Goal: Transaction & Acquisition: Purchase product/service

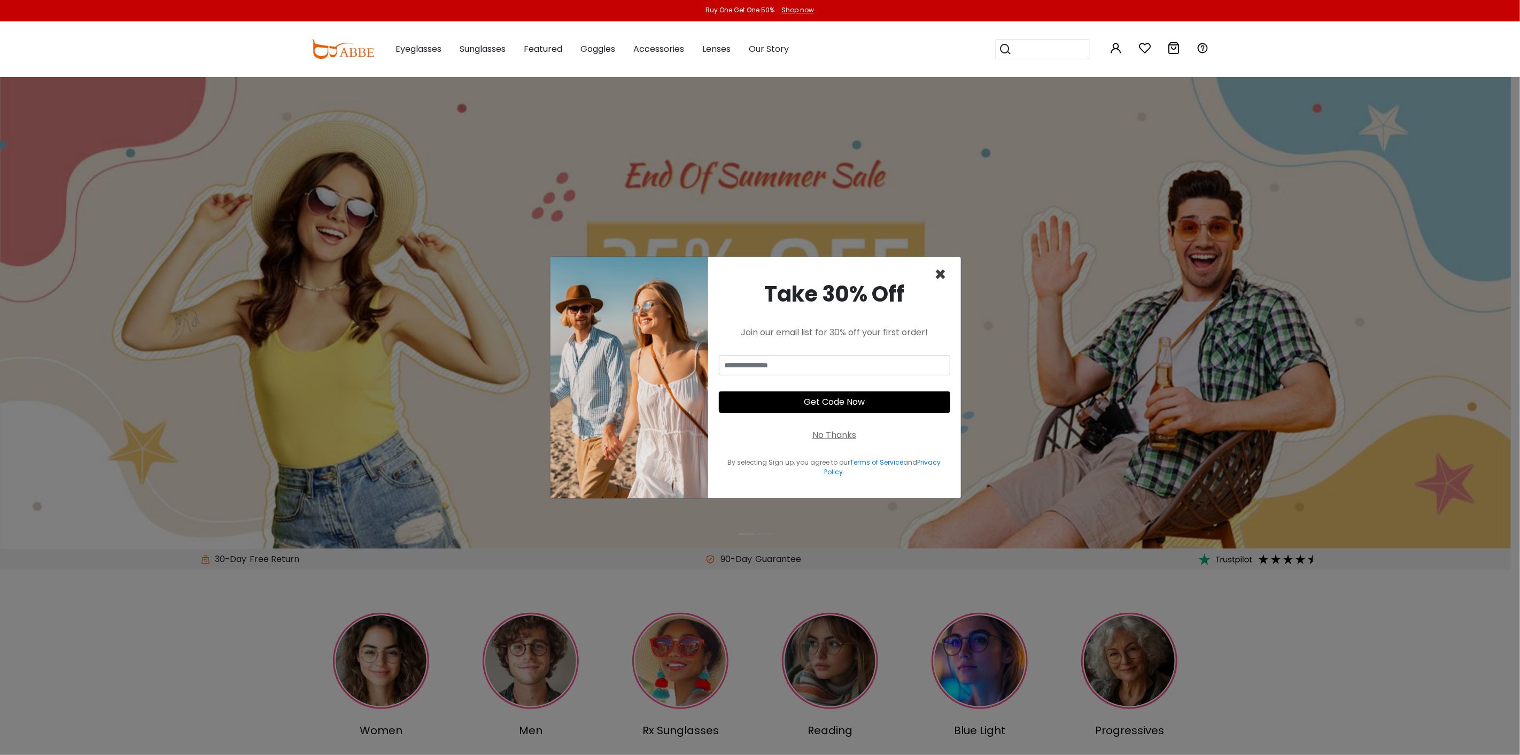
click at [941, 268] on span "×" at bounding box center [941, 274] width 12 height 27
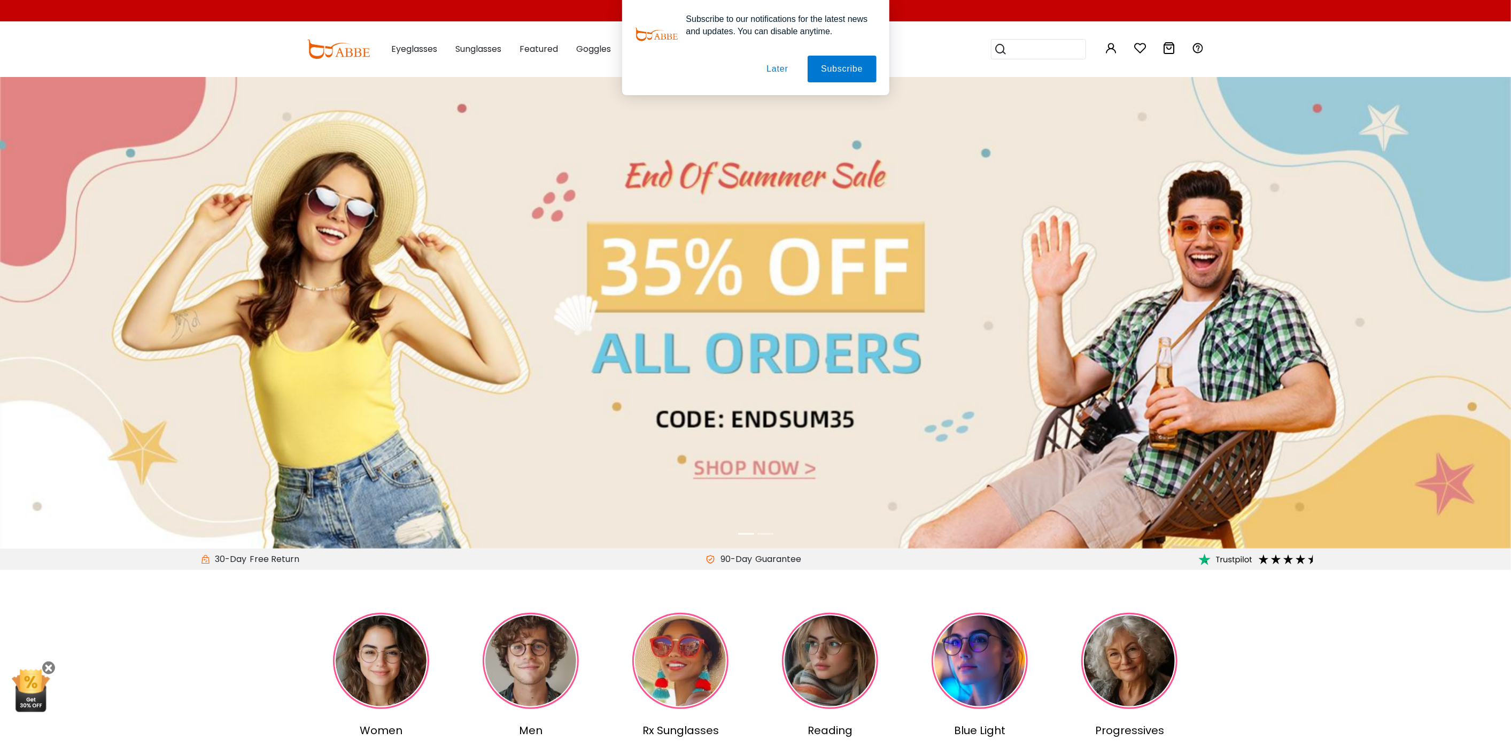
click at [1110, 48] on div "Subscribe to our notifications for the latest news and updates. You can disable…" at bounding box center [755, 47] width 1511 height 95
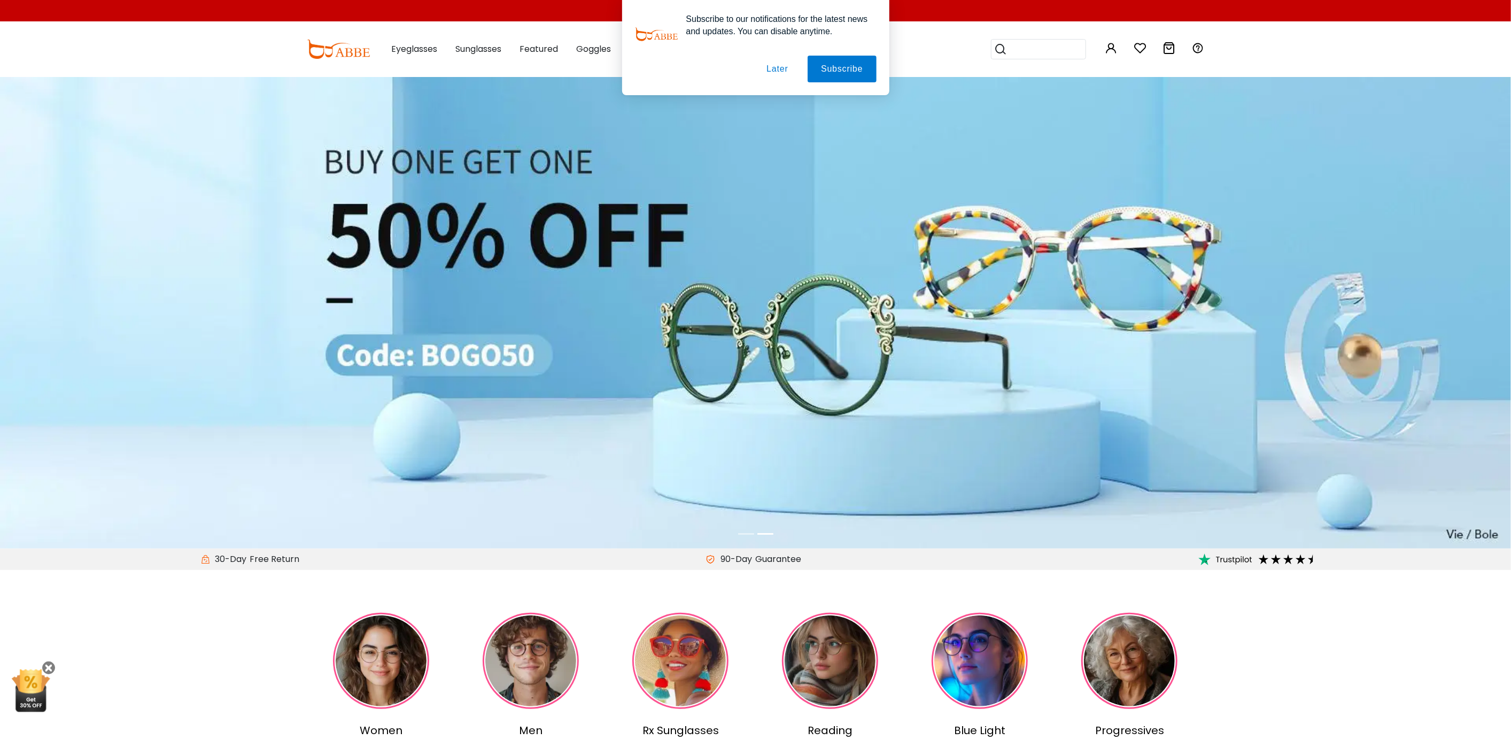
click at [773, 68] on button "Later" at bounding box center [777, 69] width 48 height 27
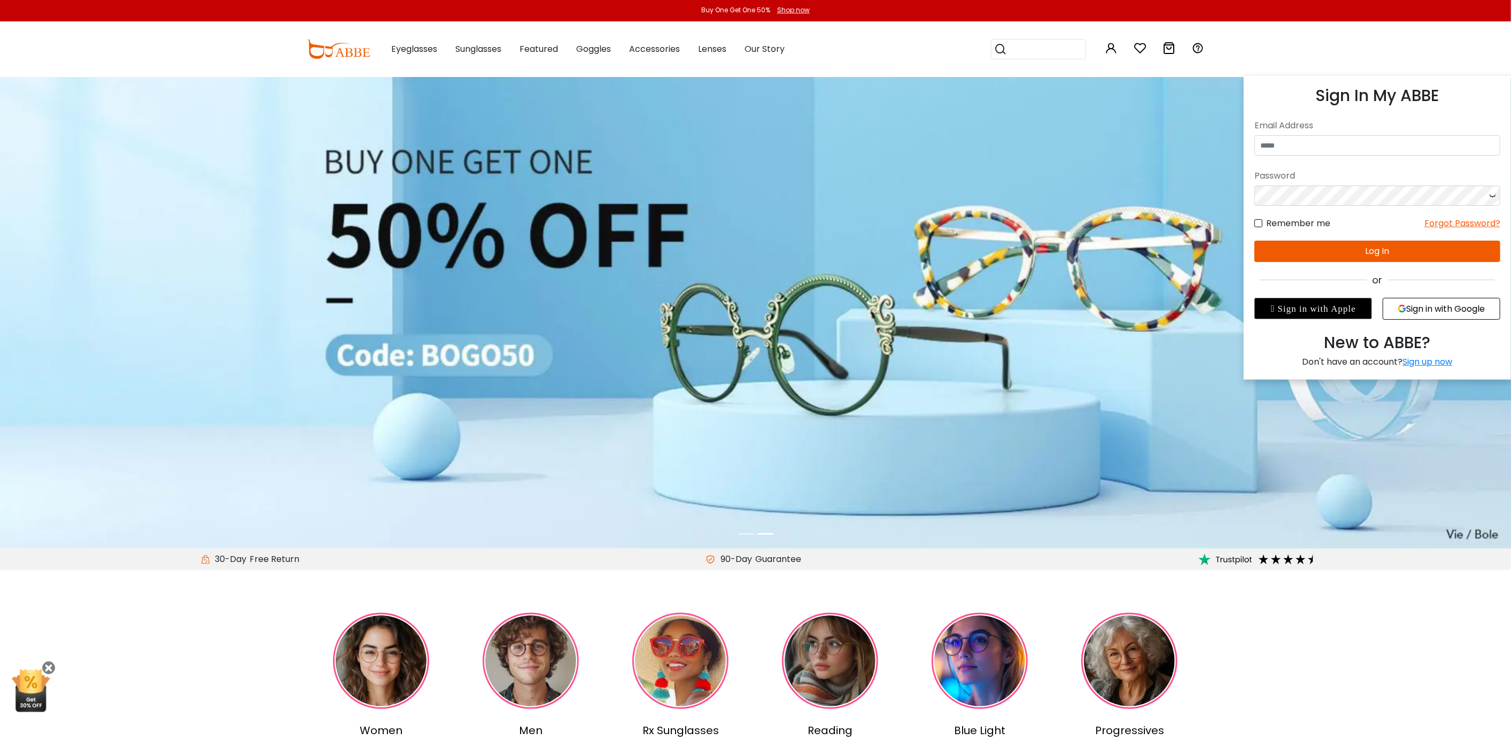
click at [1112, 51] on icon at bounding box center [1111, 48] width 13 height 13
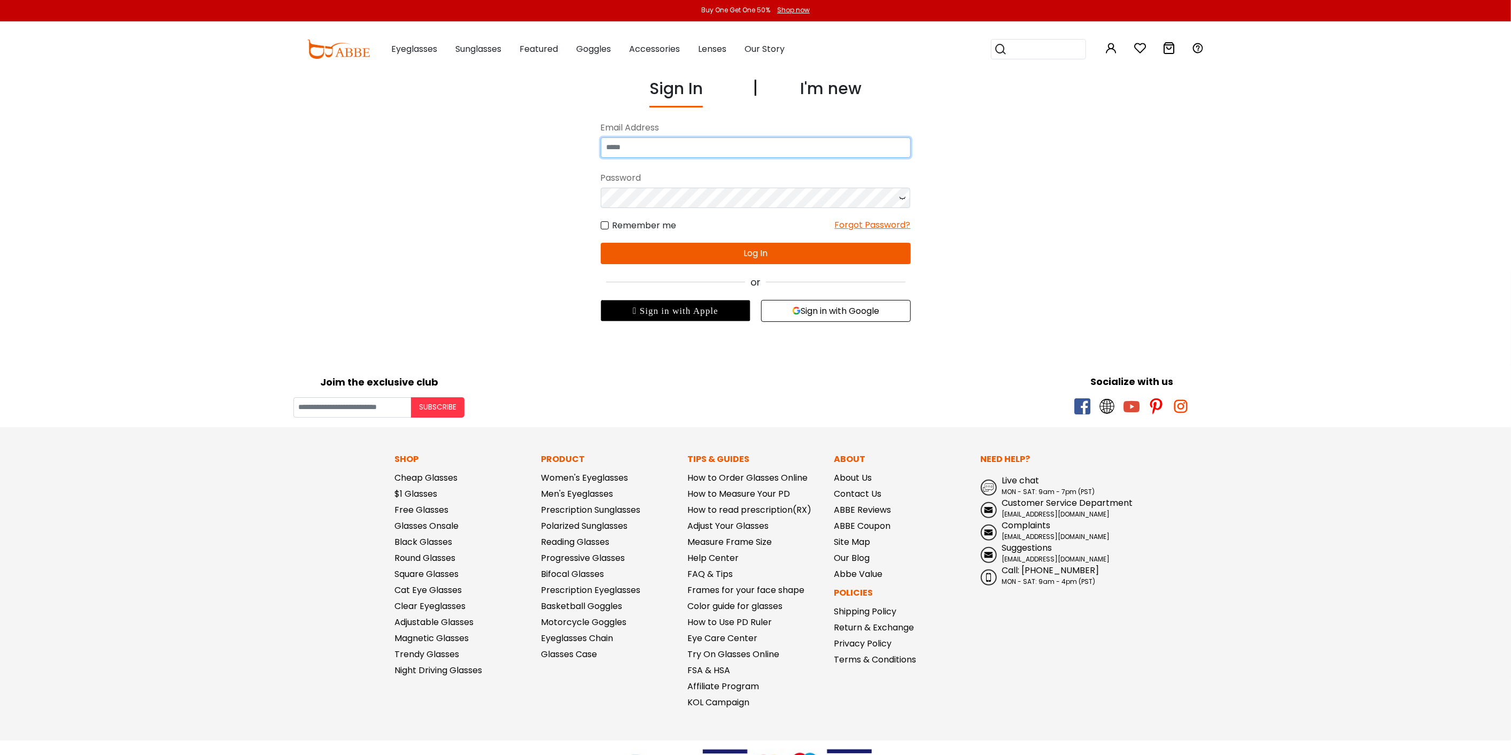
click at [700, 145] on input "email" at bounding box center [756, 147] width 310 height 20
type input "**********"
click at [721, 257] on button "Log In" at bounding box center [756, 253] width 310 height 21
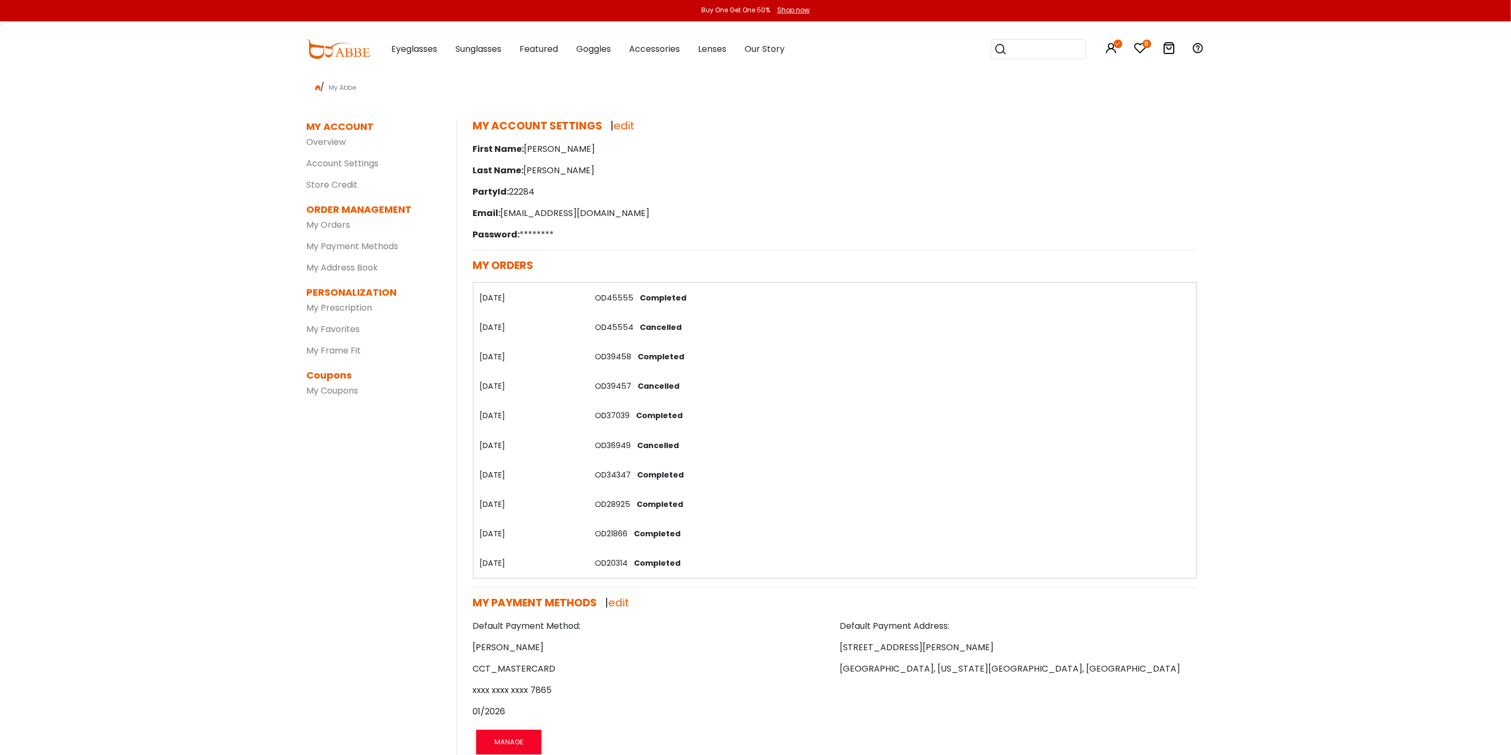
click at [606, 297] on link "OD45555" at bounding box center [614, 297] width 38 height 11
click at [612, 297] on link "OD45555" at bounding box center [614, 297] width 38 height 11
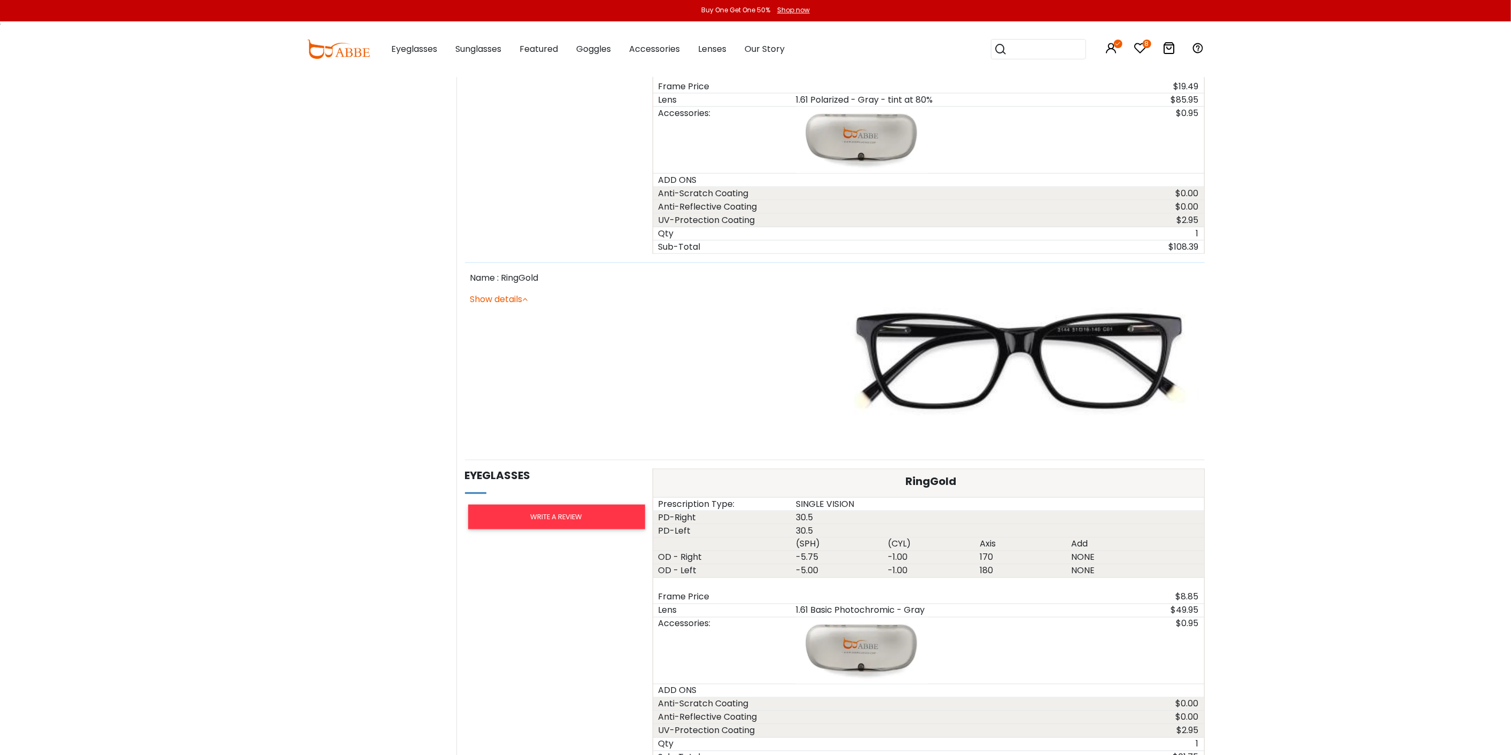
scroll to position [1306, 0]
click at [1012, 327] on img at bounding box center [1019, 363] width 359 height 180
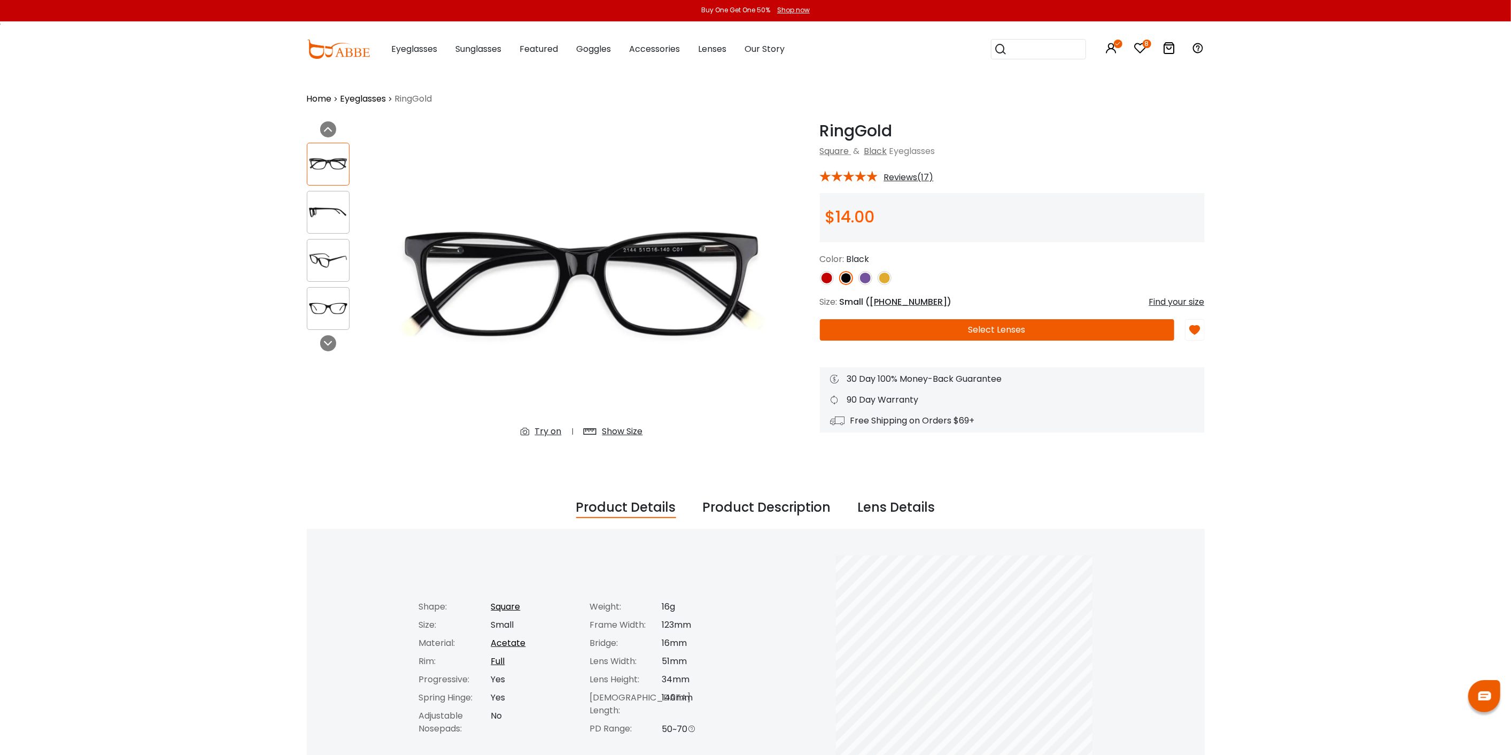
click at [1019, 334] on button "Select Lenses" at bounding box center [997, 329] width 354 height 21
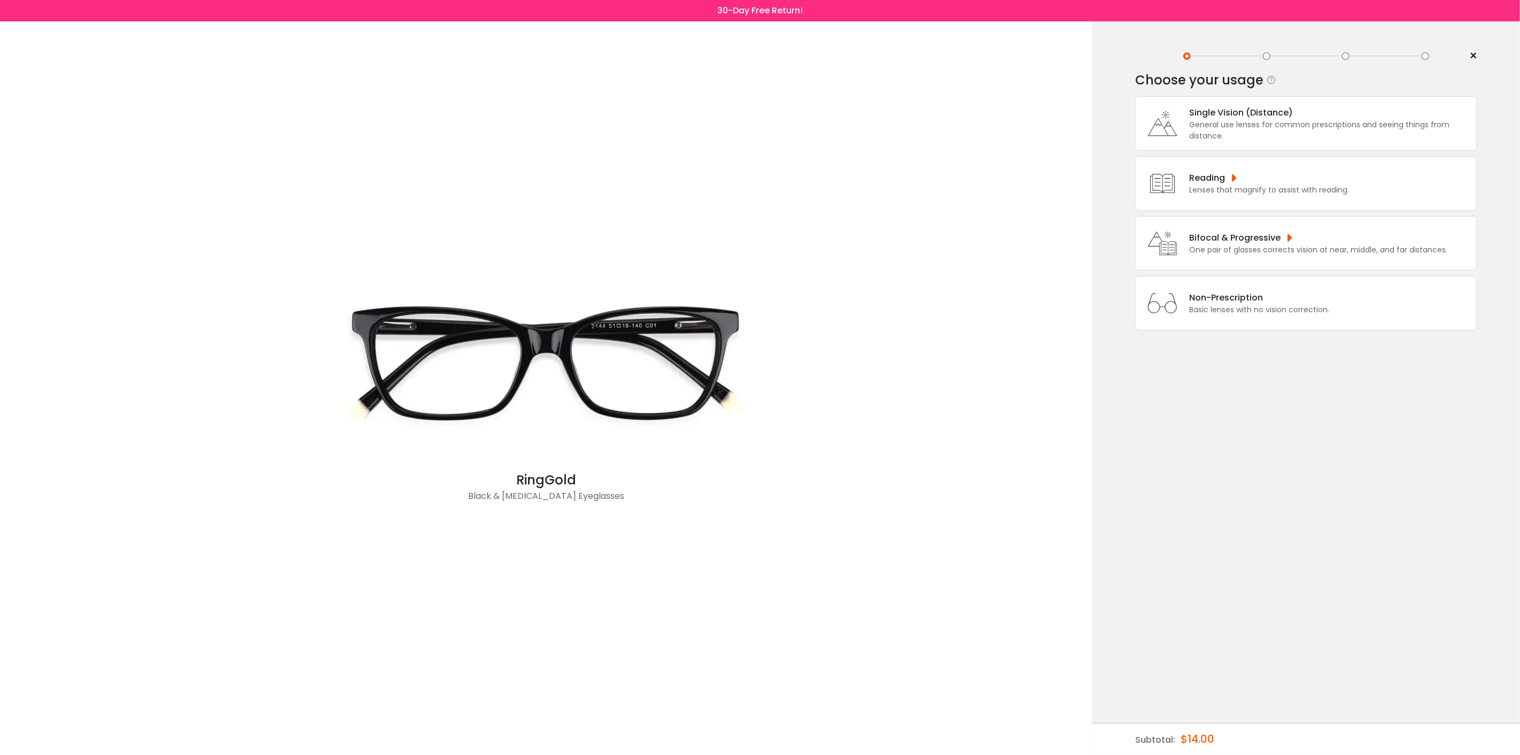
click at [1220, 129] on div "General use lenses for common prescriptions and seeing things from distance." at bounding box center [1330, 130] width 282 height 22
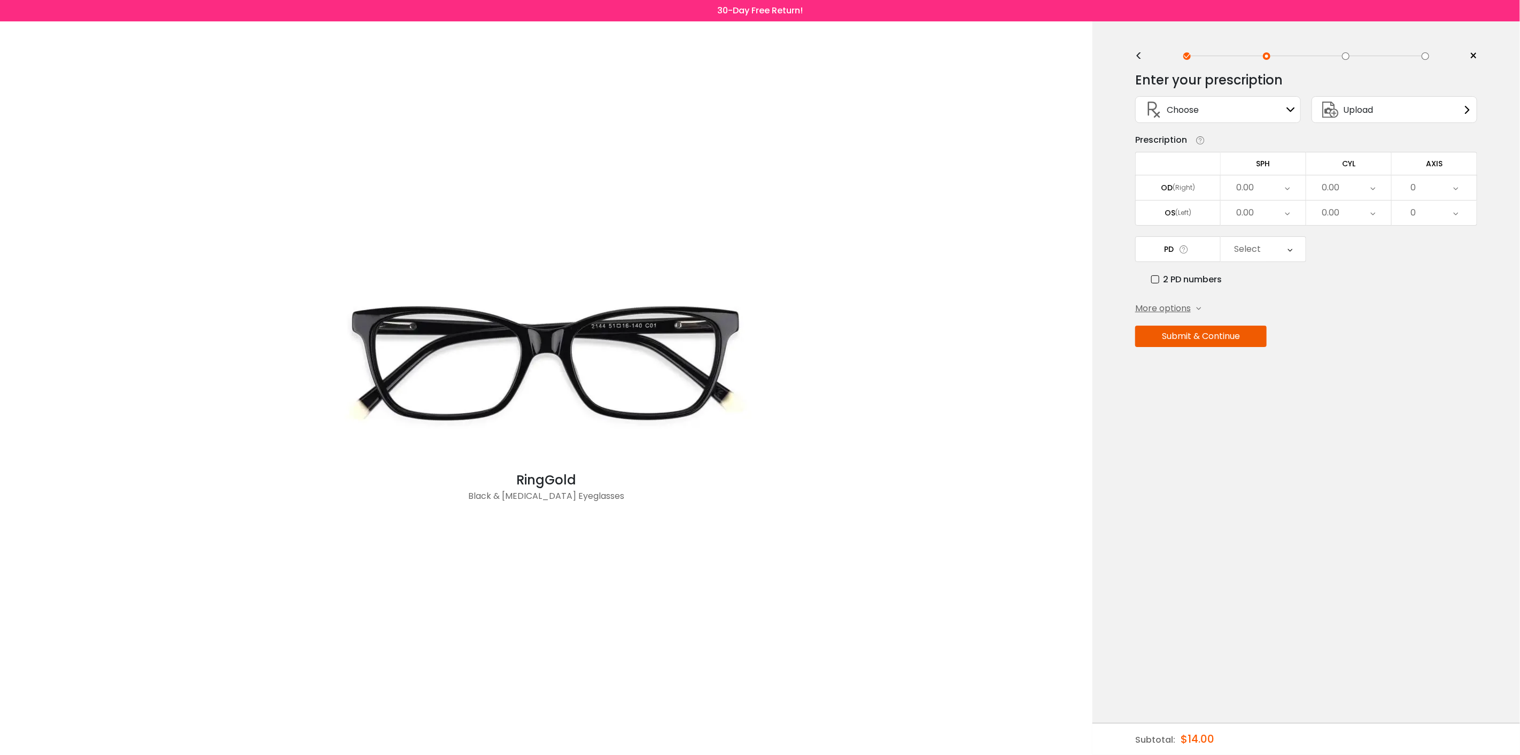
click at [1224, 112] on div "Choose Sign In" at bounding box center [1218, 110] width 154 height 26
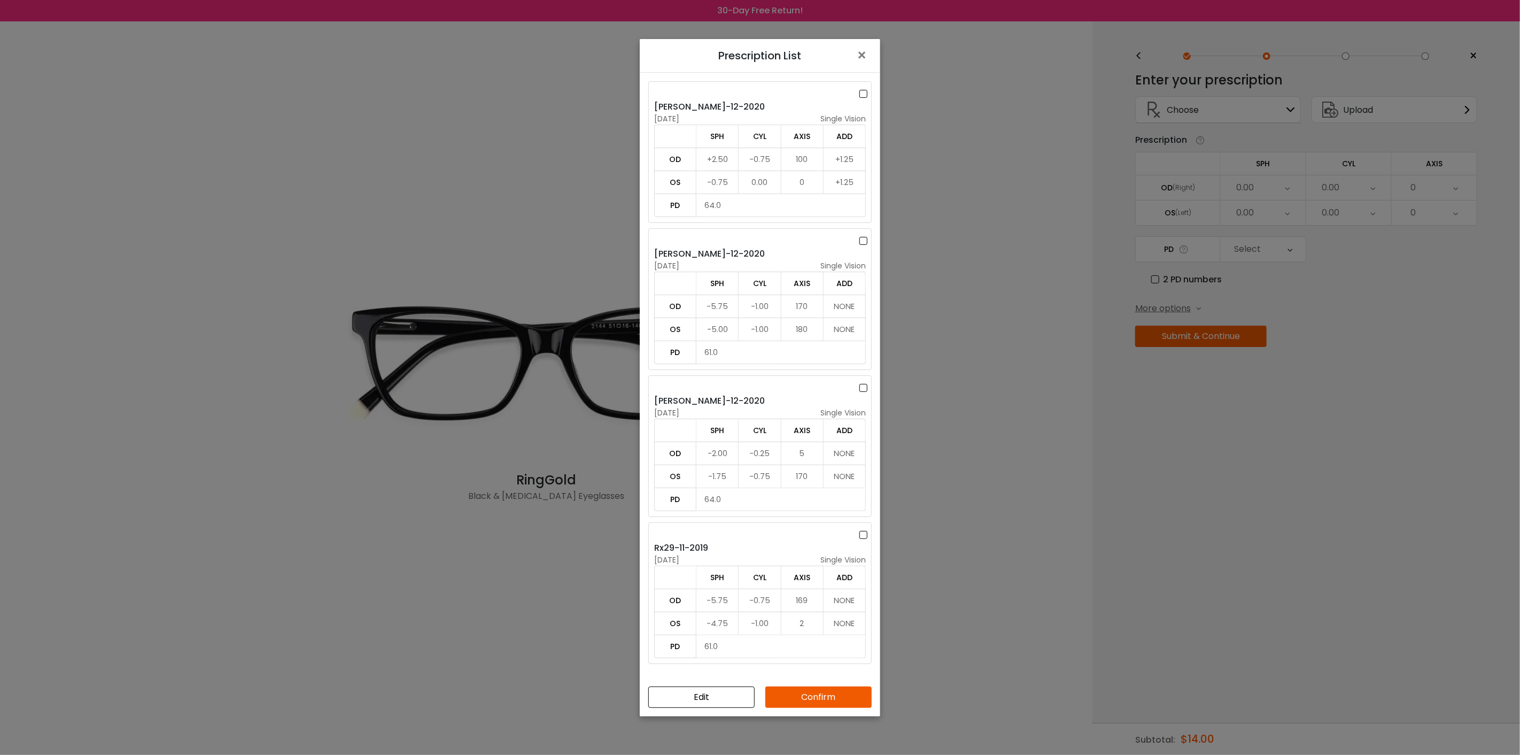
click at [863, 239] on label at bounding box center [866, 240] width 12 height 13
click at [863, 58] on span "×" at bounding box center [864, 55] width 16 height 23
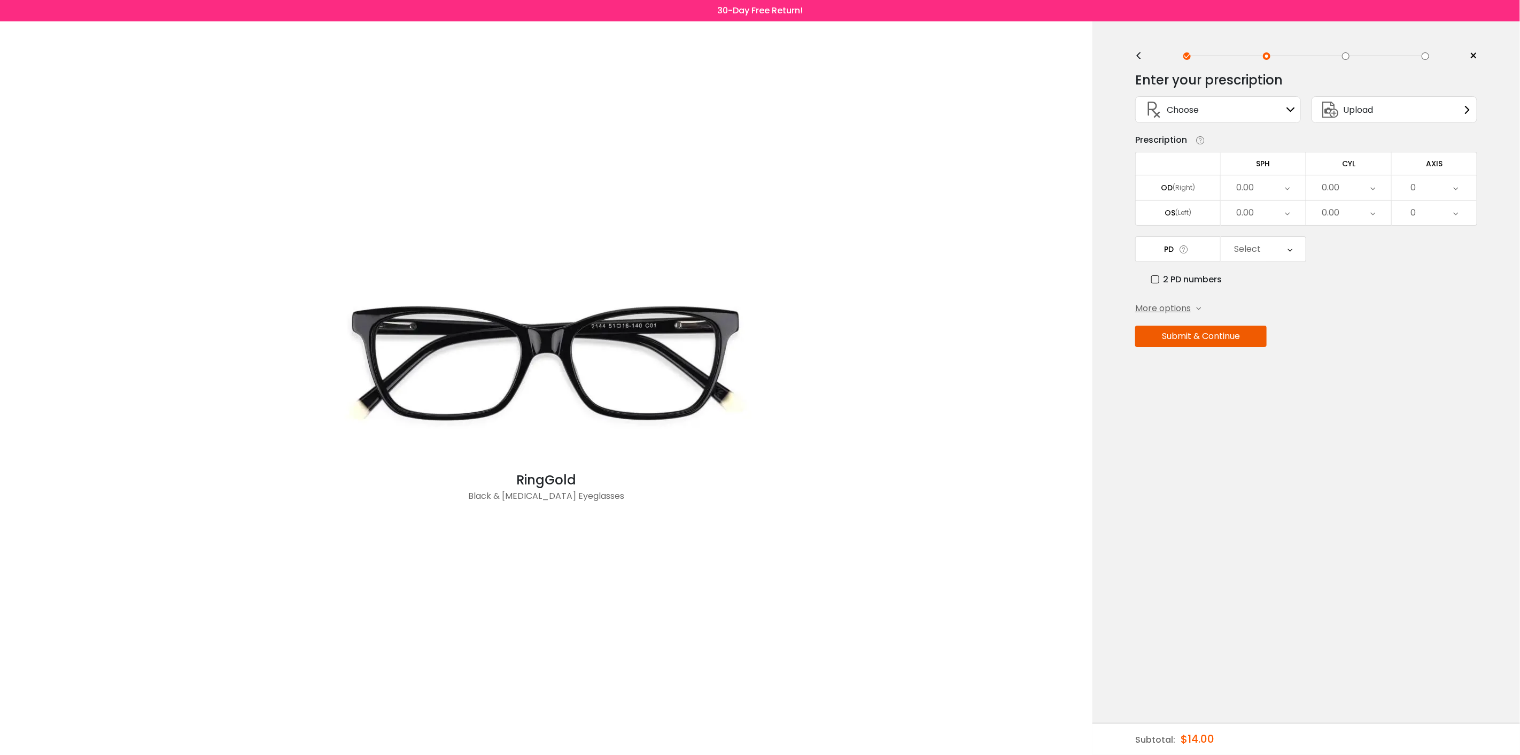
click at [1265, 117] on div "Choose Sign In" at bounding box center [1218, 110] width 154 height 26
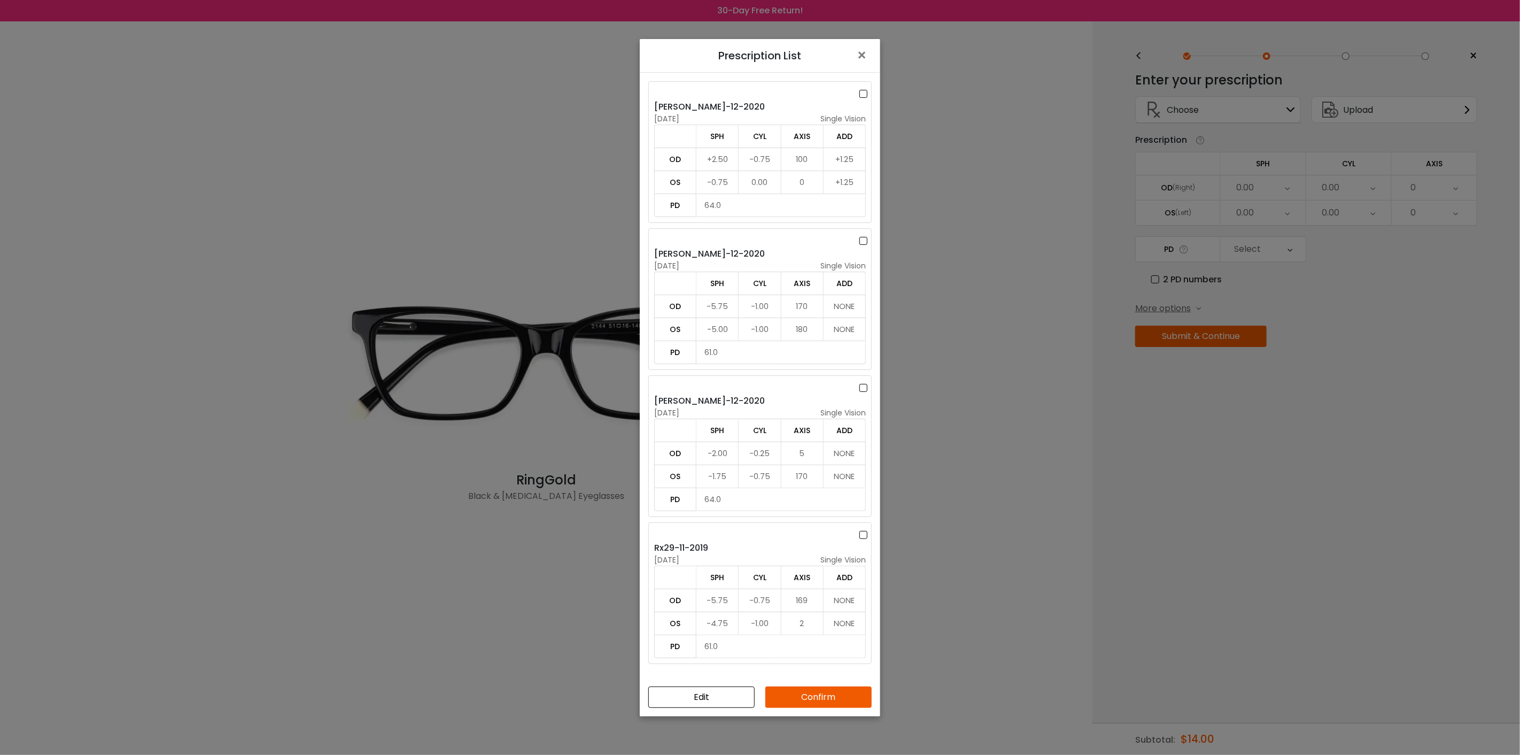
click at [864, 245] on label at bounding box center [866, 240] width 12 height 13
click at [804, 690] on button "Confirm" at bounding box center [818, 696] width 106 height 21
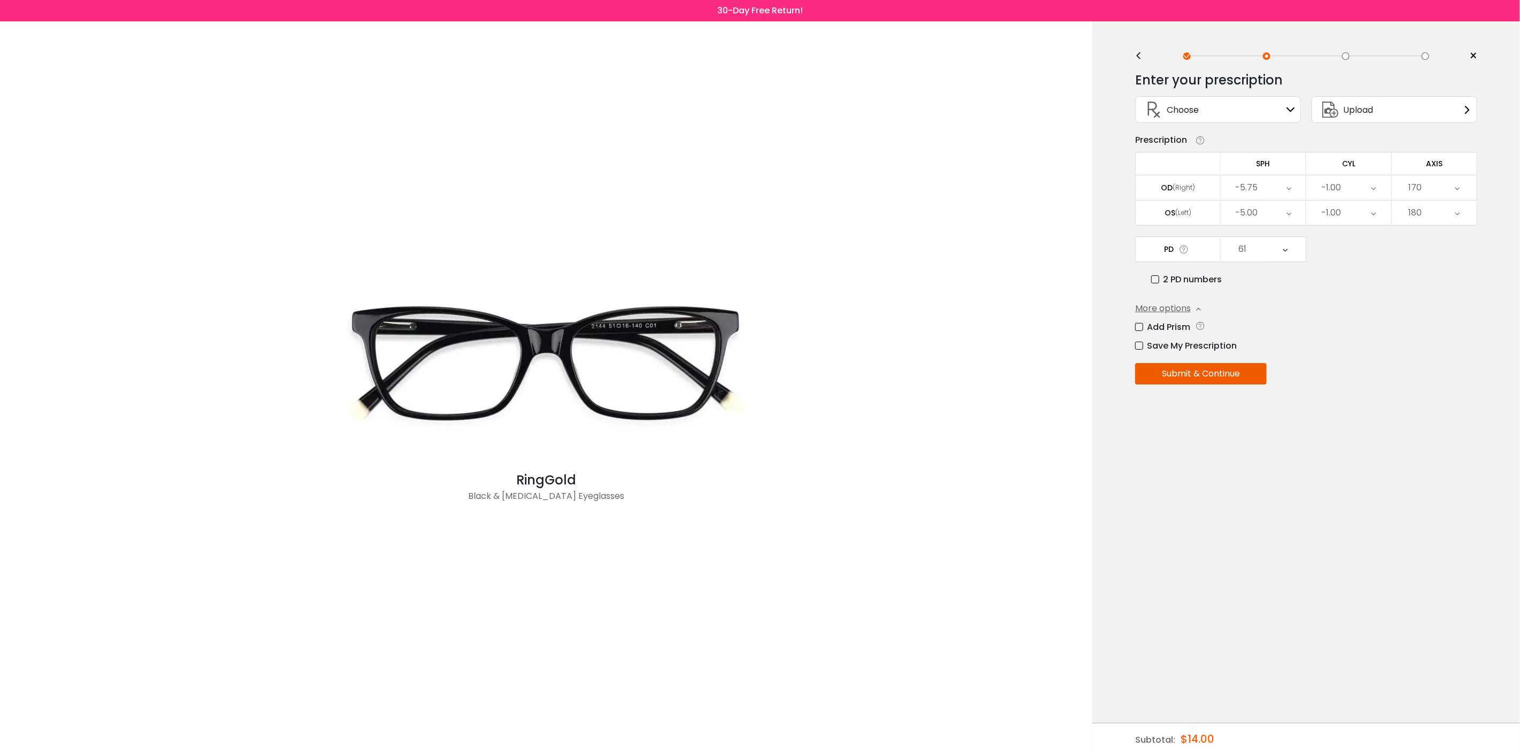
click at [1209, 374] on button "Submit & Continue" at bounding box center [1200, 373] width 131 height 21
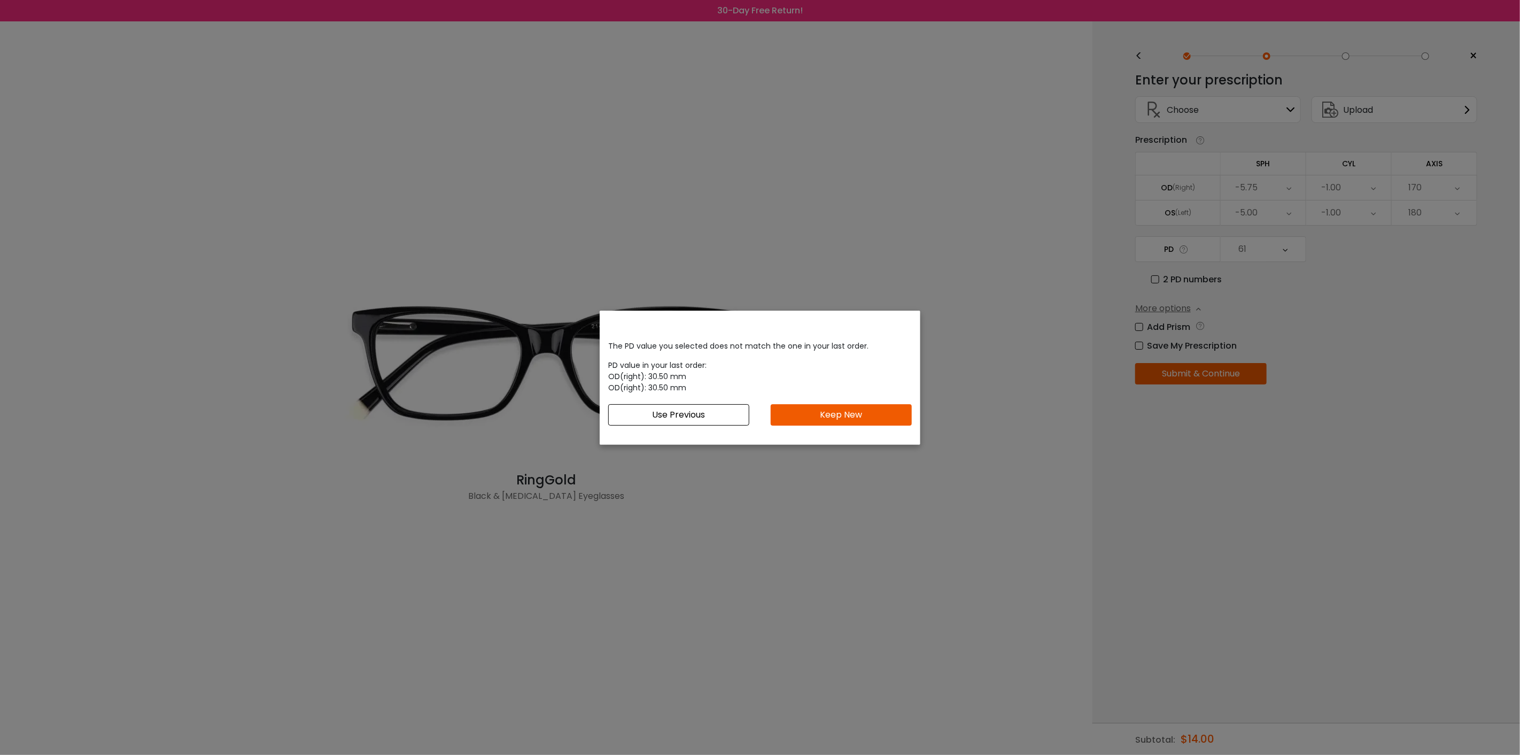
click at [831, 420] on button "Keep New" at bounding box center [841, 414] width 141 height 21
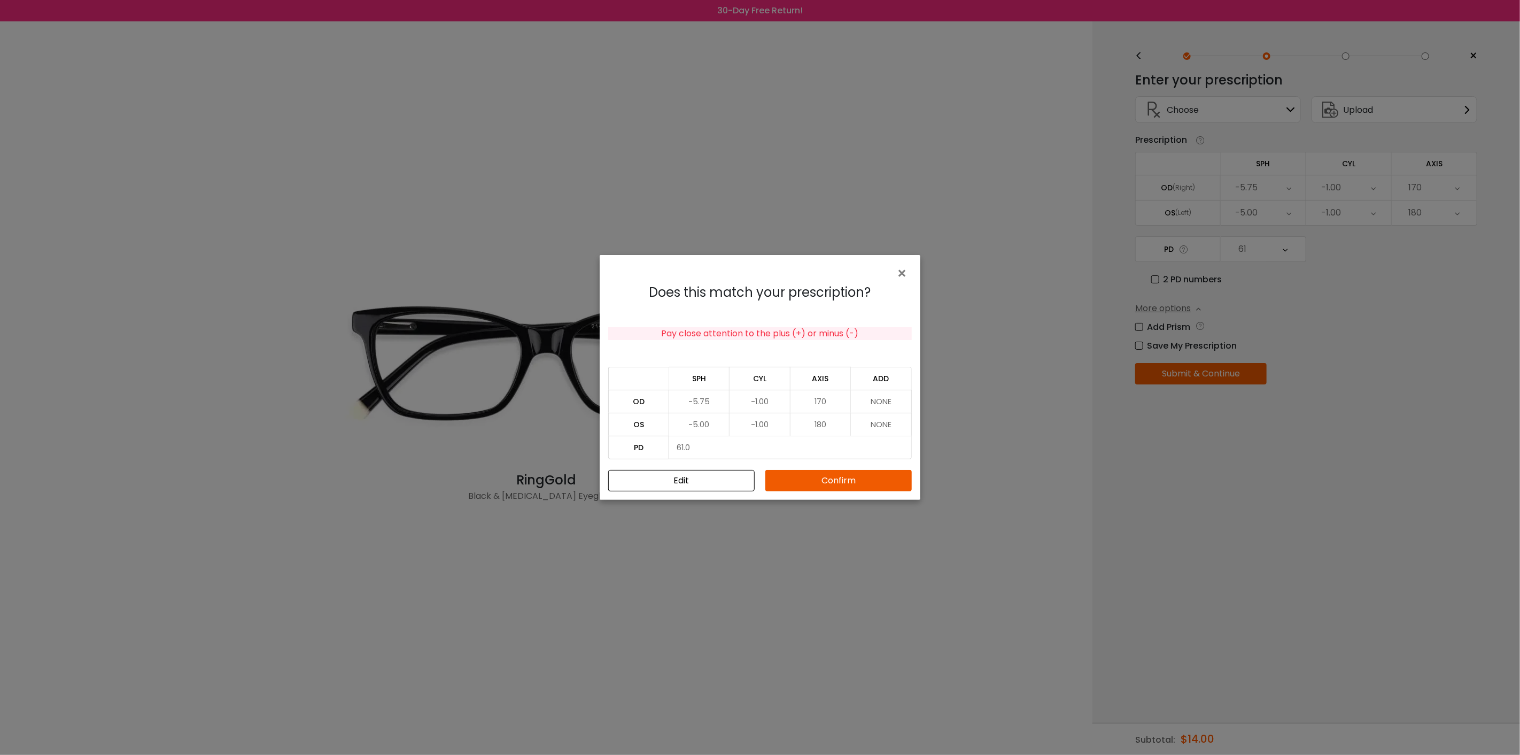
click at [838, 483] on button "Confirm" at bounding box center [838, 480] width 146 height 21
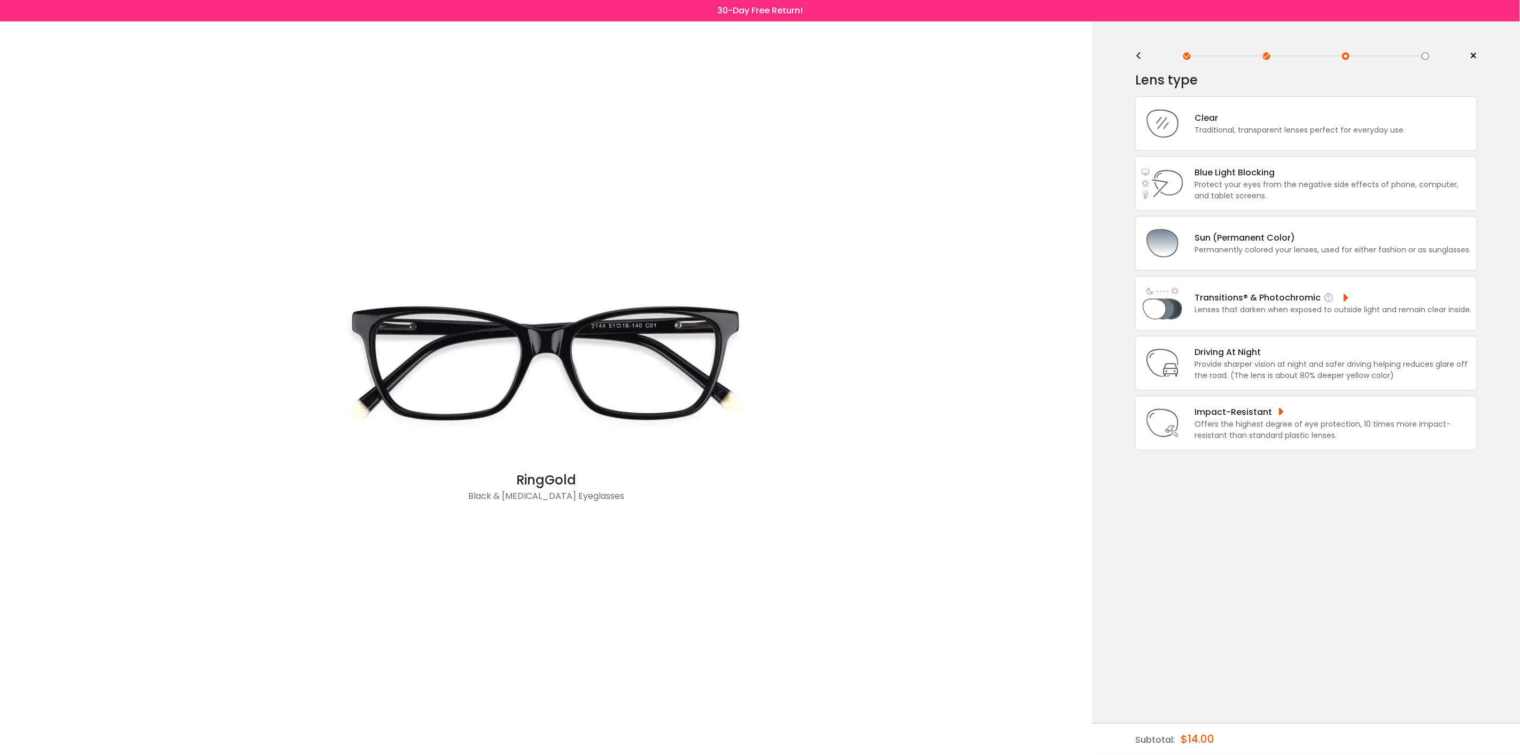
click at [1332, 305] on div "Lenses that darken when exposed to outside light and remain clear inside." at bounding box center [1333, 309] width 277 height 11
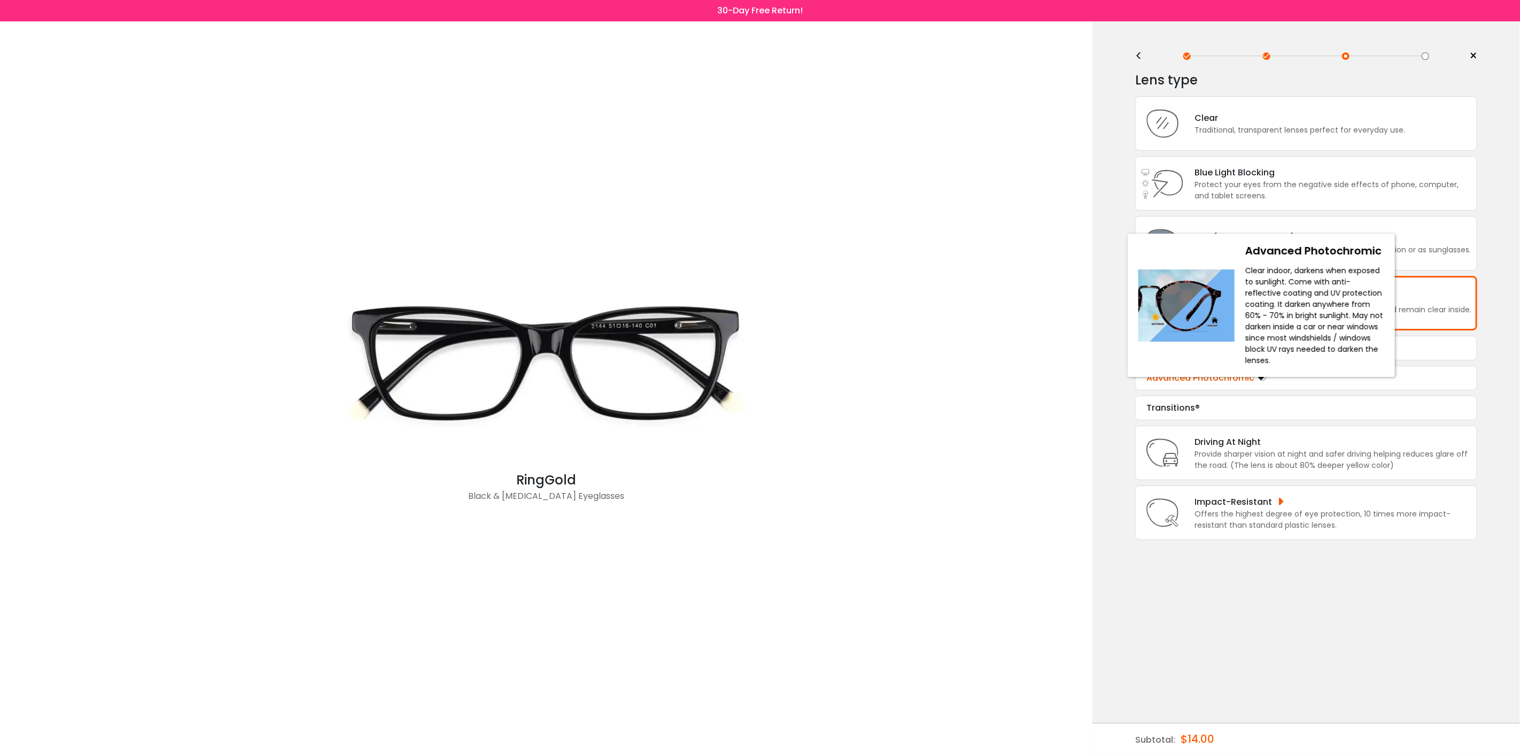
click at [1260, 374] on icon at bounding box center [1262, 377] width 11 height 13
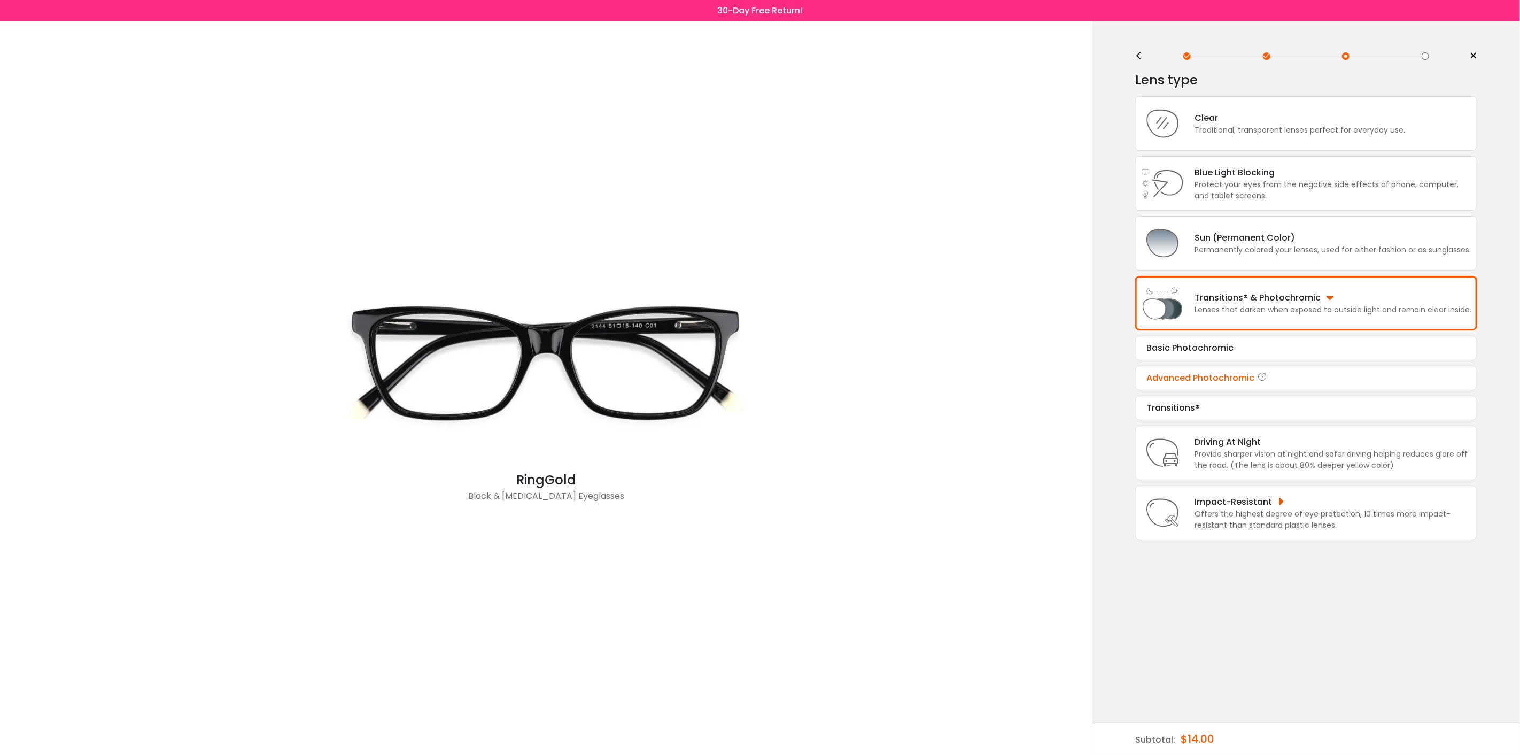
click at [1208, 377] on div "Advanced Photochromic" at bounding box center [1307, 377] width 320 height 13
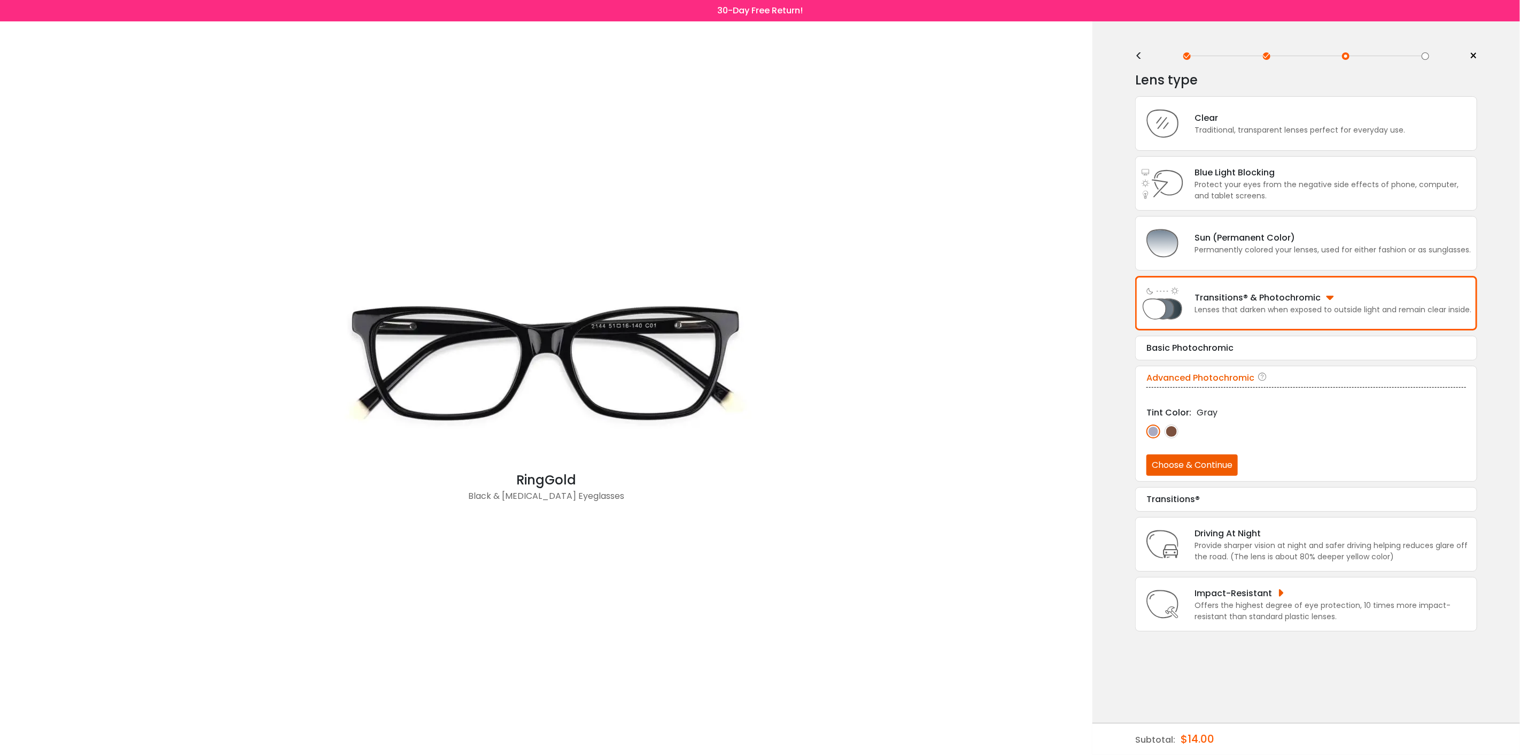
click at [1206, 465] on button "Choose & Continue" at bounding box center [1192, 464] width 91 height 21
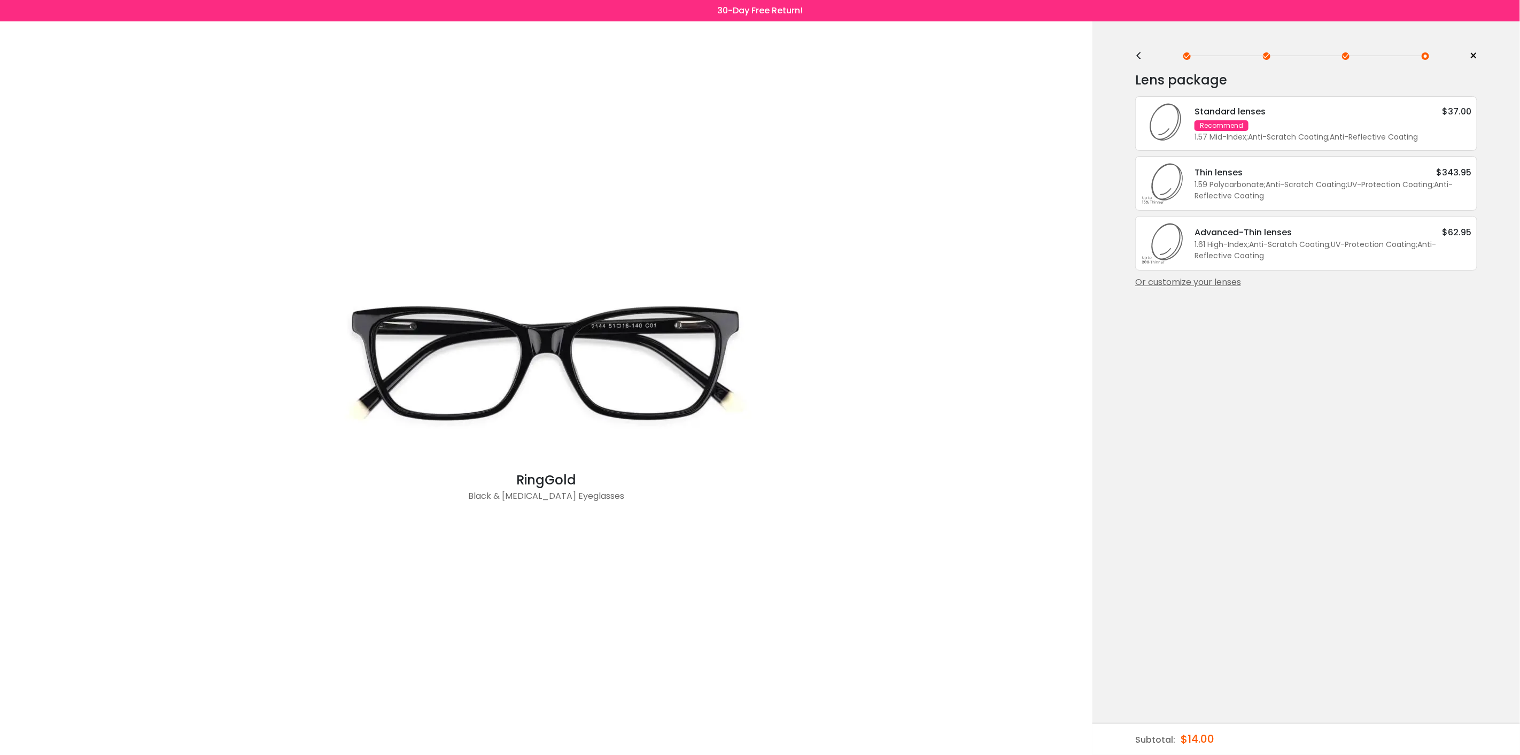
click at [1228, 282] on div "Or customize your lenses" at bounding box center [1306, 282] width 342 height 13
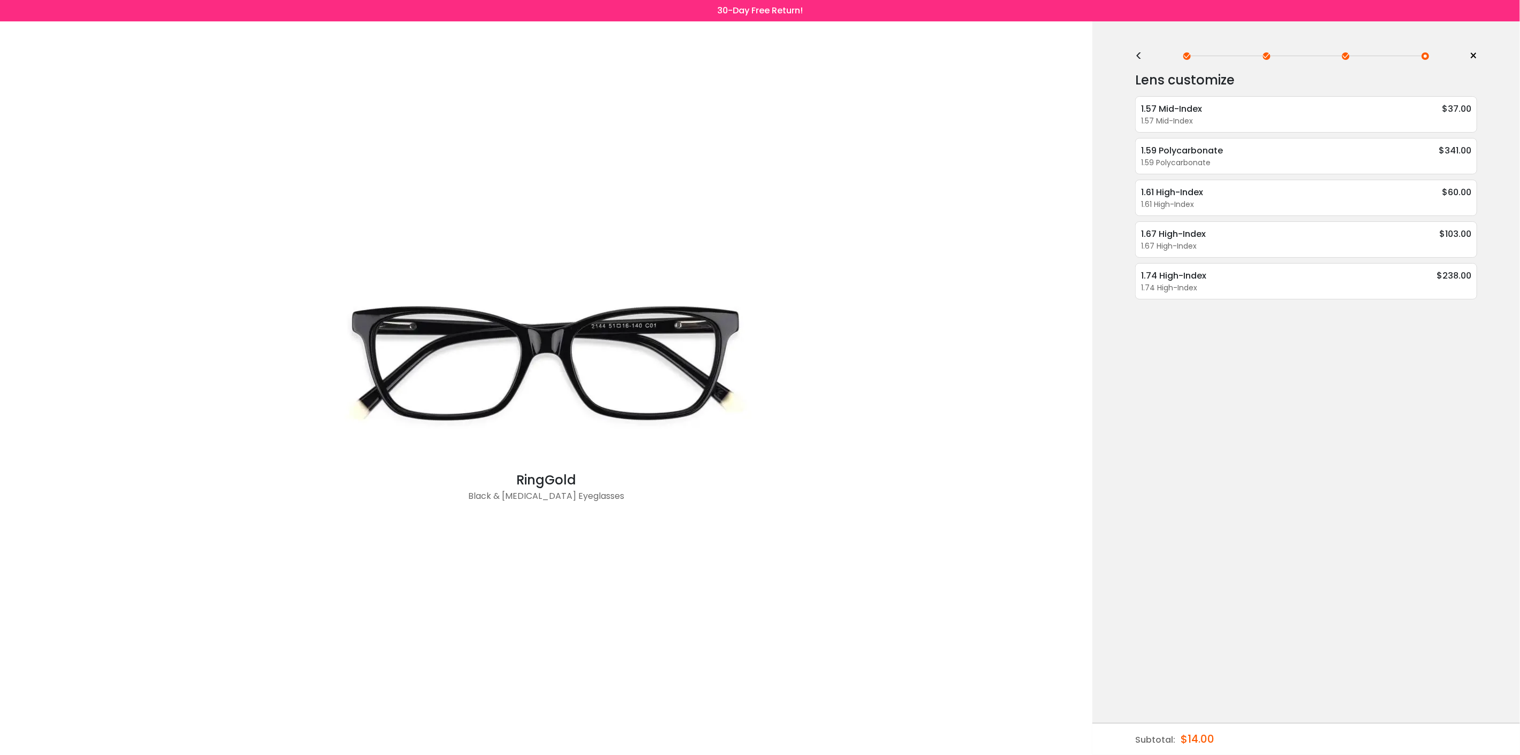
click at [1142, 55] on div "<" at bounding box center [1143, 56] width 16 height 9
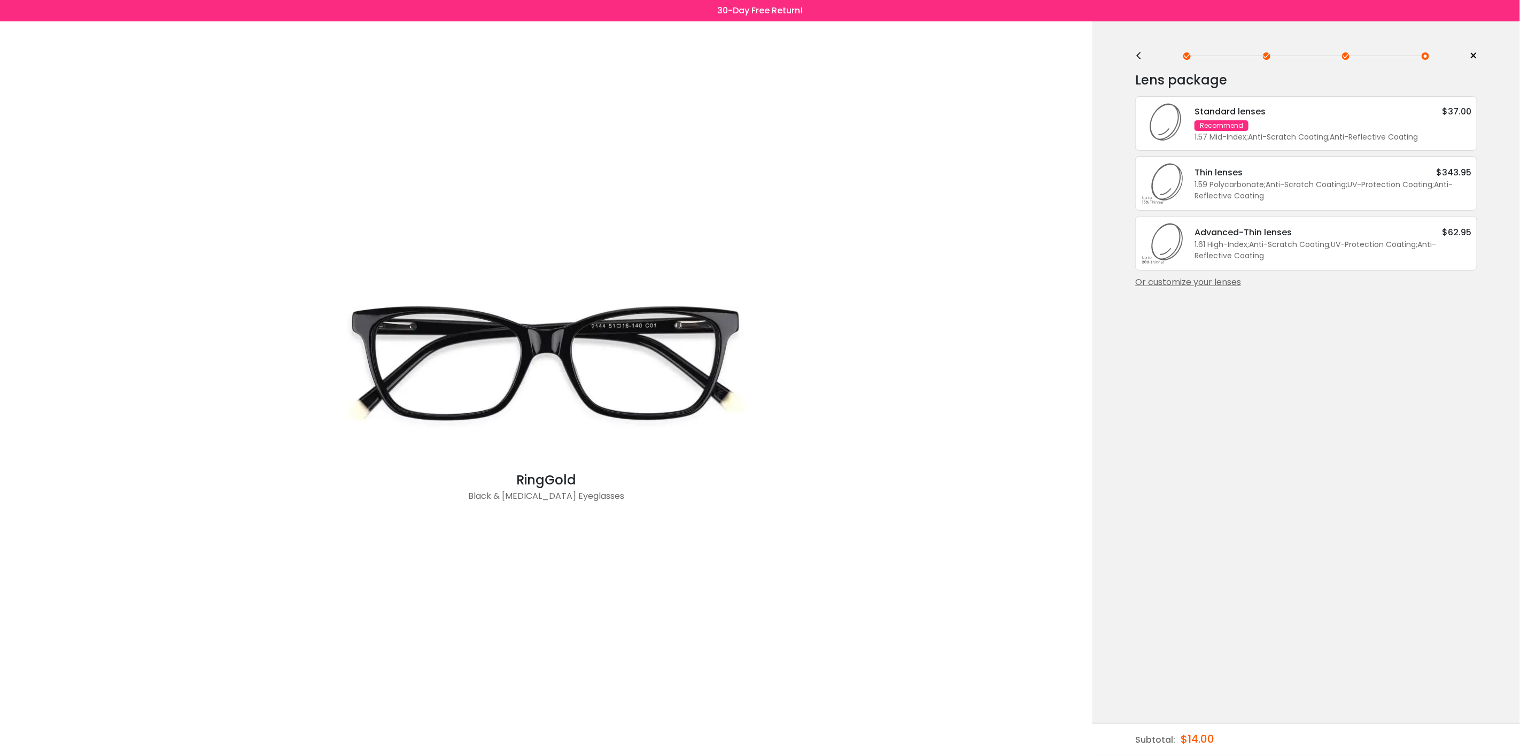
click at [1142, 55] on div "<" at bounding box center [1143, 56] width 16 height 9
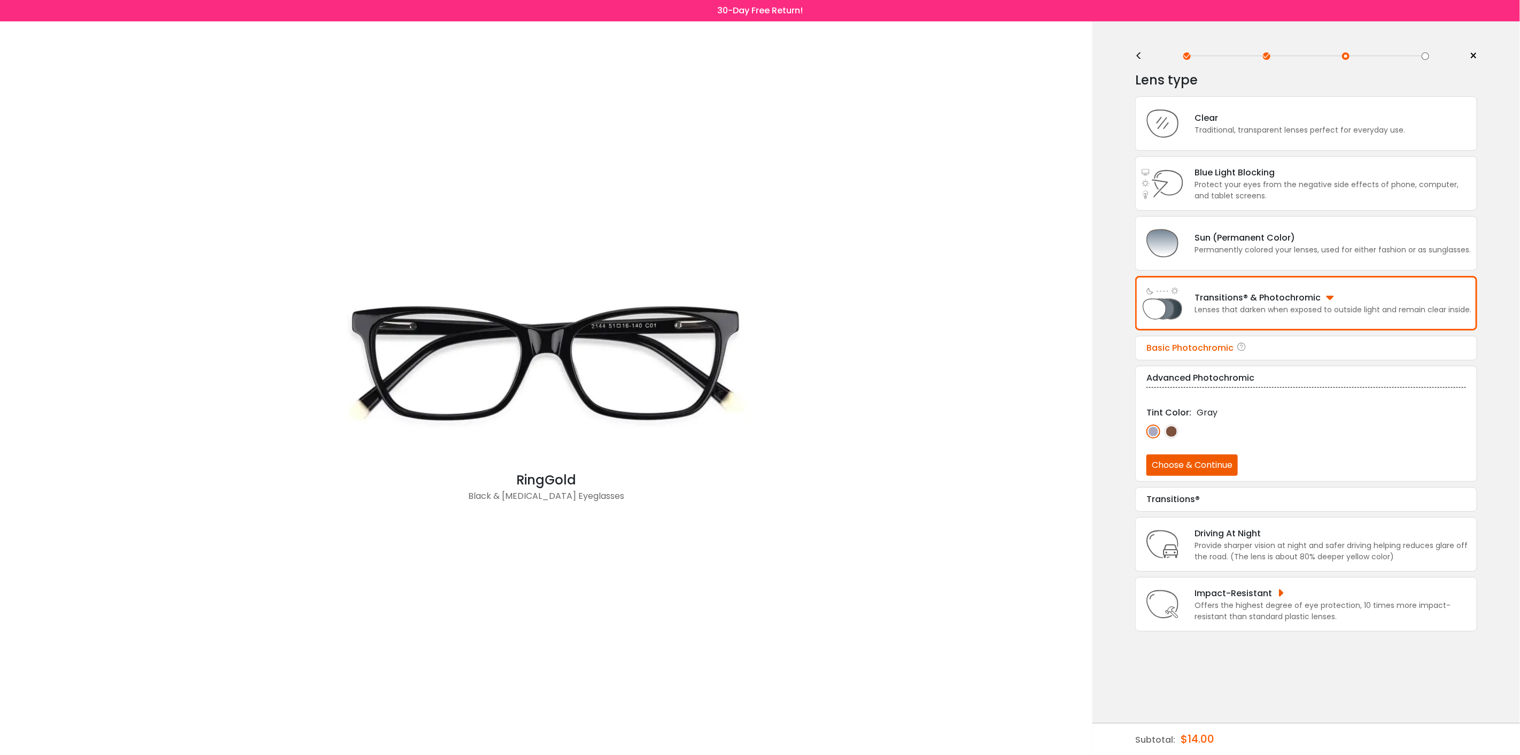
click at [1207, 345] on div "Basic Photochromic" at bounding box center [1307, 348] width 320 height 13
click at [1195, 428] on button "Choose & Continue" at bounding box center [1192, 434] width 91 height 21
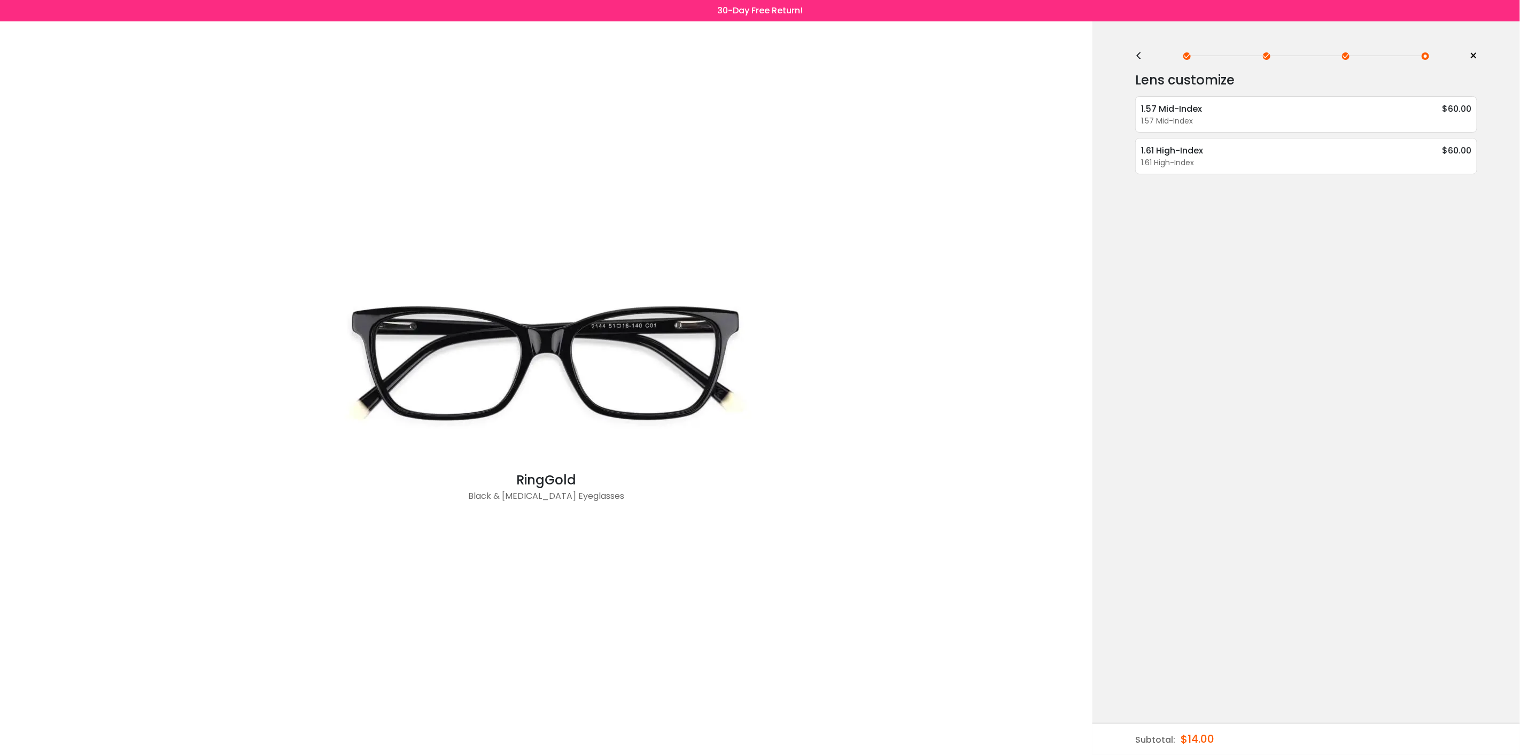
click at [1139, 56] on div "<" at bounding box center [1143, 56] width 16 height 9
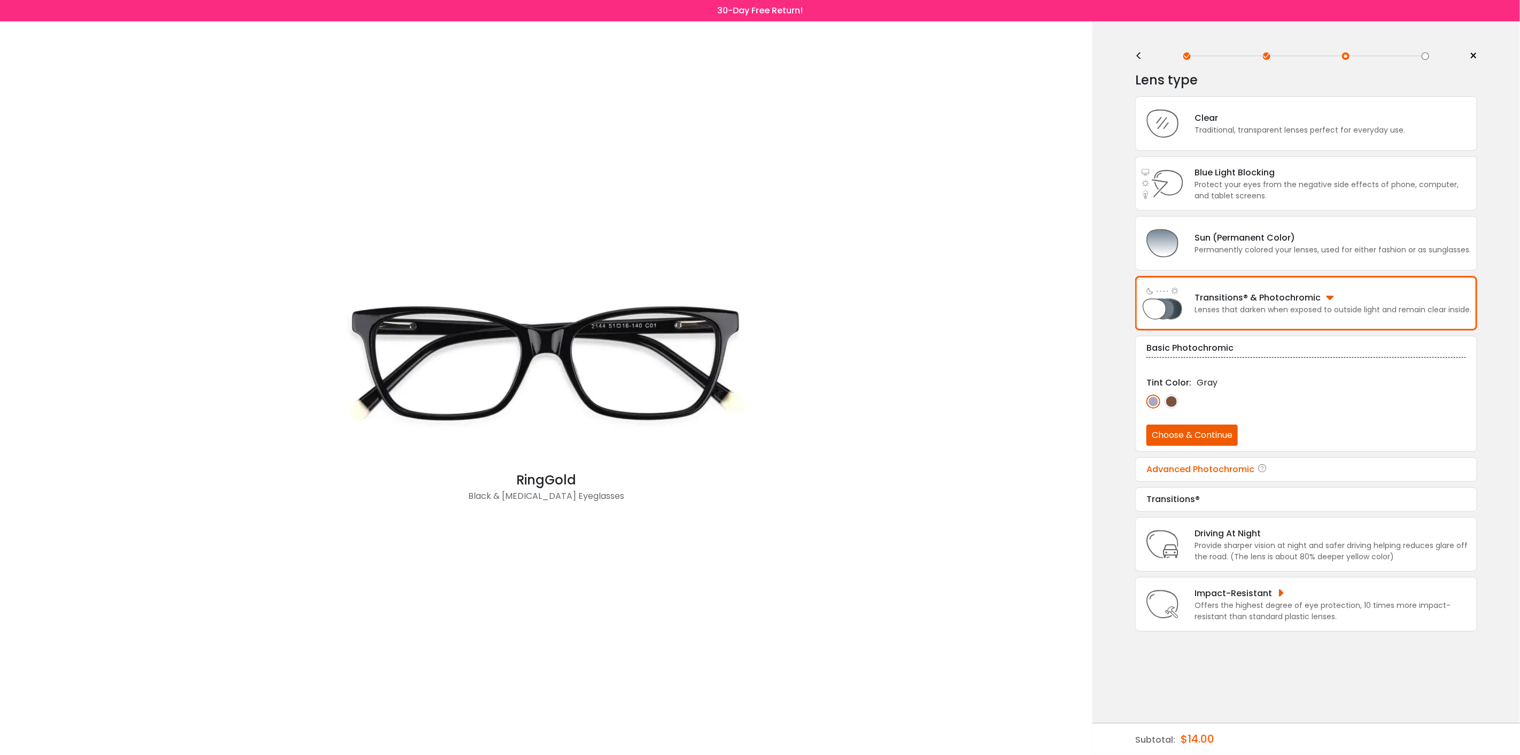
click at [1187, 467] on div "Advanced Photochromic" at bounding box center [1307, 469] width 320 height 13
click at [1185, 463] on button "Choose & Continue" at bounding box center [1192, 464] width 91 height 21
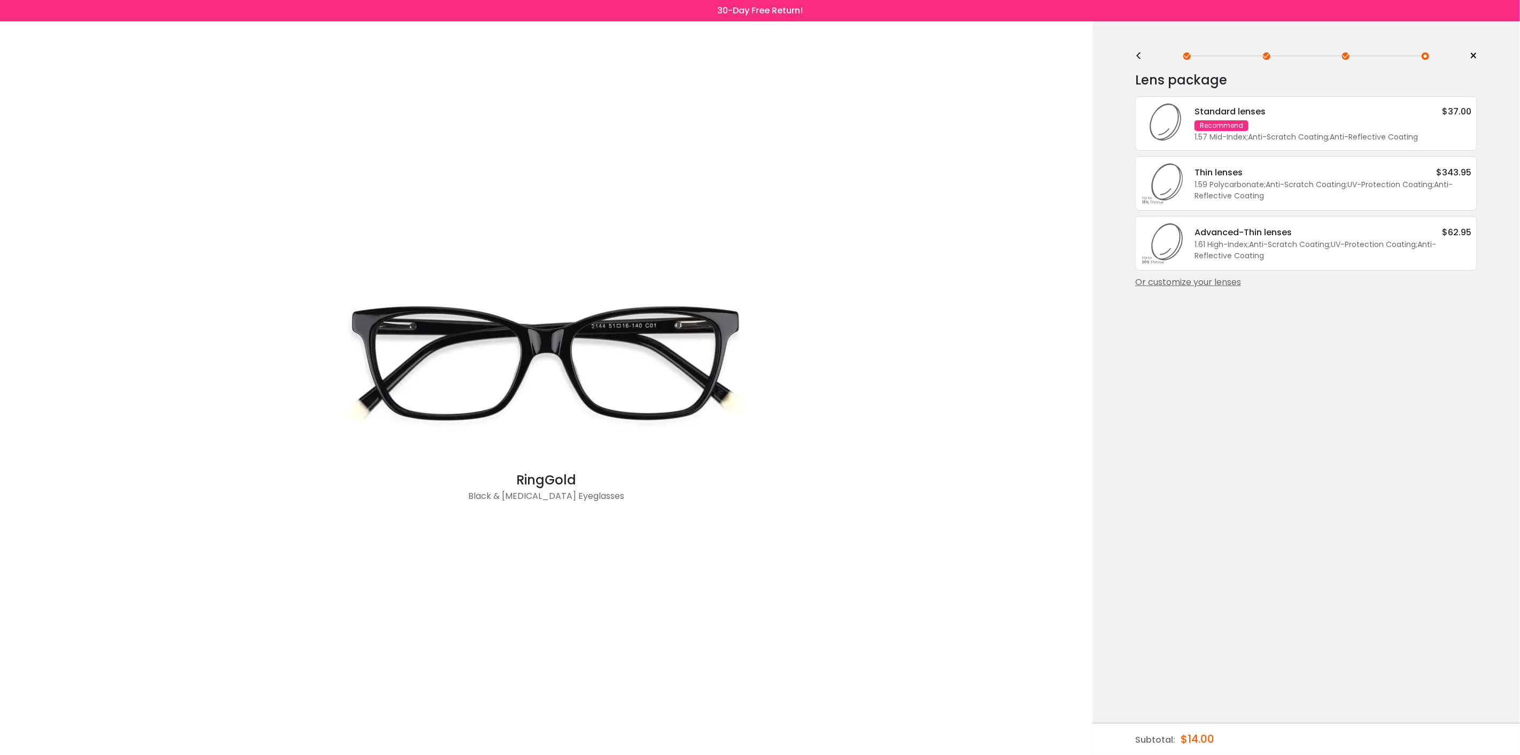
click at [1226, 280] on div "Or customize your lenses" at bounding box center [1306, 282] width 342 height 13
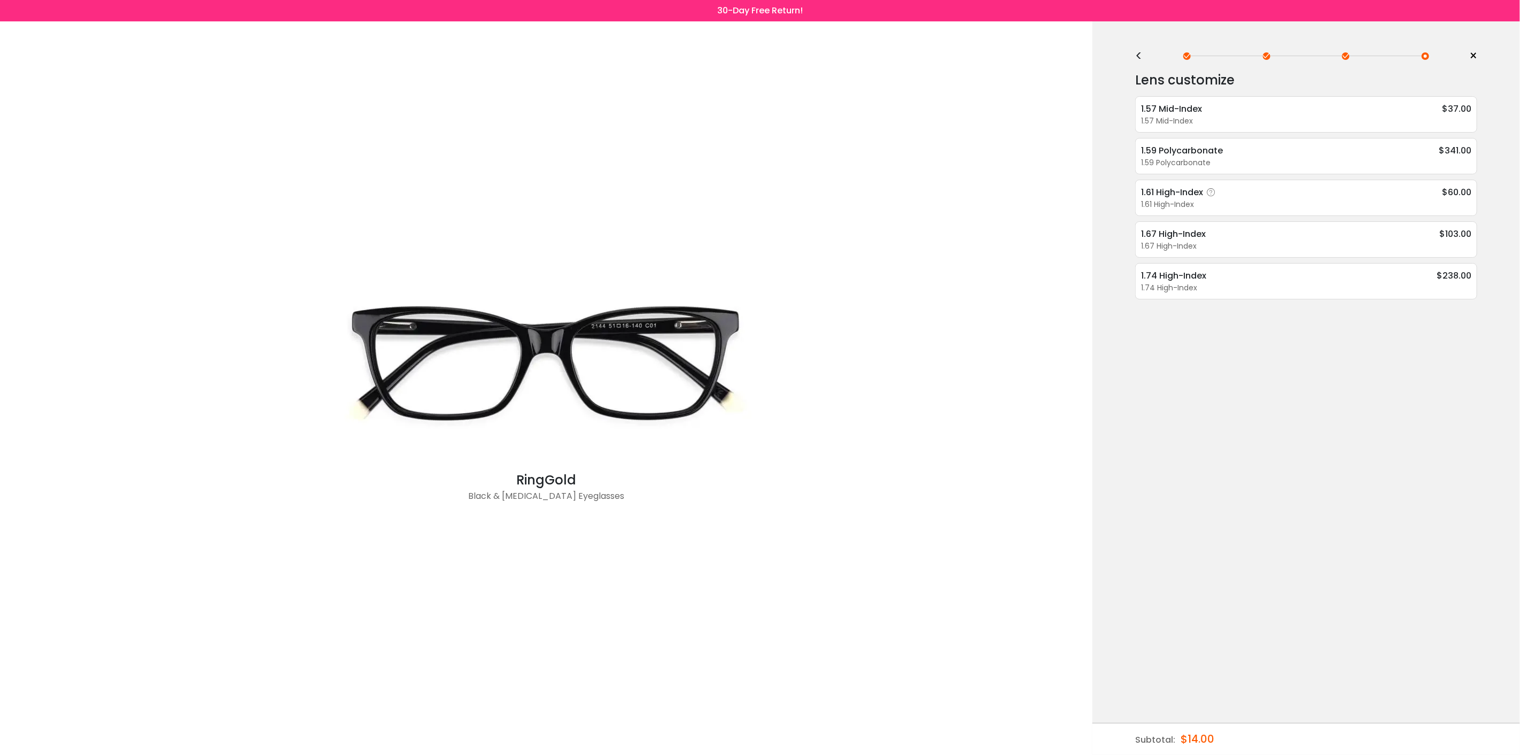
click at [1214, 191] on icon at bounding box center [1211, 192] width 11 height 11
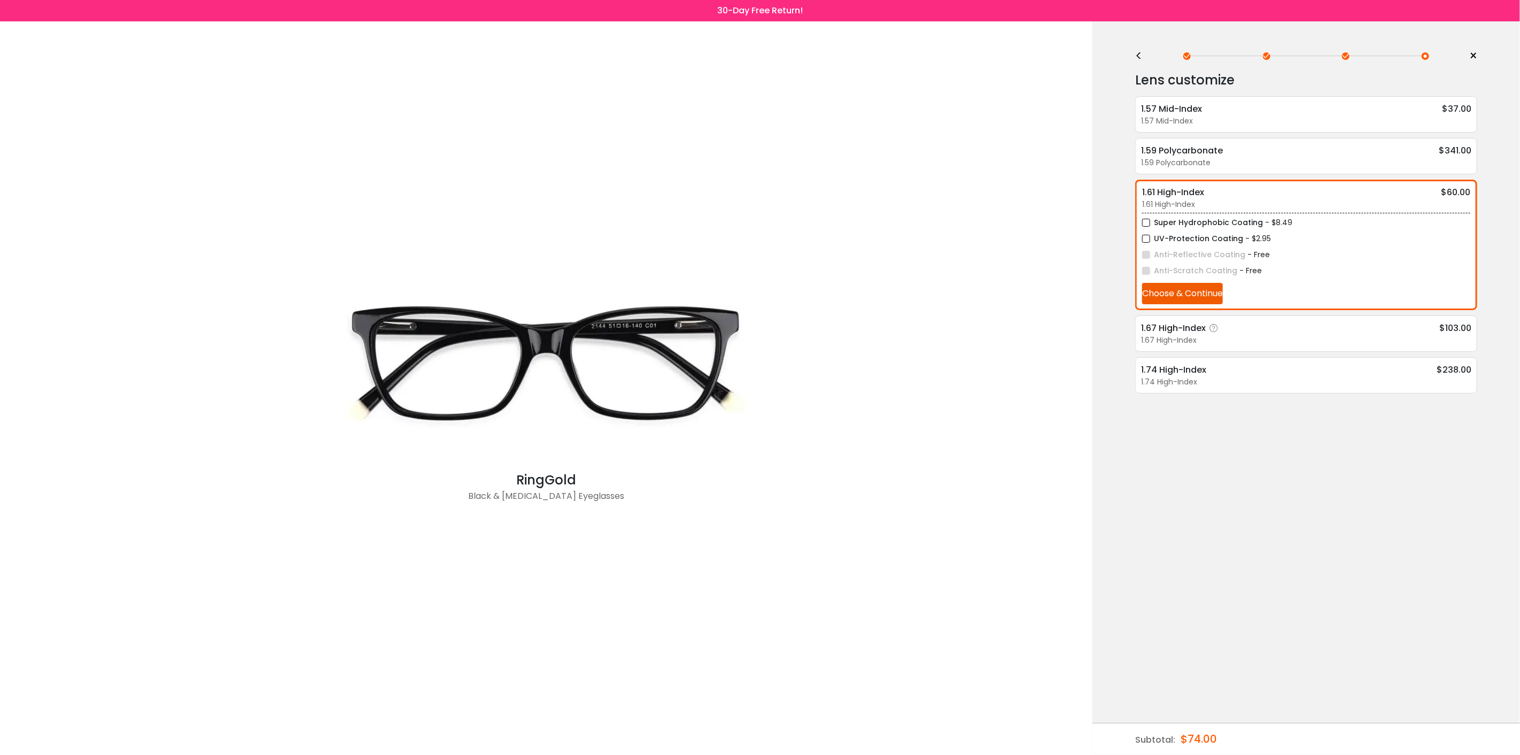
click at [1215, 327] on icon at bounding box center [1214, 328] width 11 height 11
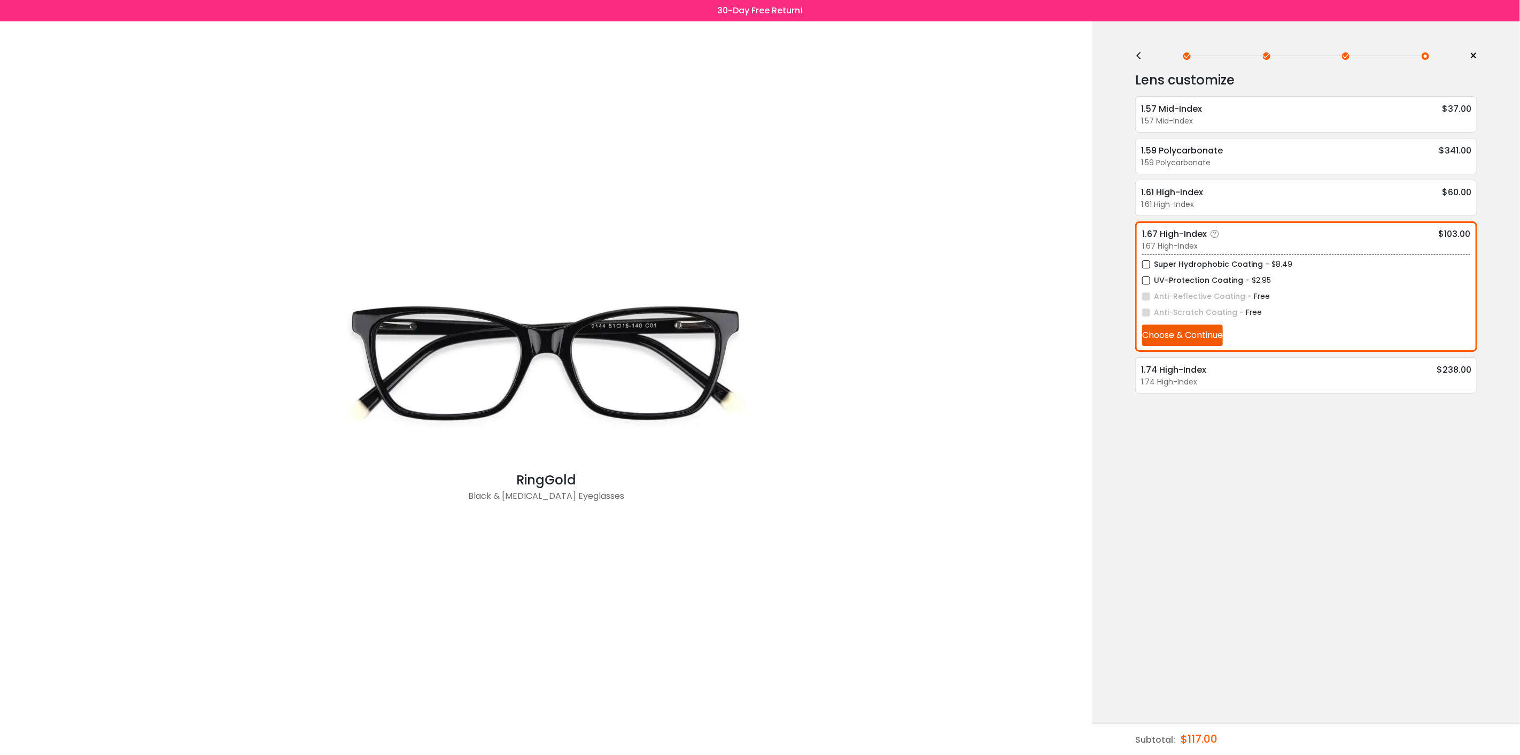
click at [1150, 281] on label "UV-Protection Coating" at bounding box center [1192, 280] width 101 height 13
click at [1194, 332] on button "Choose & Continue" at bounding box center [1182, 334] width 81 height 21
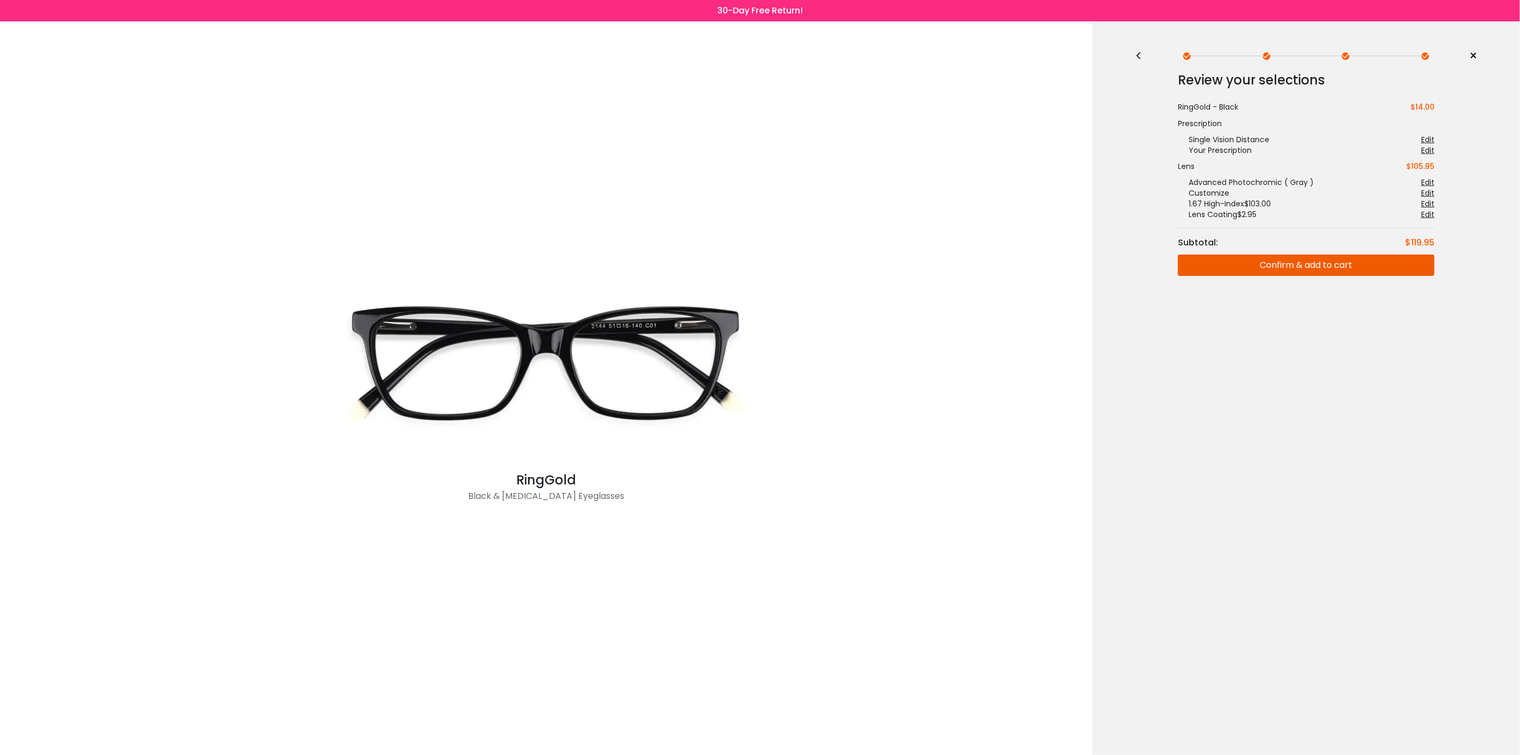
click at [1141, 53] on div "<" at bounding box center [1143, 56] width 16 height 9
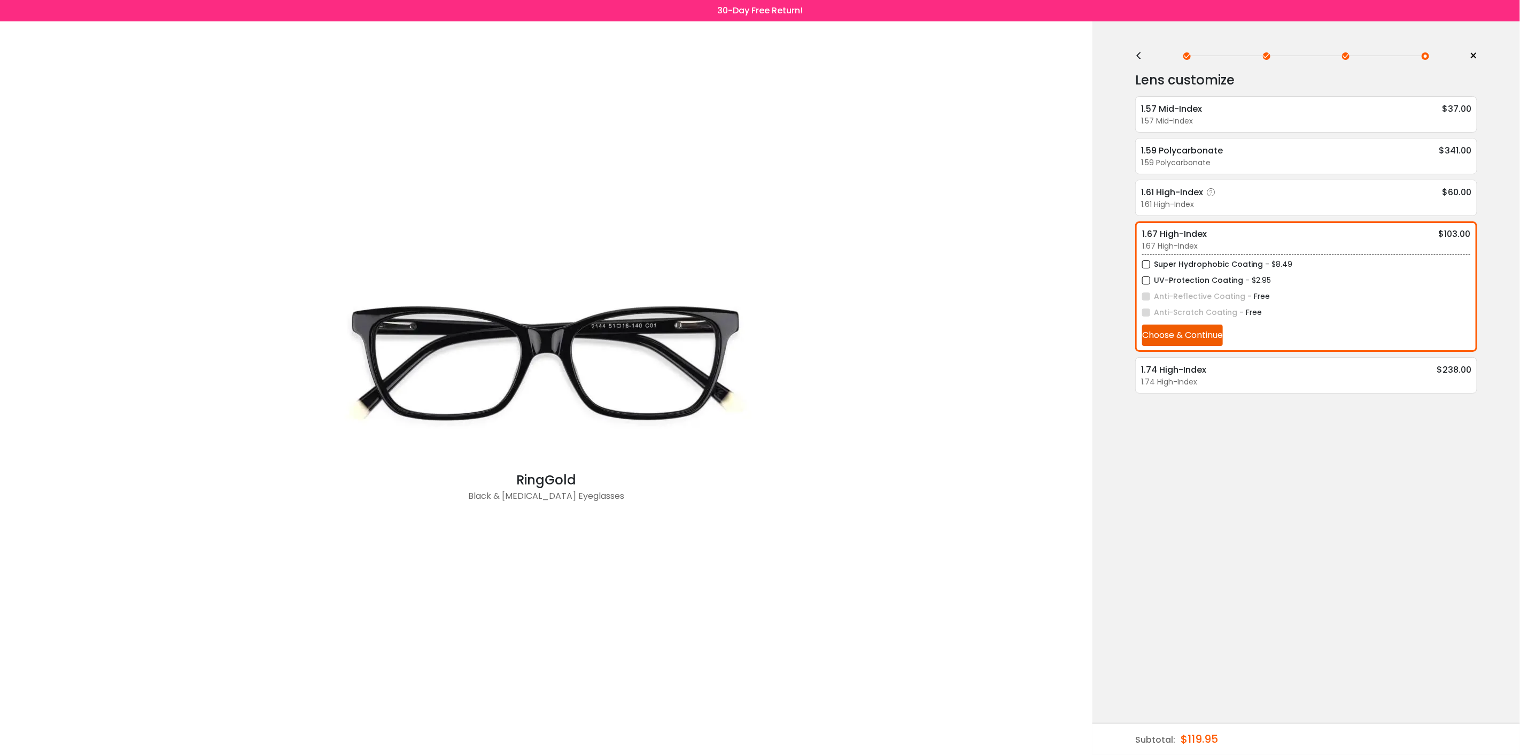
click at [1267, 193] on div "1.61 High-Index $60.00" at bounding box center [1306, 191] width 330 height 13
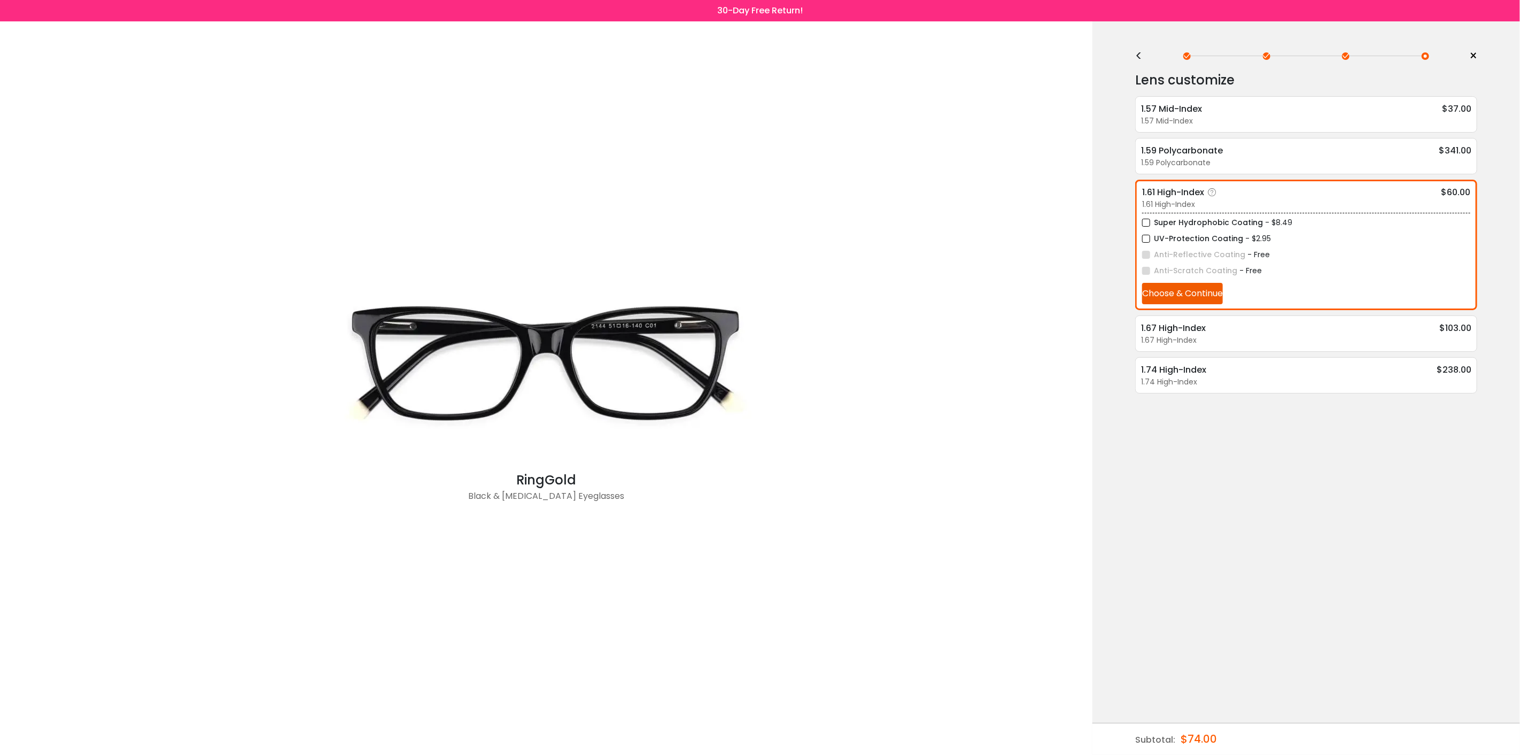
click at [1251, 234] on span "- $2.95" at bounding box center [1258, 238] width 26 height 11
click at [1144, 238] on label "UV-Protection Coating" at bounding box center [1192, 238] width 101 height 13
click at [1176, 291] on button "Choose & Continue" at bounding box center [1182, 293] width 81 height 21
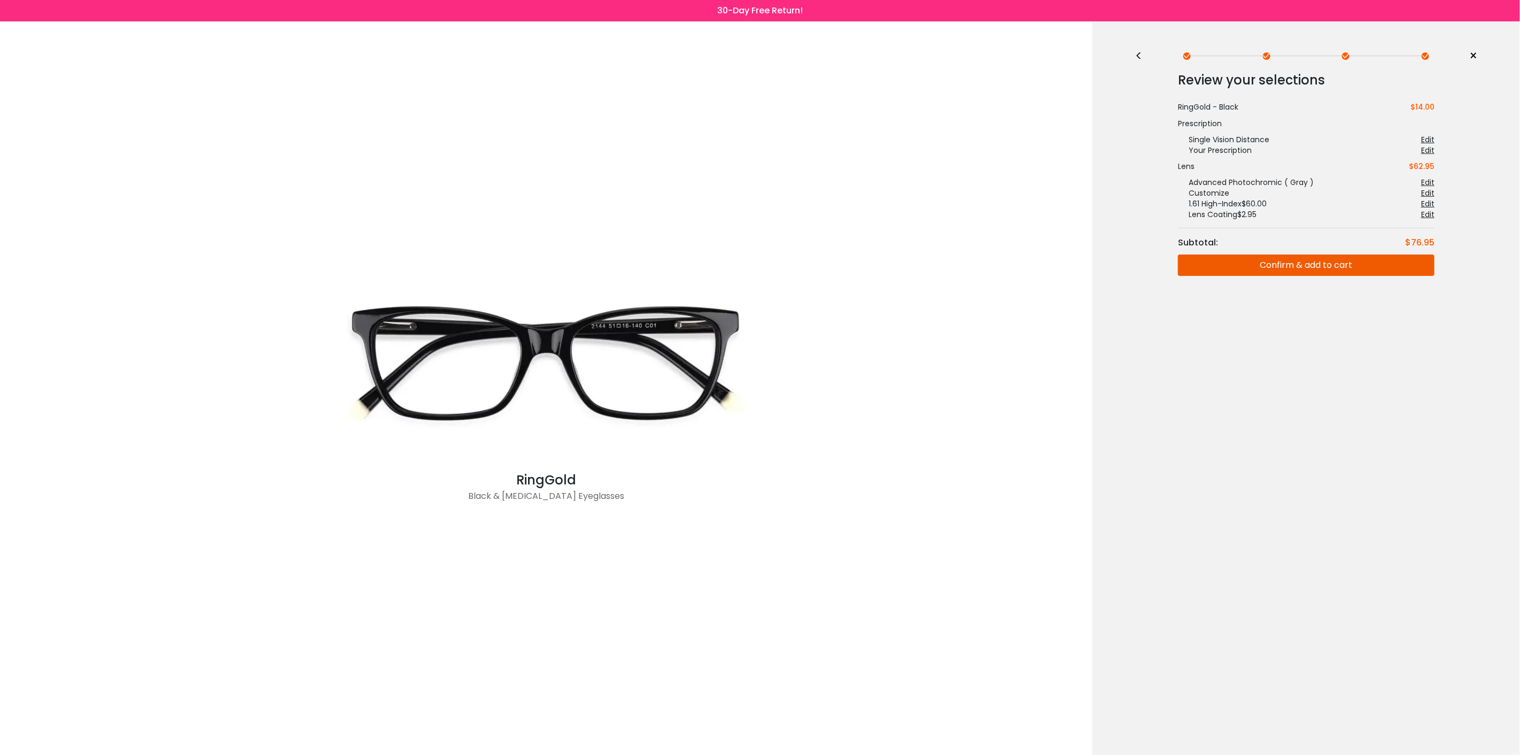
click at [1428, 152] on div "Edit" at bounding box center [1427, 150] width 13 height 11
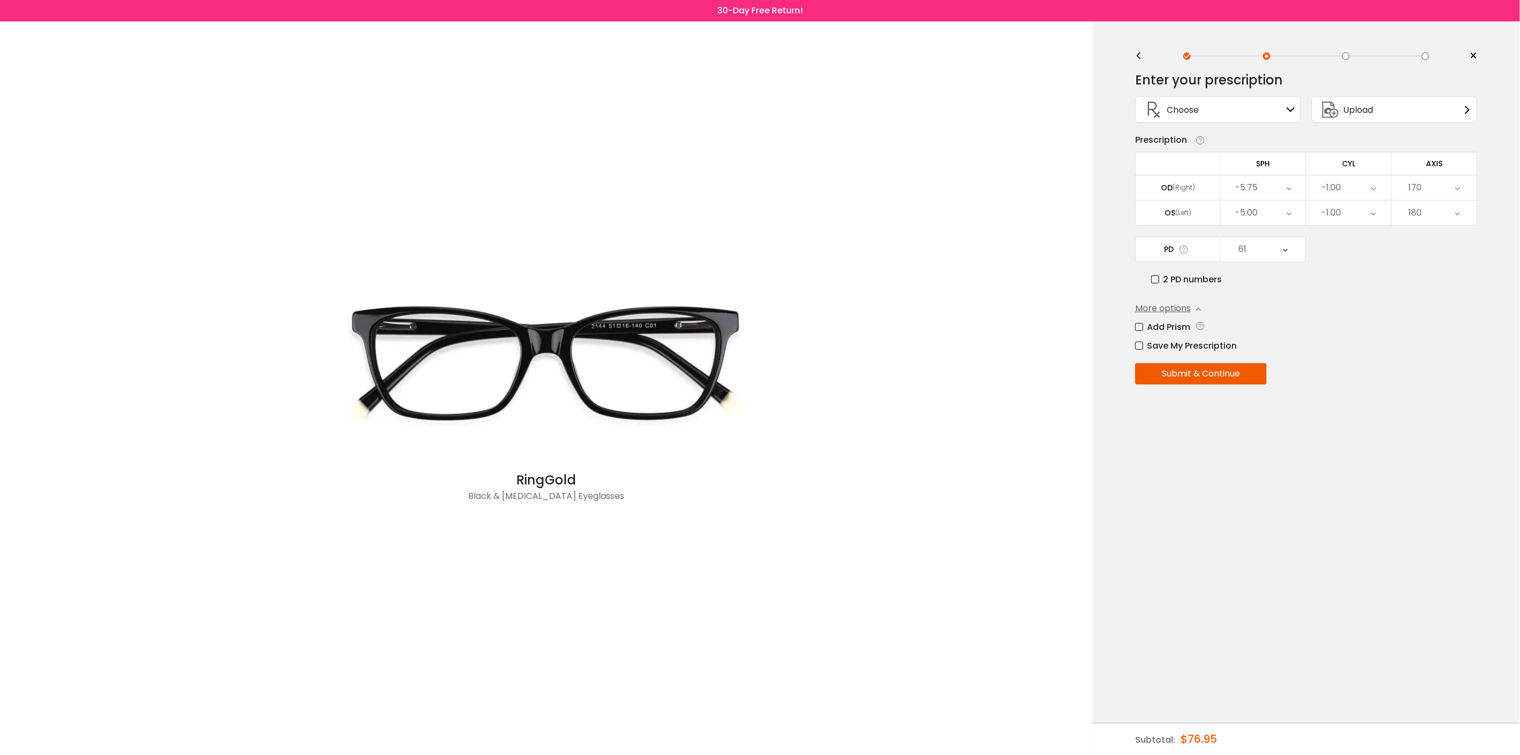
click at [1287, 248] on icon at bounding box center [1285, 249] width 5 height 25
click at [1379, 263] on div "PD 61 Cancel PD Save 46 47 48 49 50 51 52 53 54 55 56 57 58 59 60 61 62 63 64 6…" at bounding box center [1306, 261] width 342 height 50
click at [1218, 369] on button "Submit & Continue" at bounding box center [1200, 373] width 131 height 21
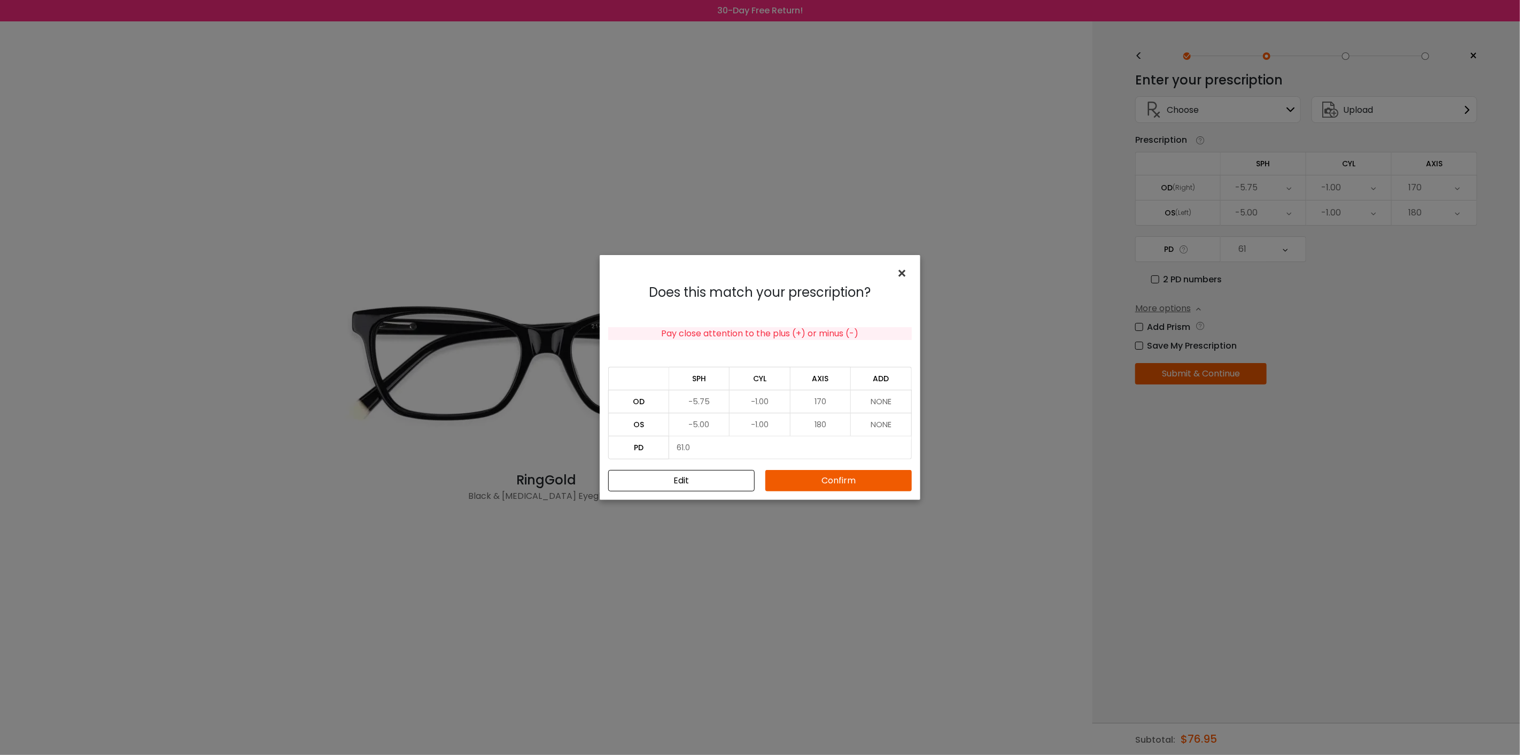
click at [907, 273] on span "×" at bounding box center [904, 273] width 16 height 23
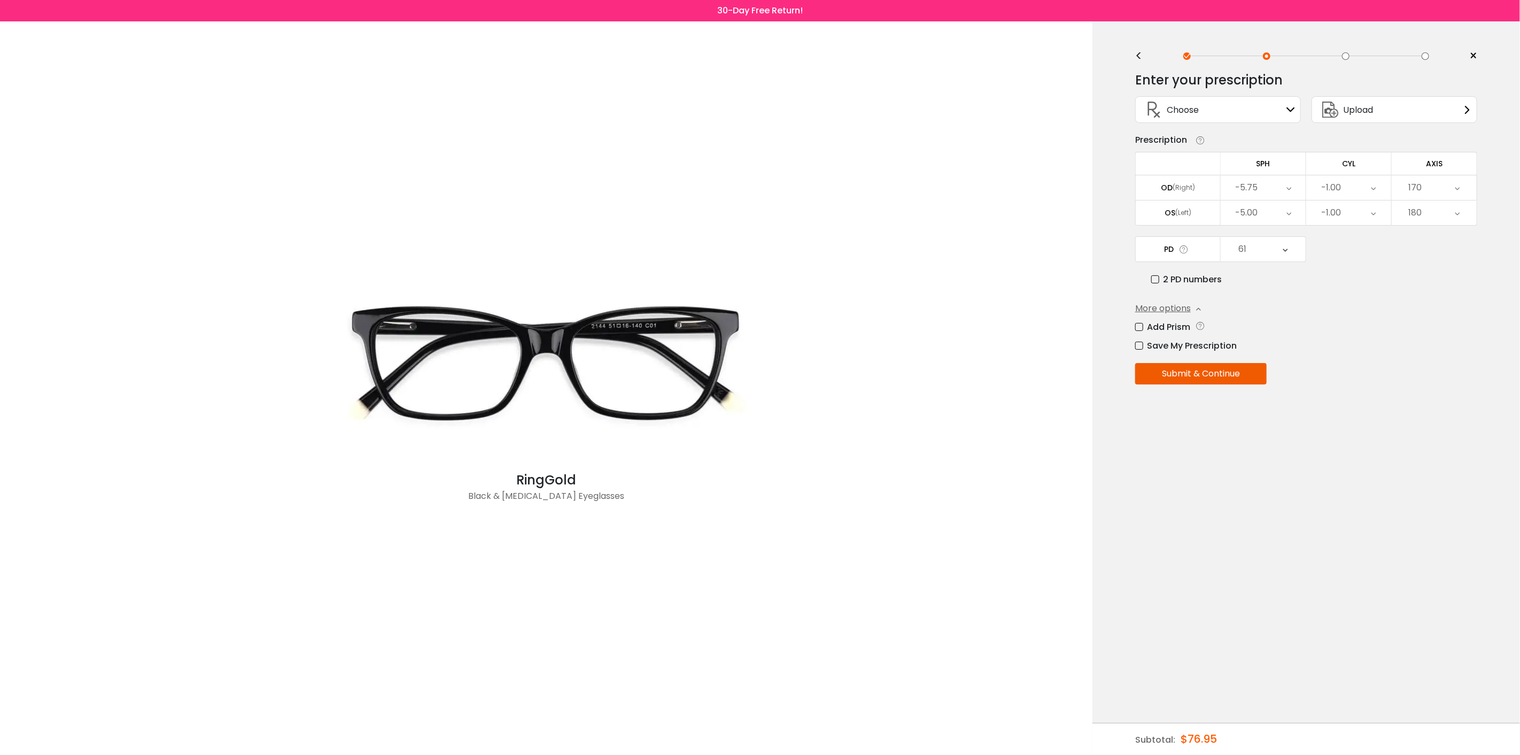
click at [1142, 53] on div "<" at bounding box center [1143, 56] width 16 height 9
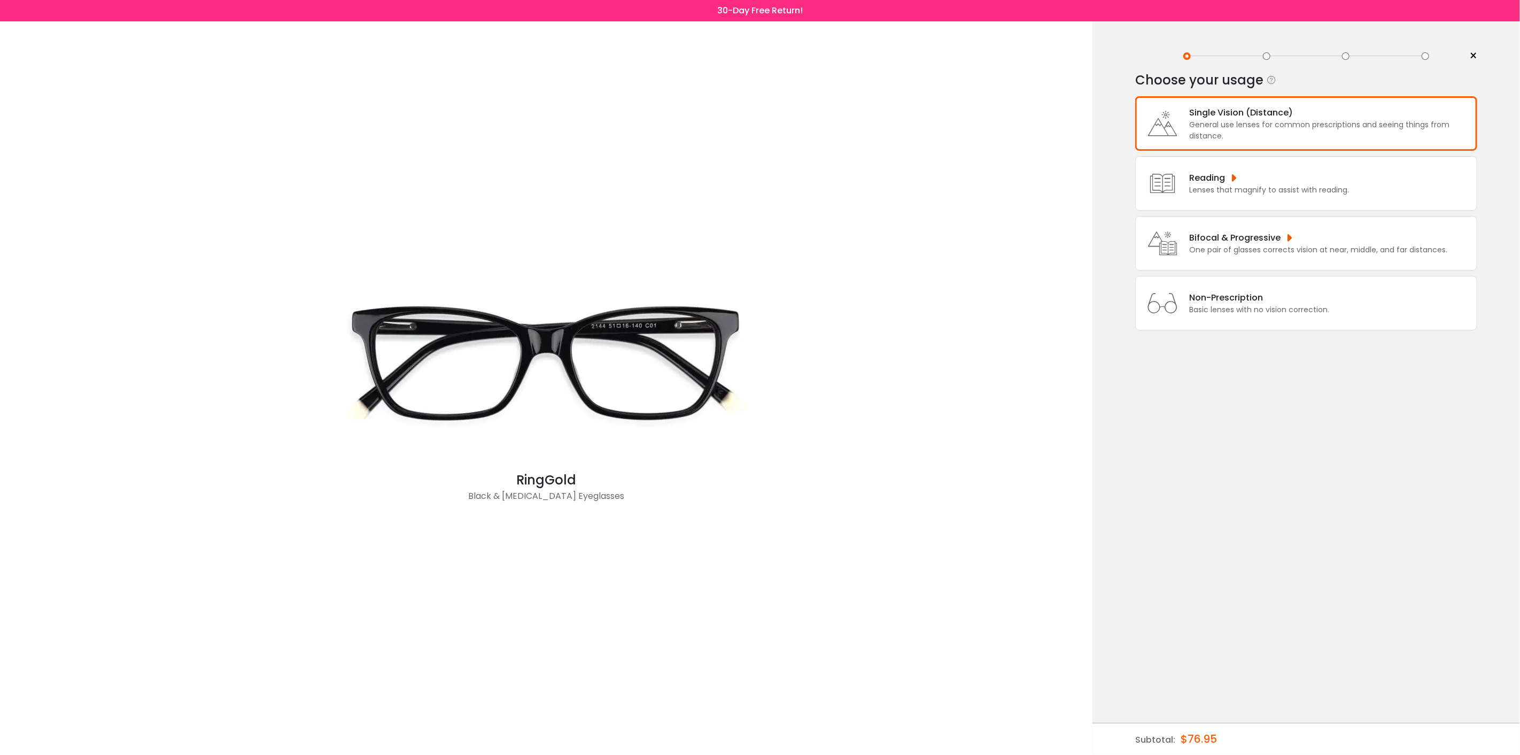
click at [1260, 131] on div "General use lenses for common prescriptions and seeing things from distance." at bounding box center [1330, 130] width 282 height 22
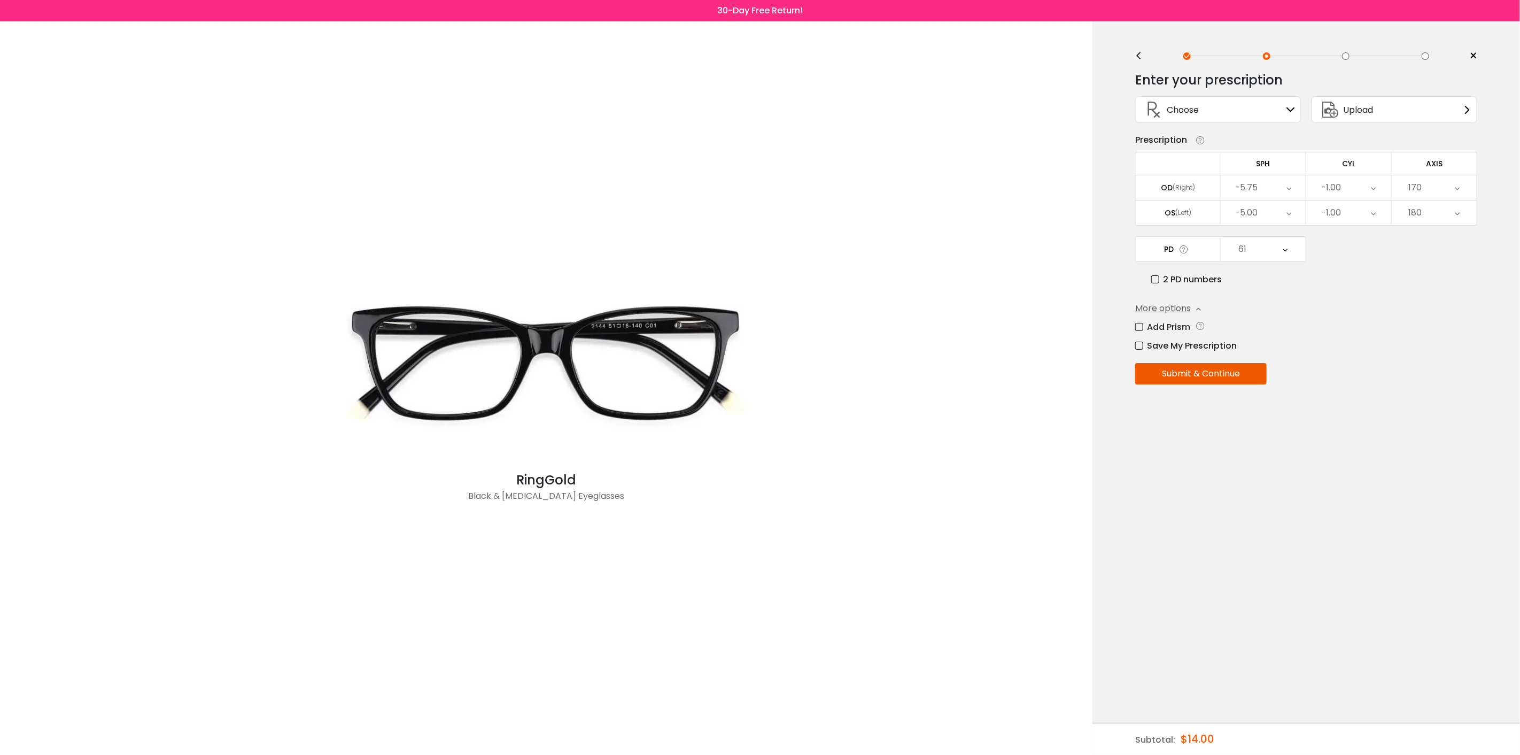
click at [1265, 377] on button "Submit & Continue" at bounding box center [1200, 373] width 131 height 21
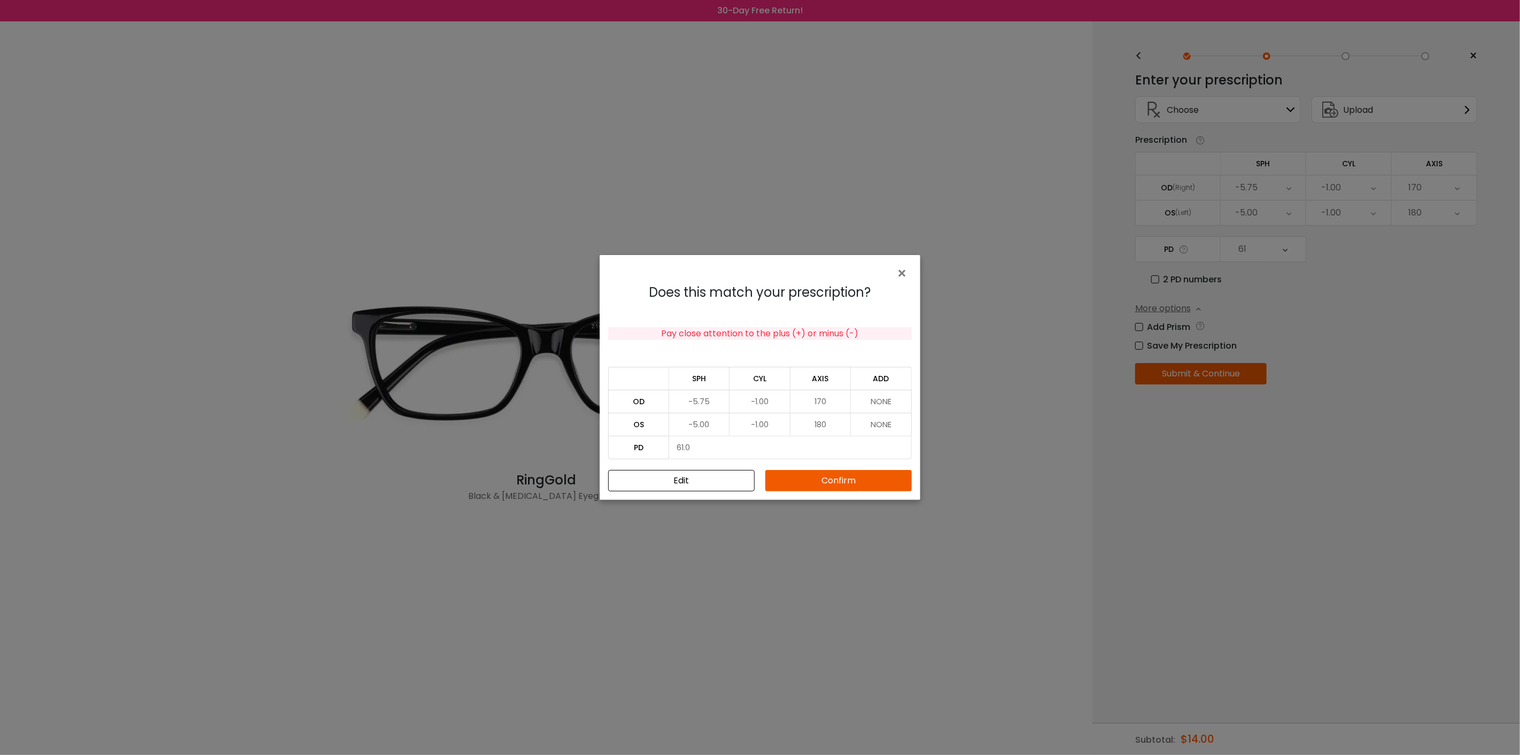
click at [839, 478] on button "Confirm" at bounding box center [838, 480] width 146 height 21
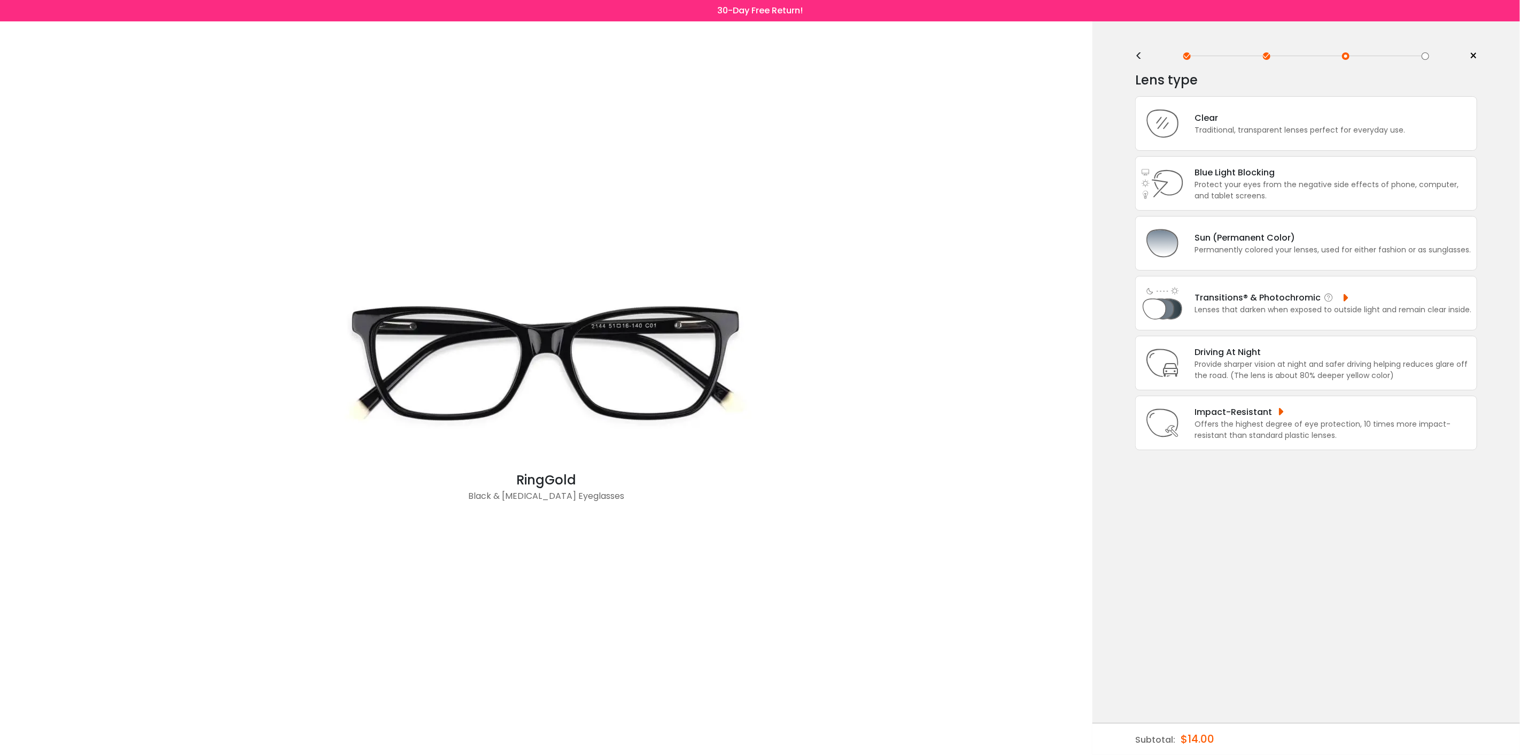
click at [1226, 291] on div "Transitions® & Photochromic" at bounding box center [1333, 297] width 277 height 13
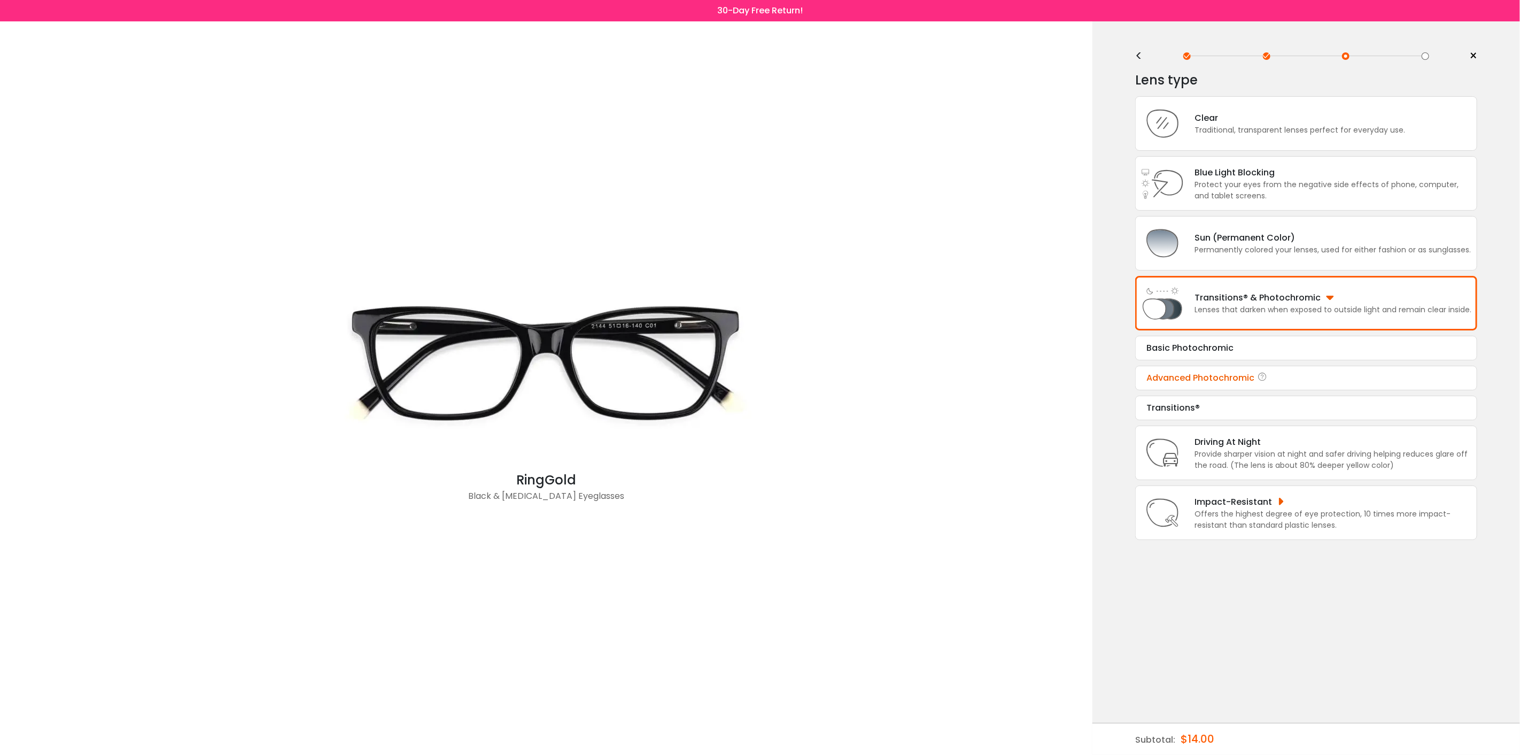
click at [1213, 381] on div "Advanced Photochromic" at bounding box center [1307, 377] width 320 height 13
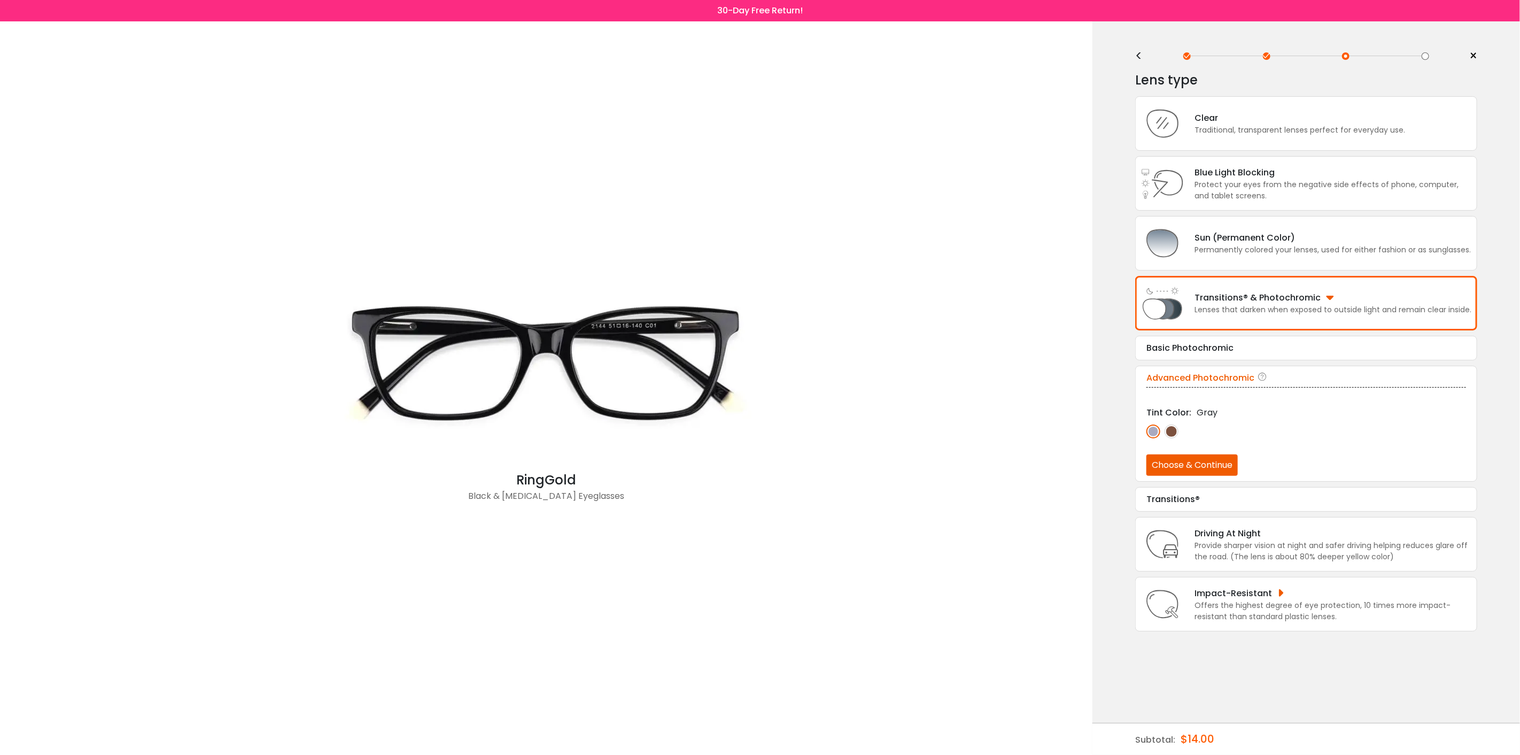
click at [1200, 456] on button "Choose & Continue" at bounding box center [1192, 464] width 91 height 21
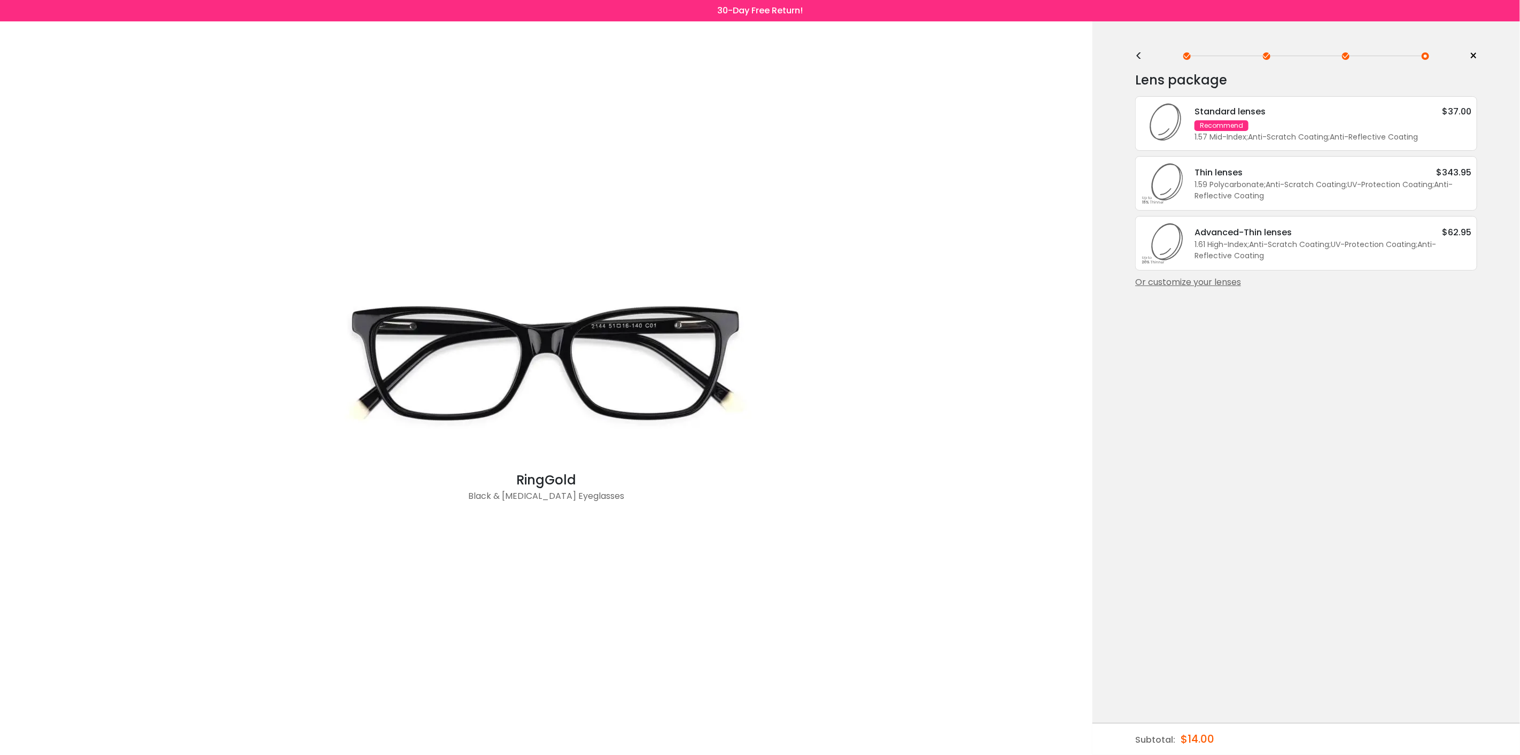
click at [1229, 278] on div "Or customize your lenses" at bounding box center [1306, 282] width 342 height 13
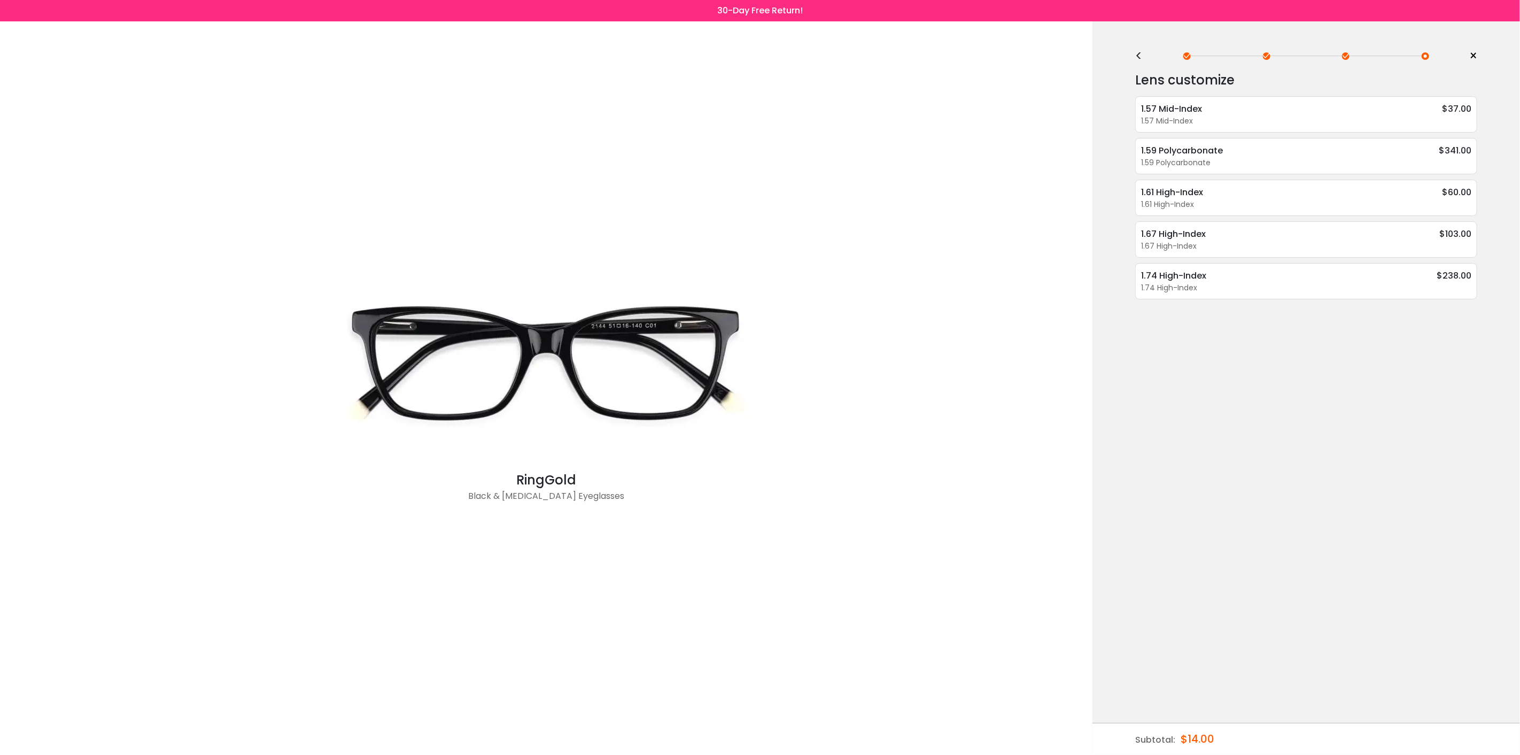
click at [1137, 55] on div "<" at bounding box center [1143, 56] width 16 height 9
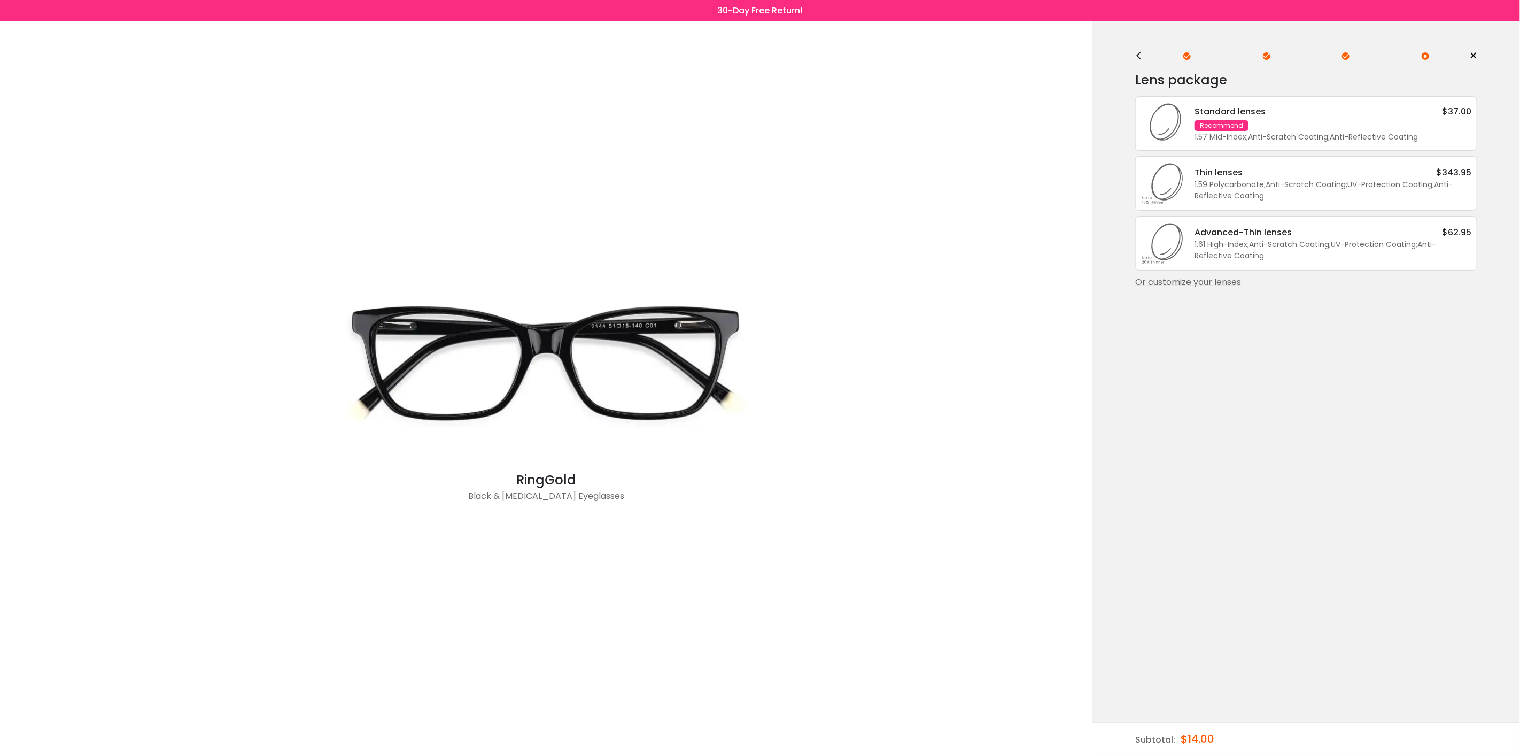
click at [1206, 280] on div "Or customize your lenses" at bounding box center [1306, 282] width 342 height 13
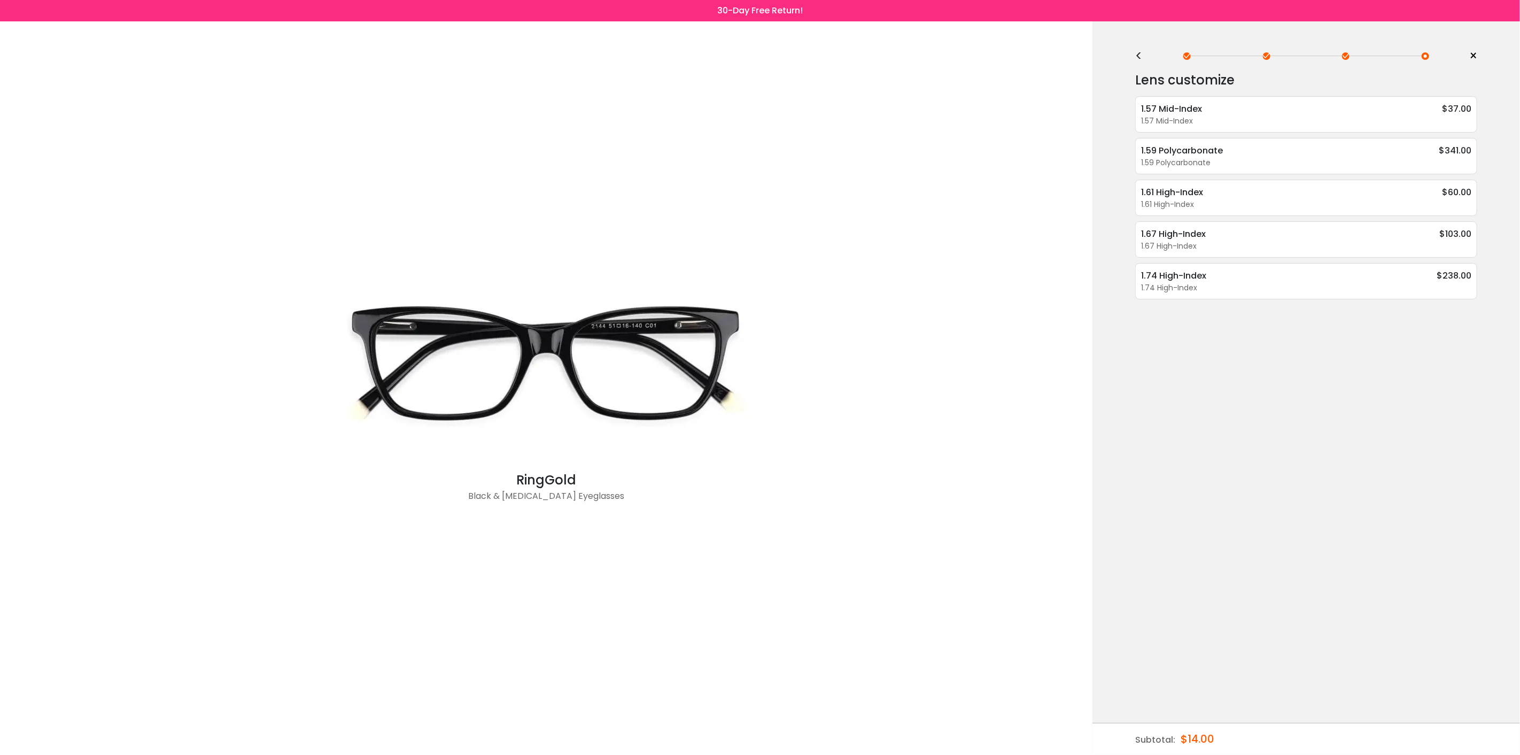
click at [1135, 52] on div "<" at bounding box center [1143, 56] width 16 height 9
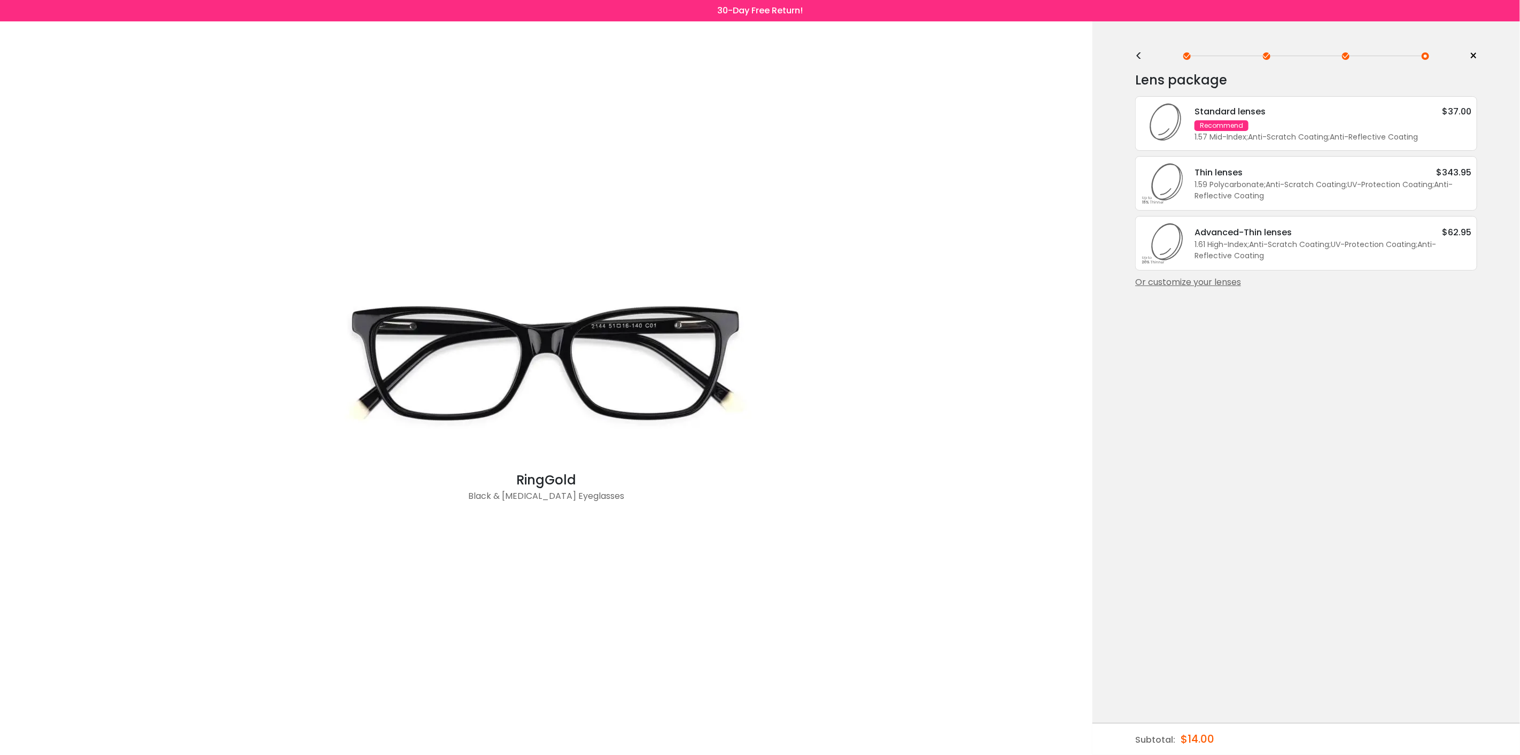
click at [1231, 247] on div "1.61 High-Index ; Anti-Scratch Coating ; UV-Protection Coating ; Anti-Reflectiv…" at bounding box center [1333, 250] width 277 height 22
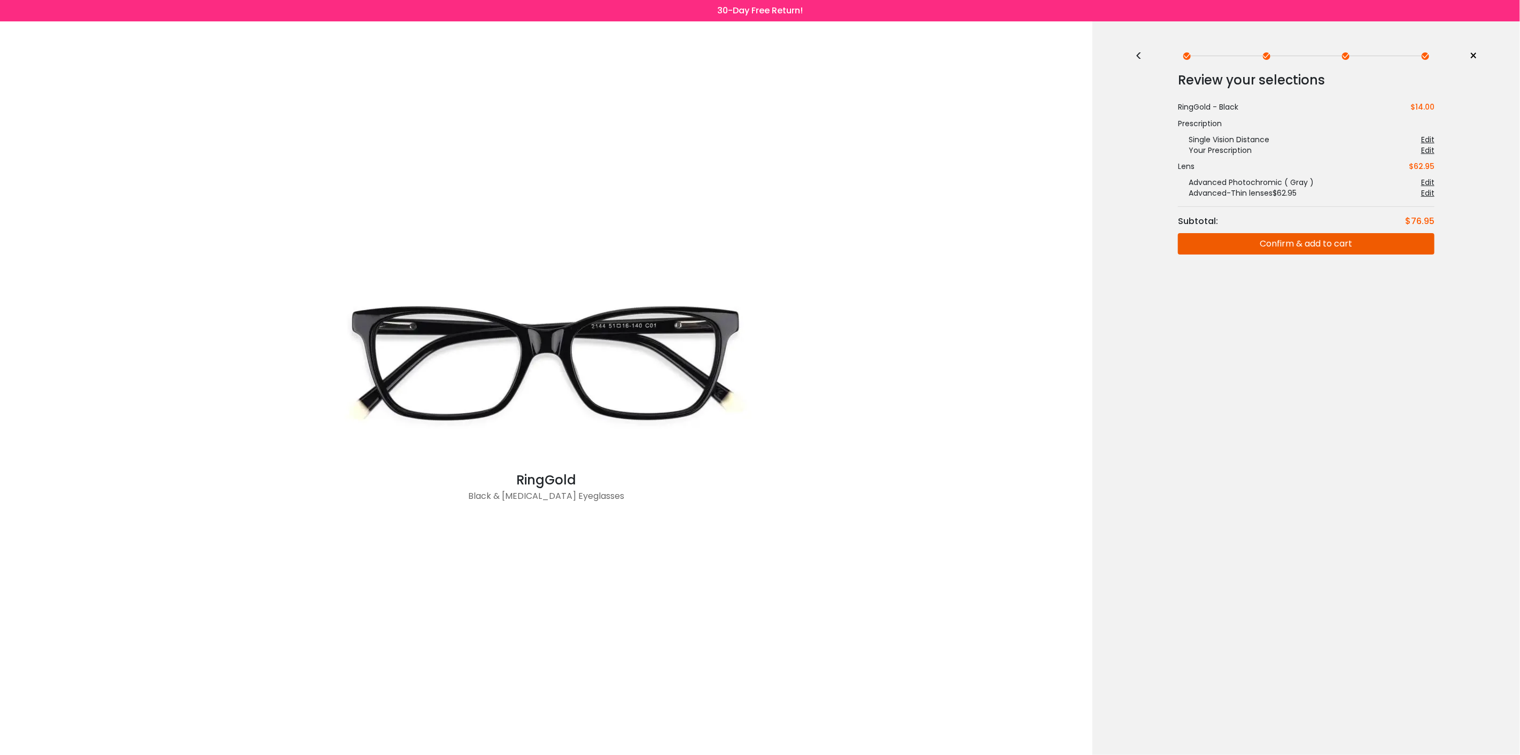
click at [1141, 55] on div "<" at bounding box center [1143, 56] width 16 height 9
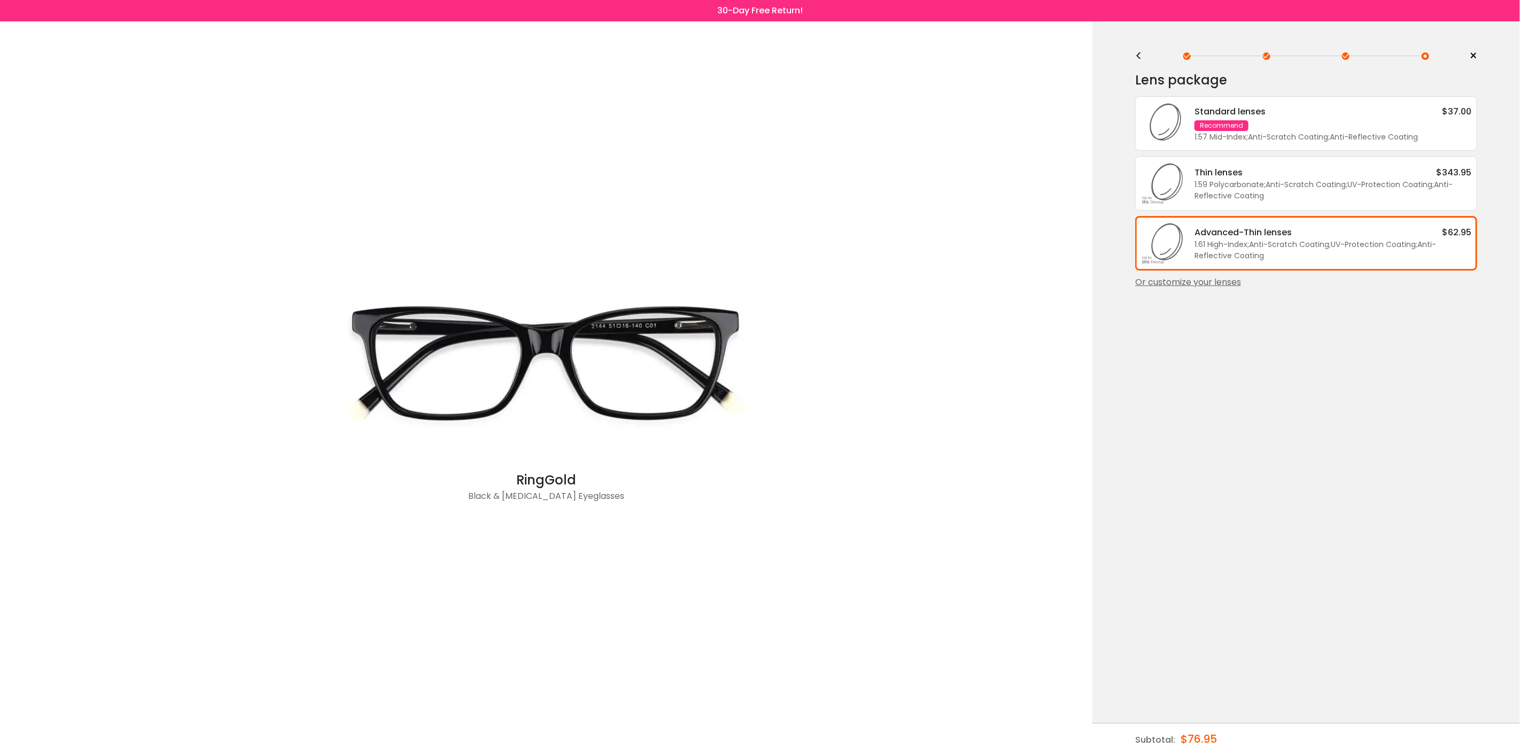
click at [1228, 283] on div "Or customize your lenses" at bounding box center [1306, 282] width 342 height 13
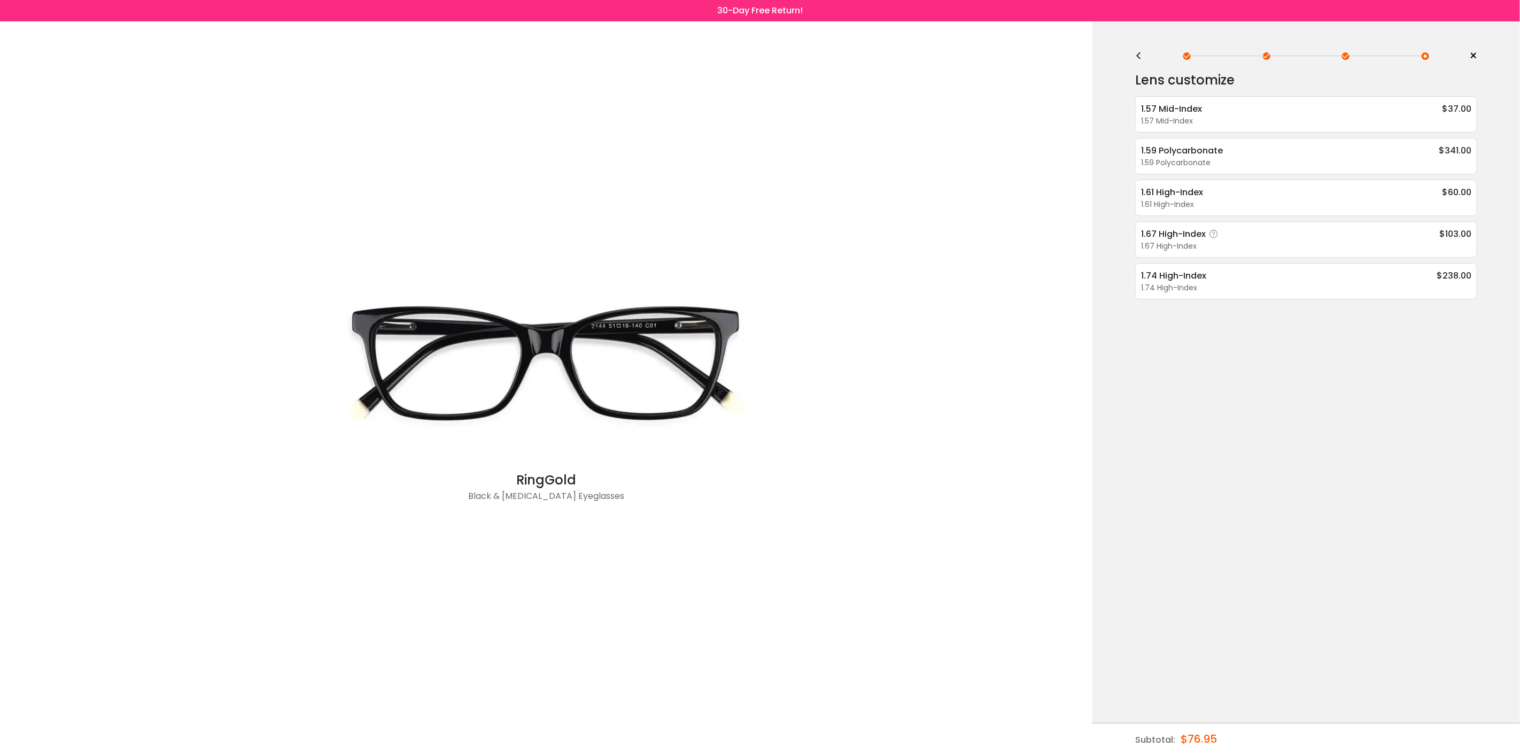
click at [1199, 242] on div "1.67 High-Index" at bounding box center [1306, 246] width 330 height 11
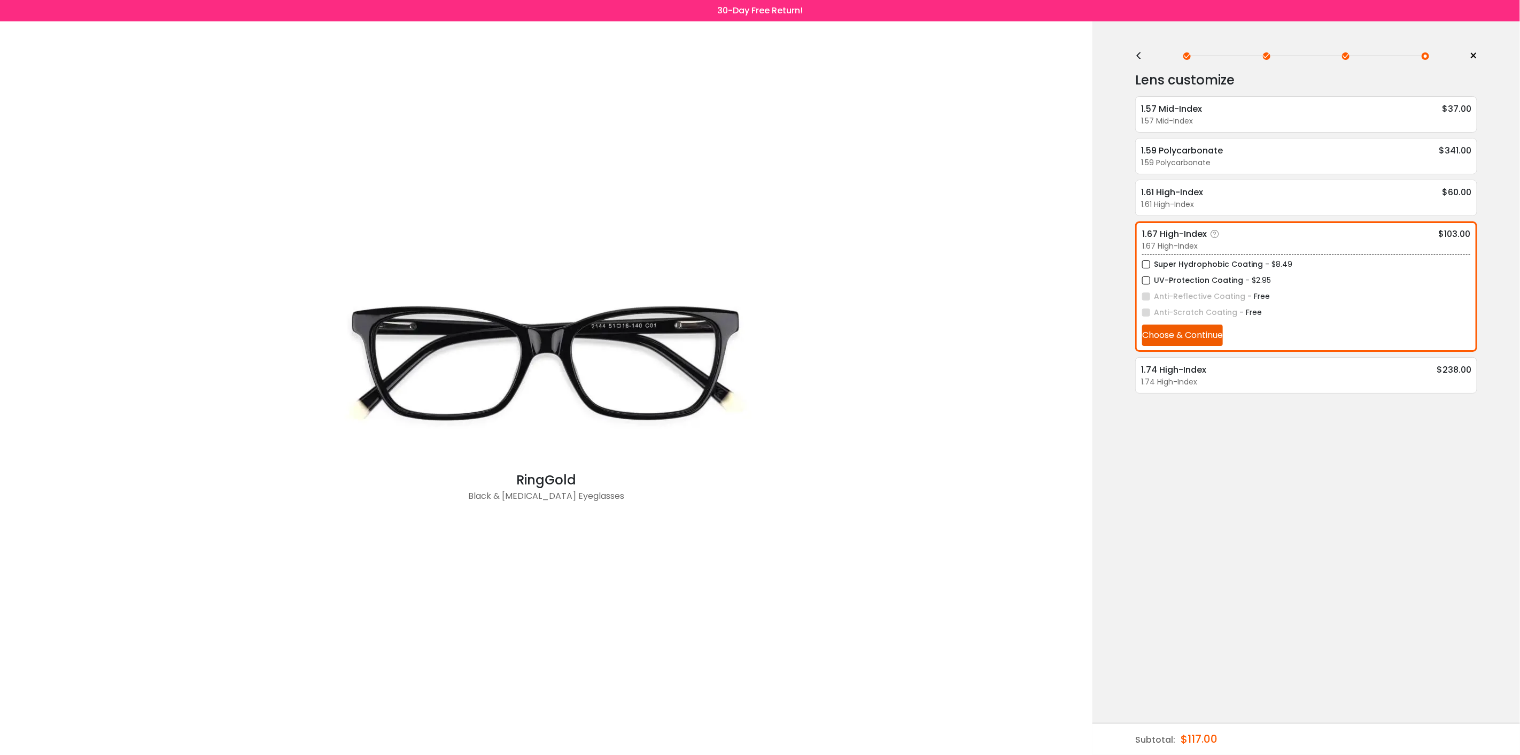
click at [1217, 275] on label "UV-Protection Coating" at bounding box center [1192, 280] width 101 height 13
click at [1208, 335] on button "Choose & Continue" at bounding box center [1182, 334] width 81 height 21
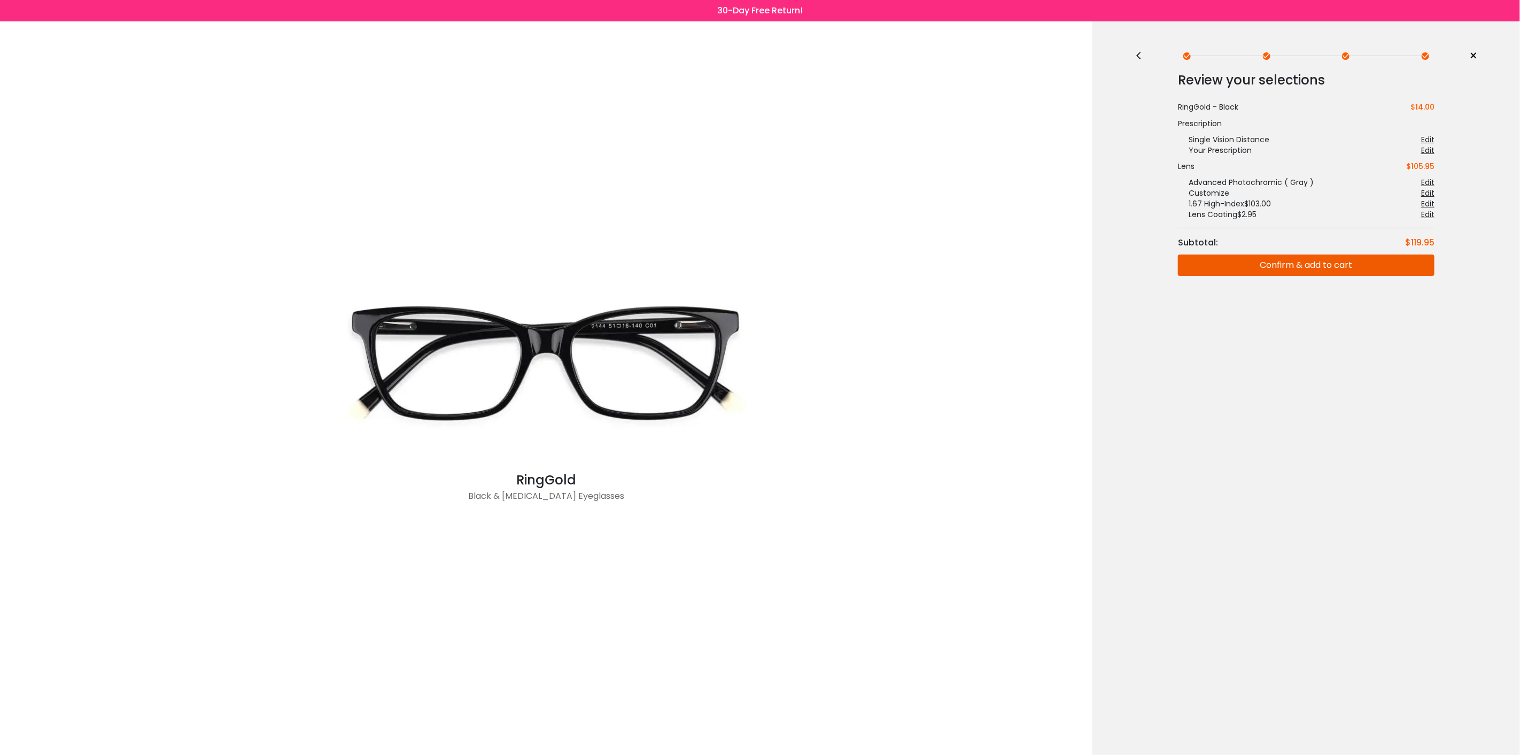
click at [1350, 269] on button "Confirm & add to cart" at bounding box center [1306, 264] width 257 height 21
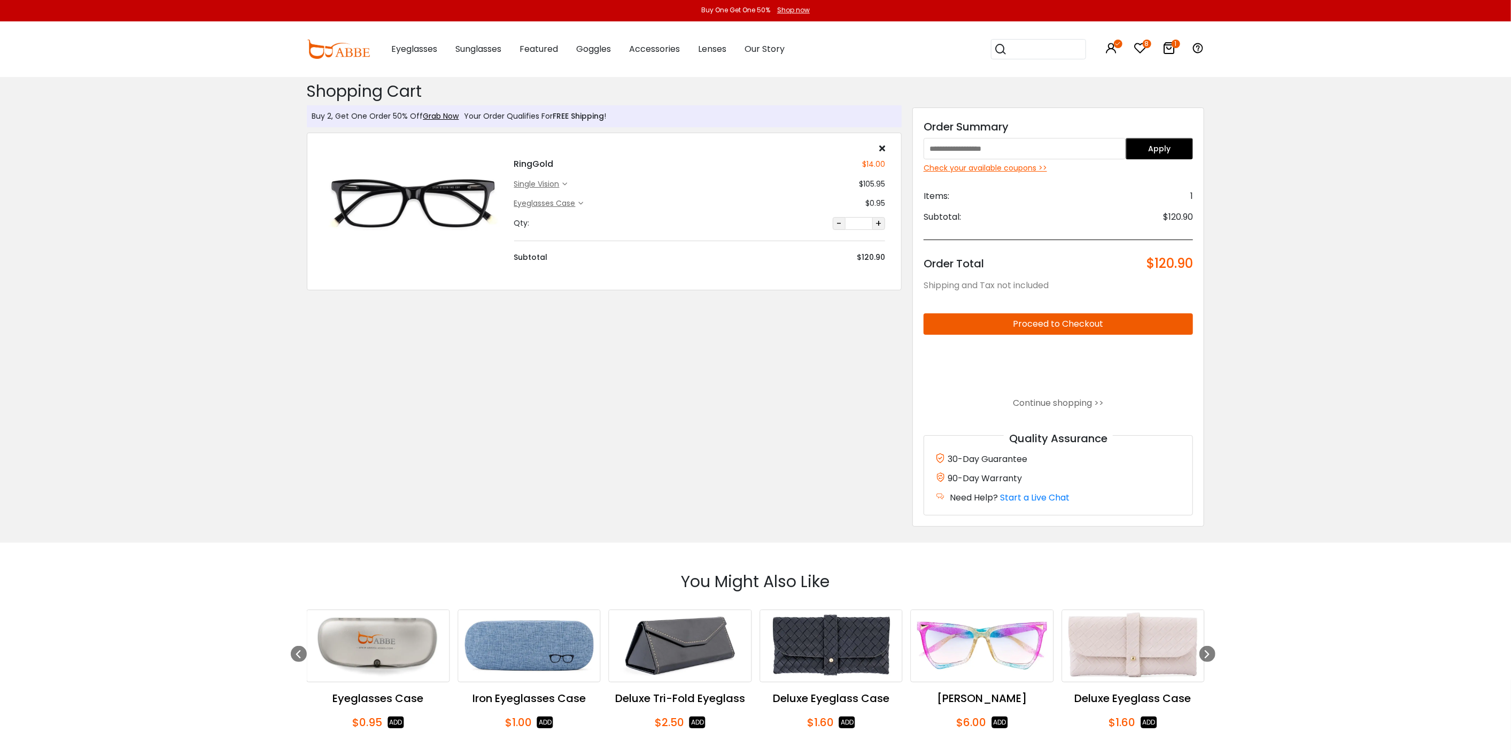
click at [335, 49] on img at bounding box center [338, 49] width 63 height 19
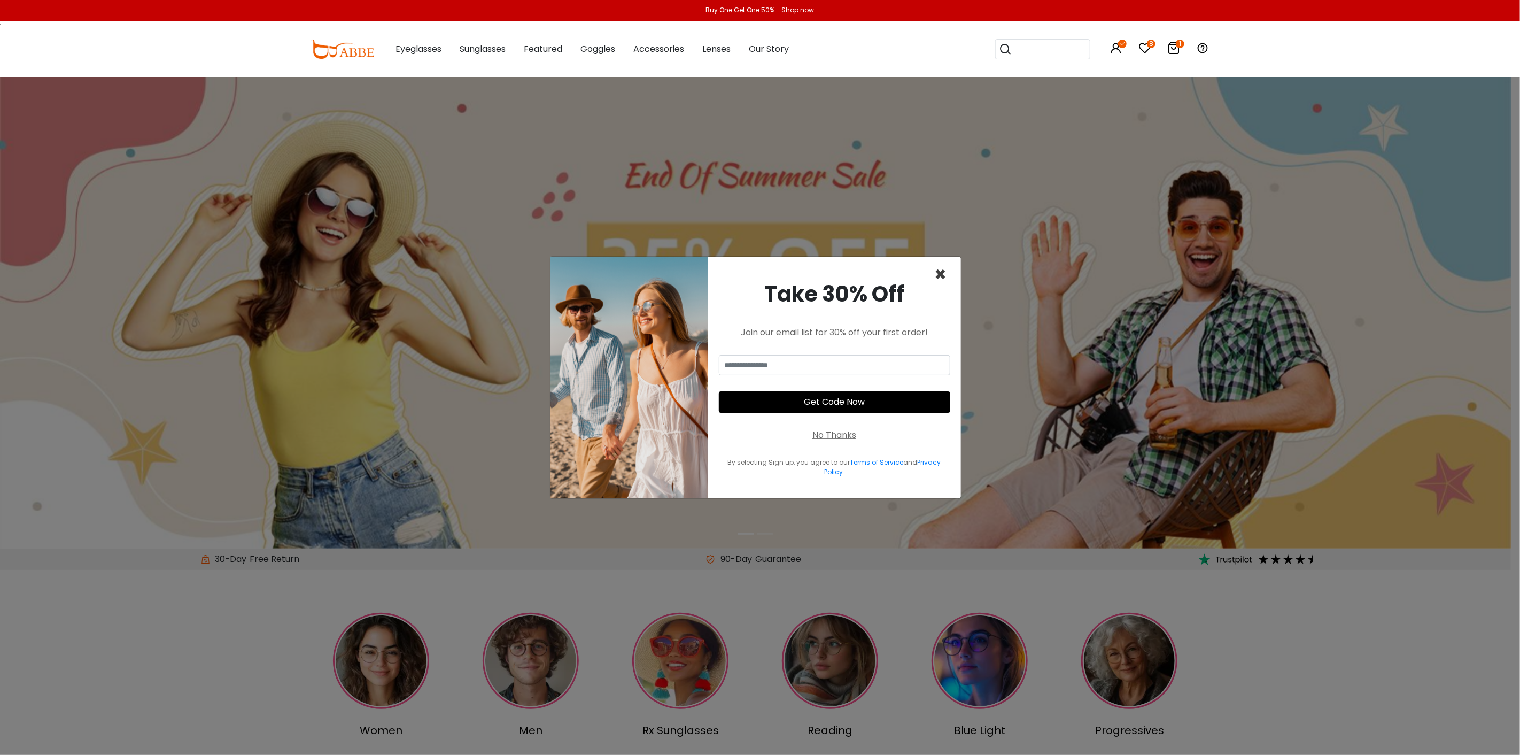
click at [935, 273] on span "×" at bounding box center [941, 274] width 12 height 27
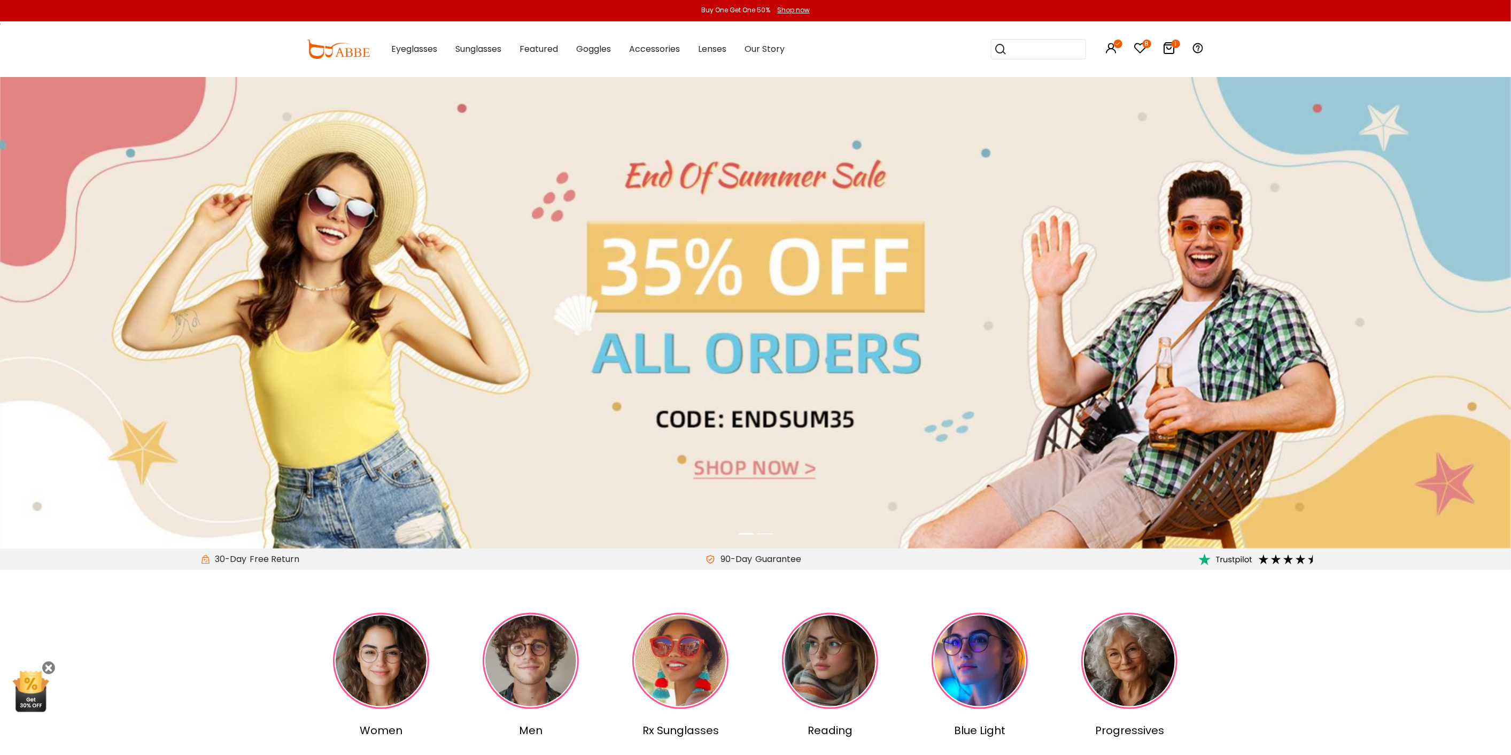
click at [1040, 51] on input "search" at bounding box center [1045, 49] width 75 height 19
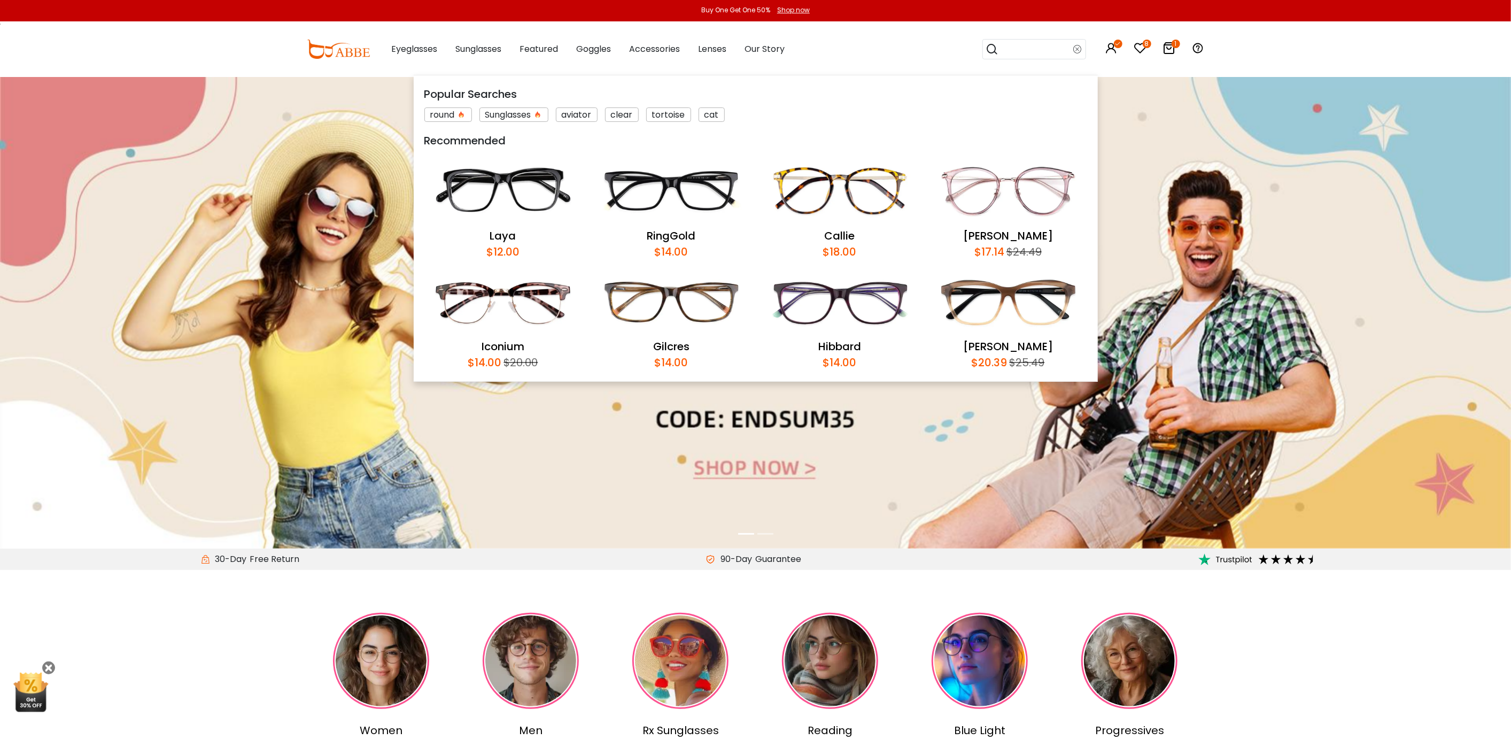
click at [869, 290] on img at bounding box center [840, 302] width 158 height 74
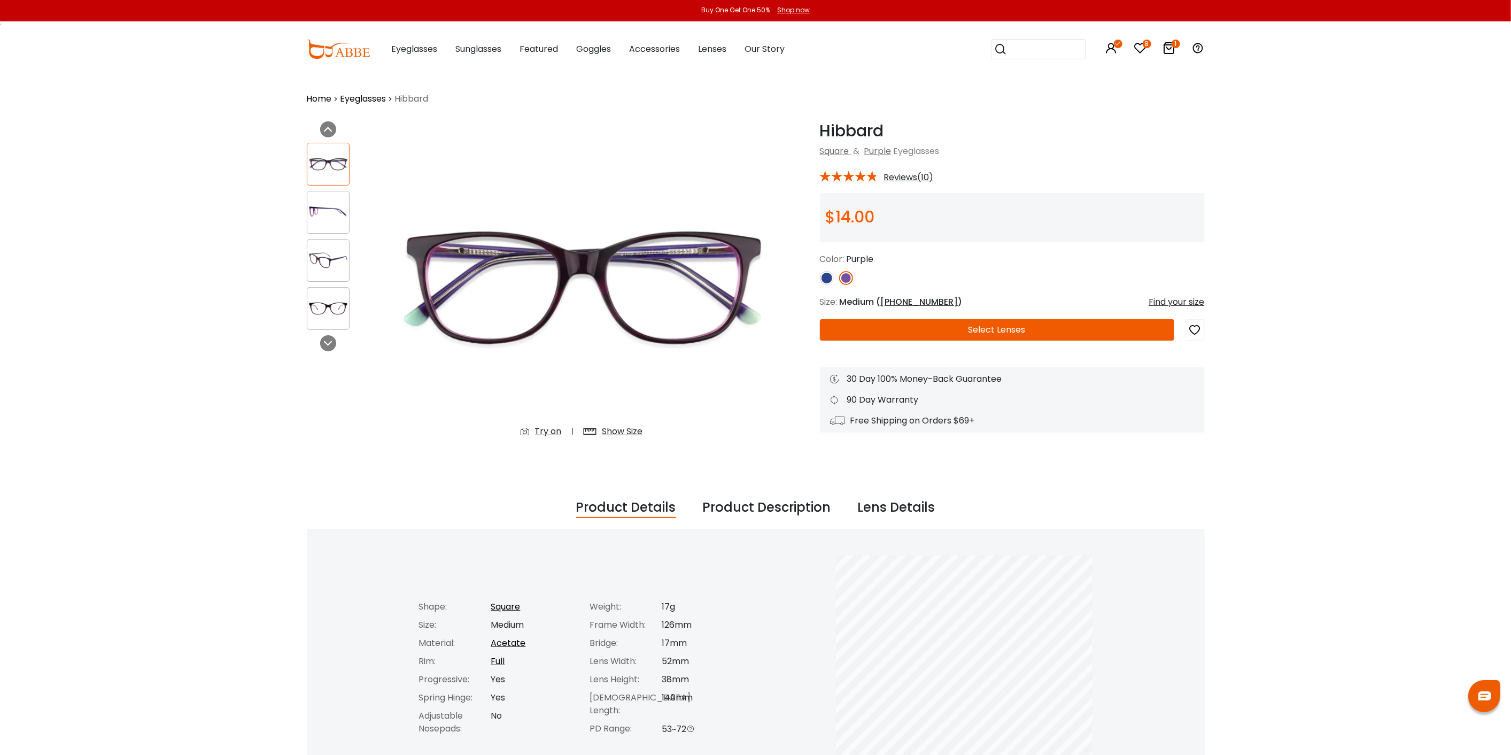
click at [827, 278] on img at bounding box center [827, 278] width 14 height 14
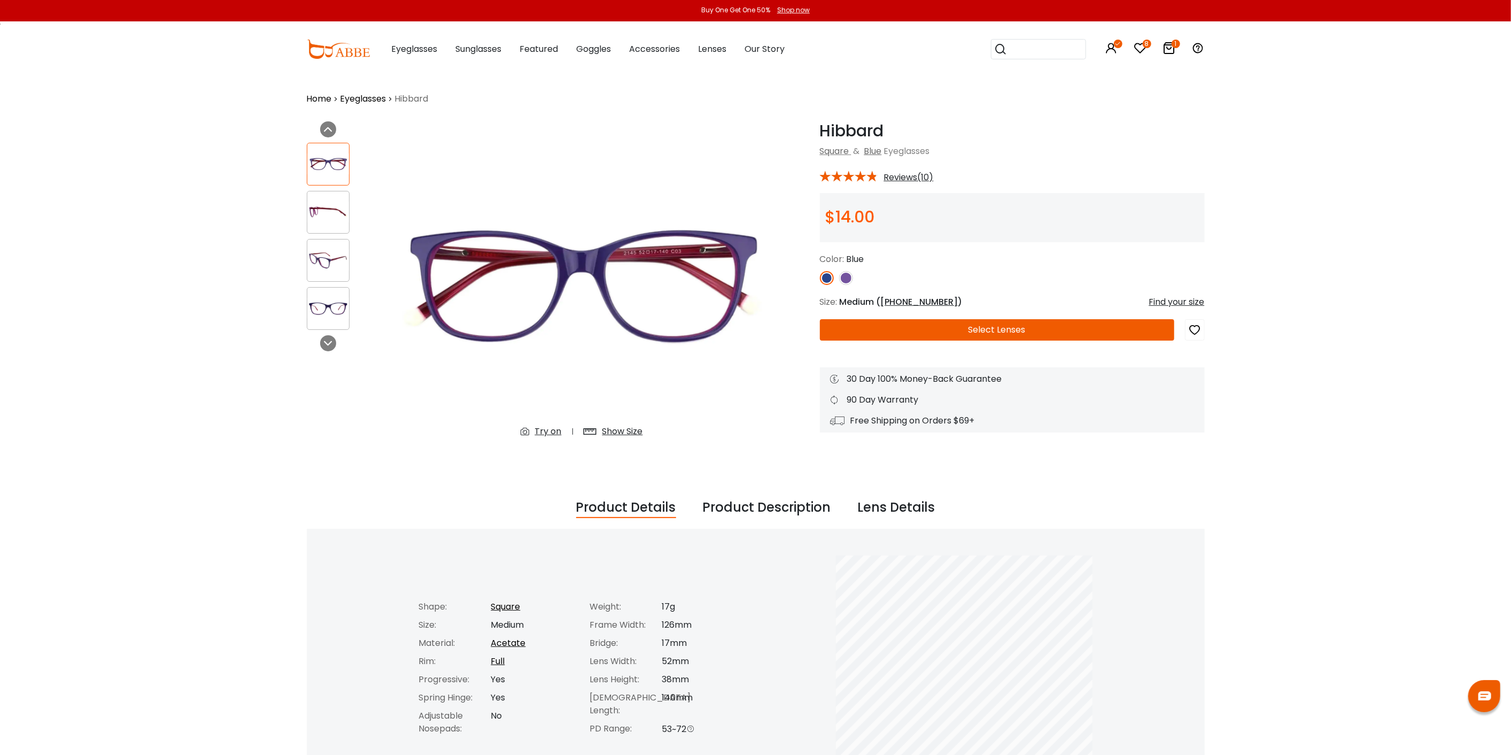
click at [852, 278] on img at bounding box center [846, 278] width 14 height 14
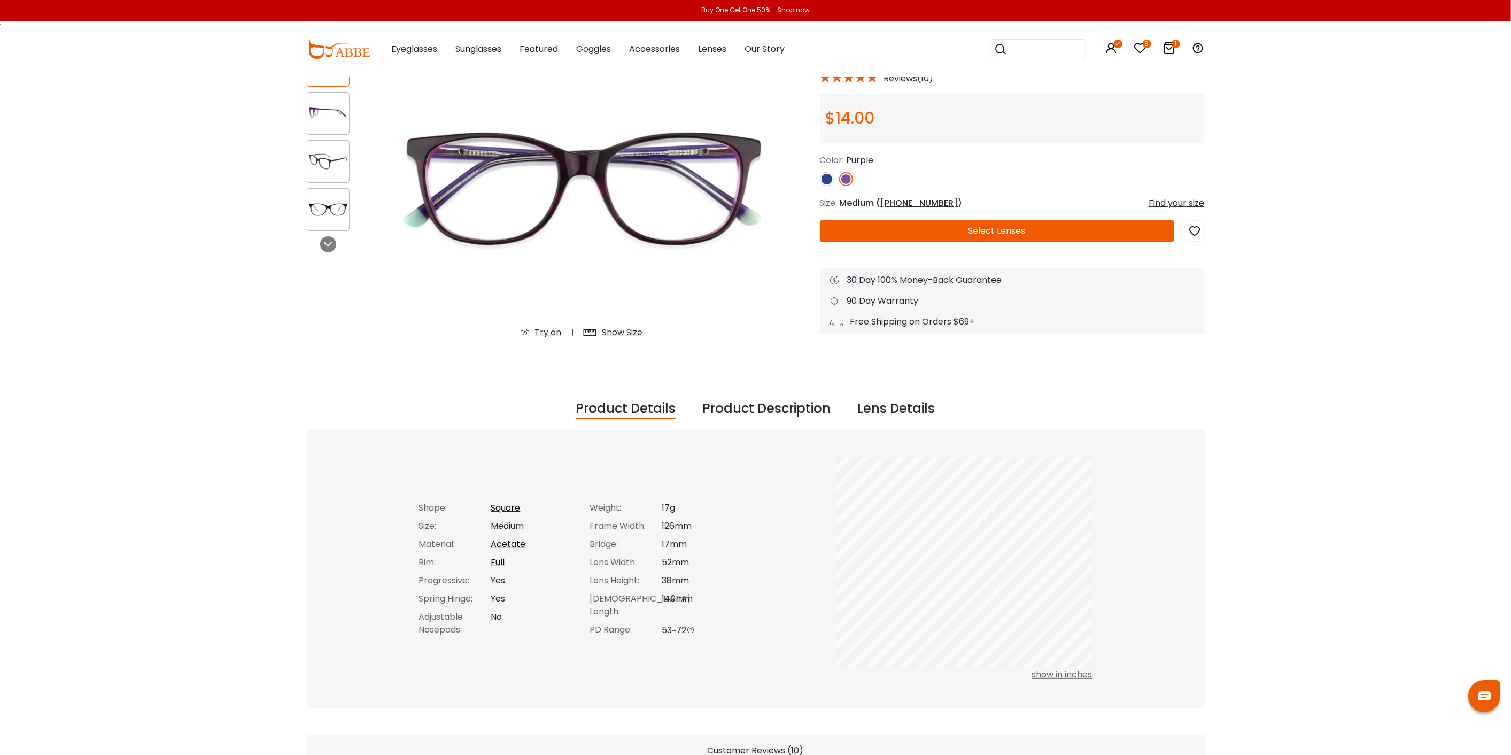
scroll to position [119, 0]
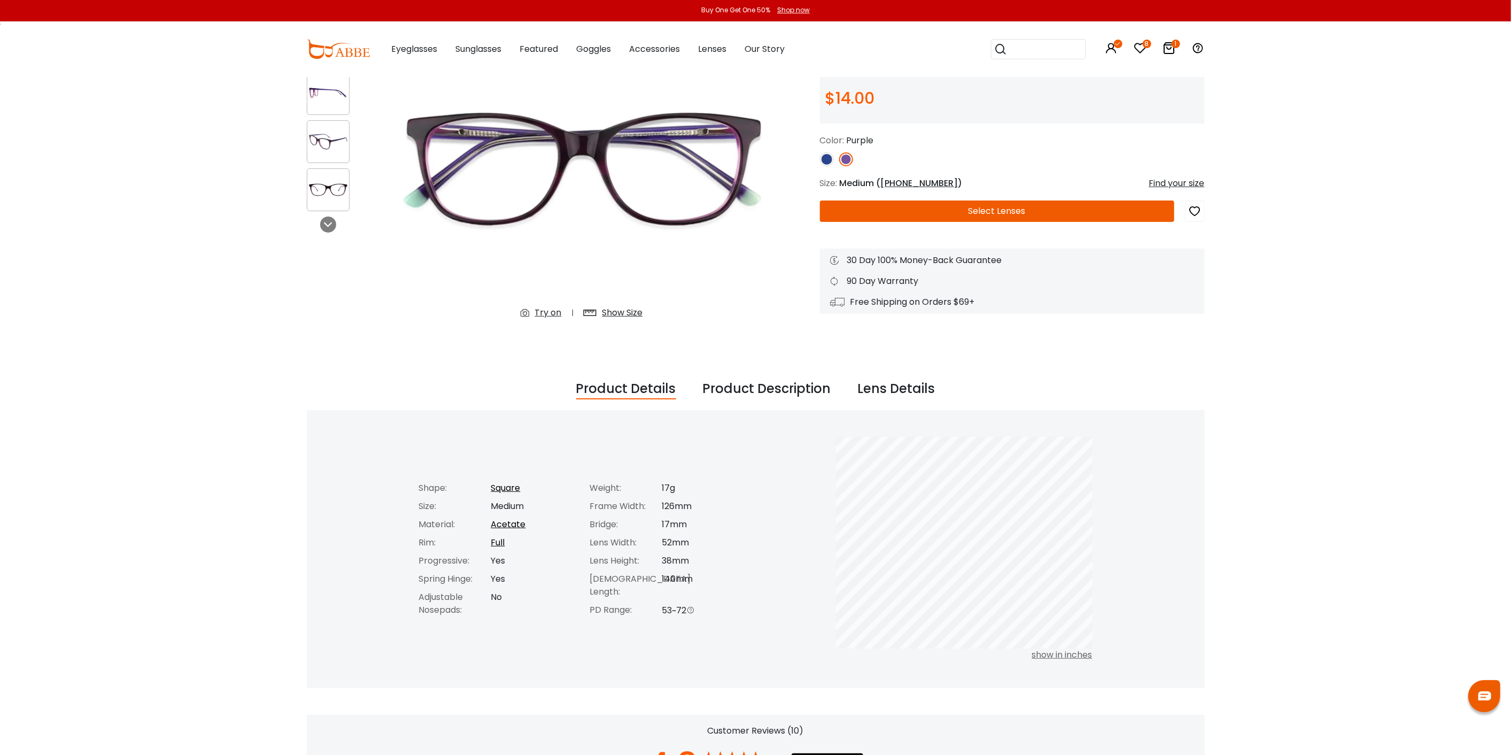
click at [319, 137] on img at bounding box center [328, 141] width 42 height 21
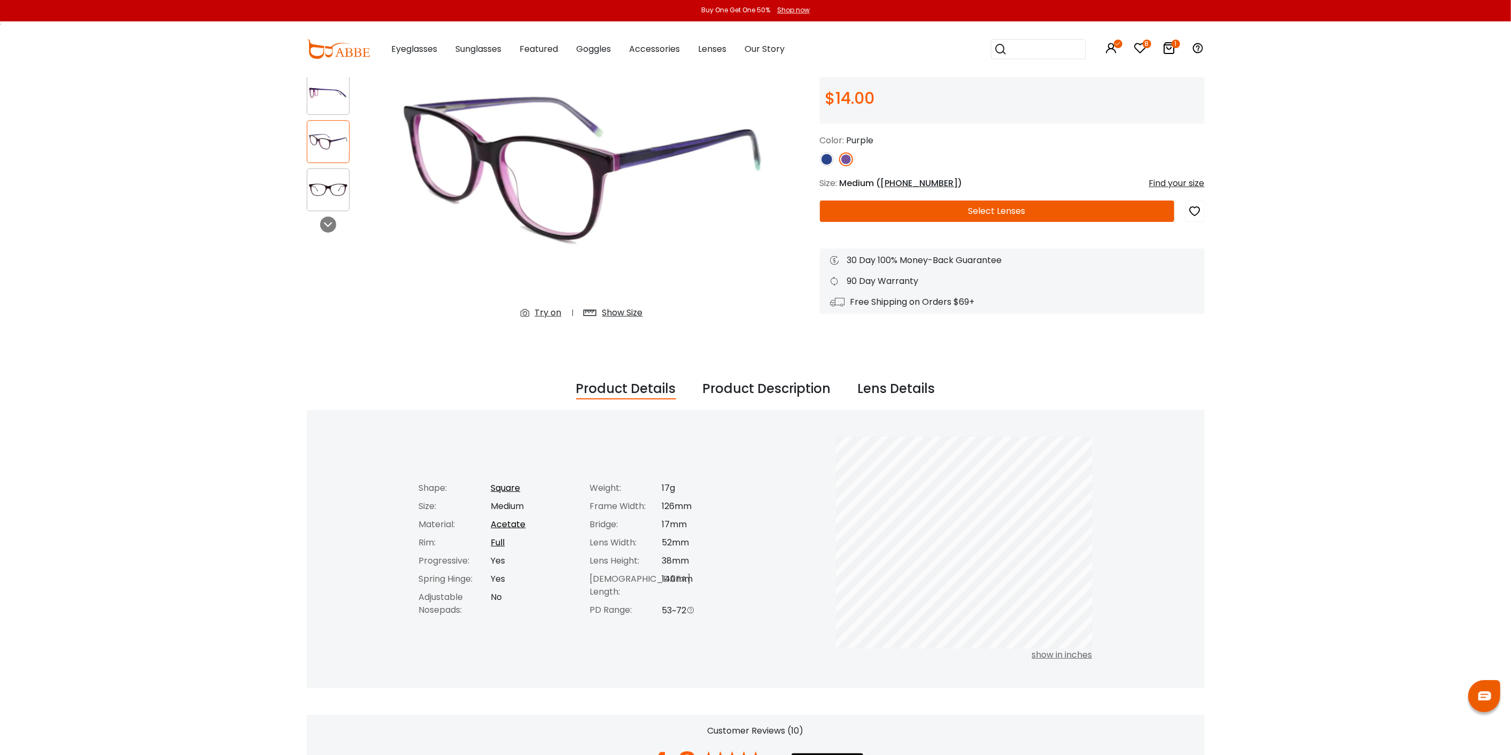
click at [318, 182] on img at bounding box center [328, 189] width 42 height 21
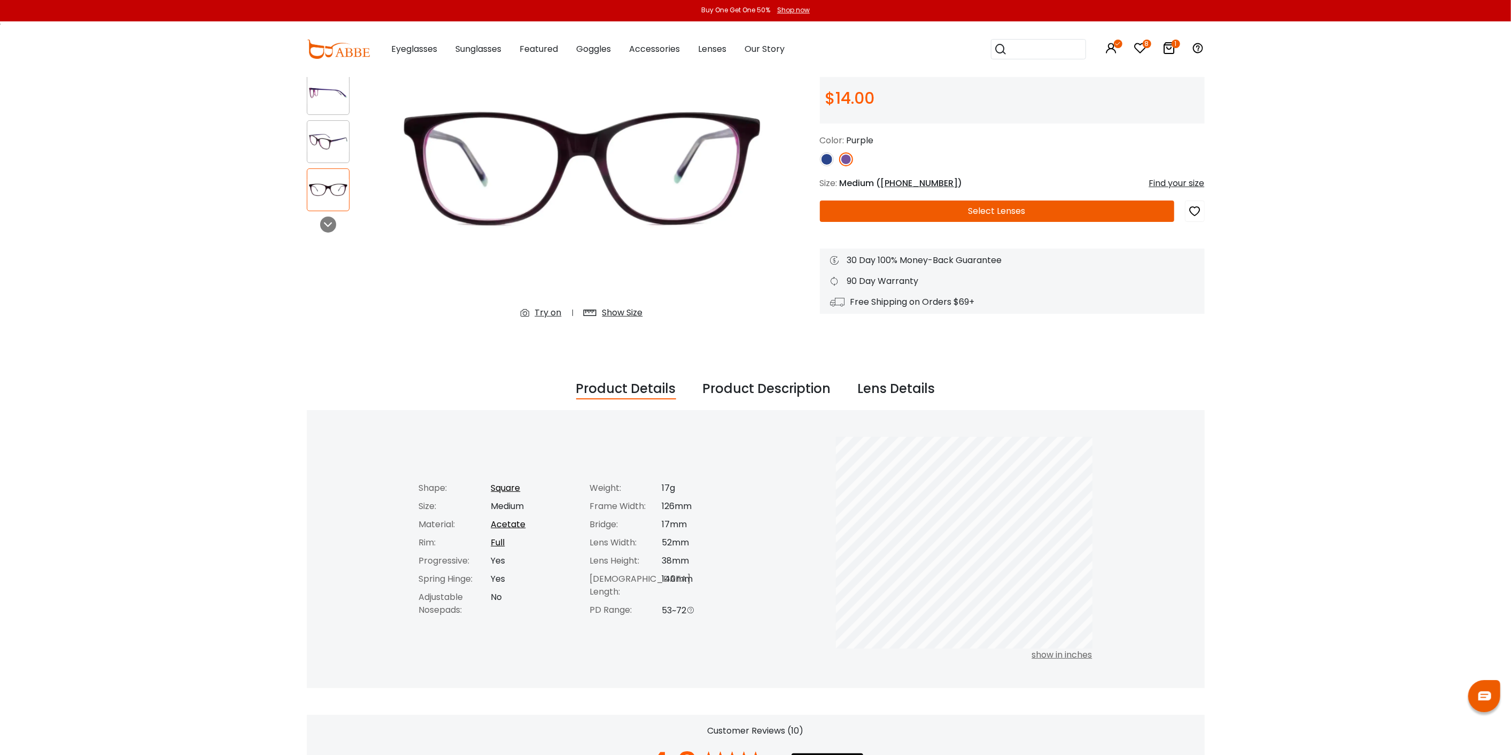
click at [322, 94] on img at bounding box center [328, 93] width 42 height 21
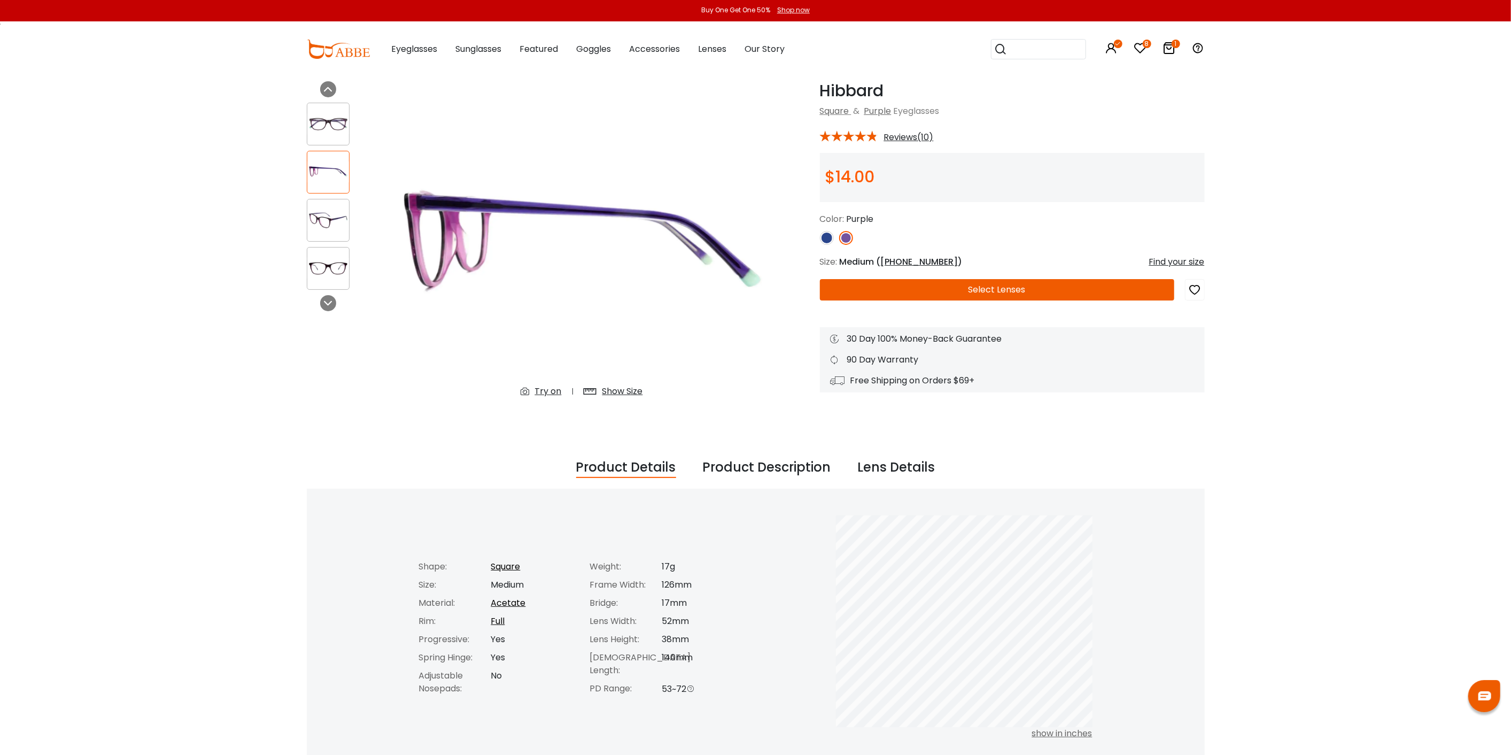
scroll to position [0, 0]
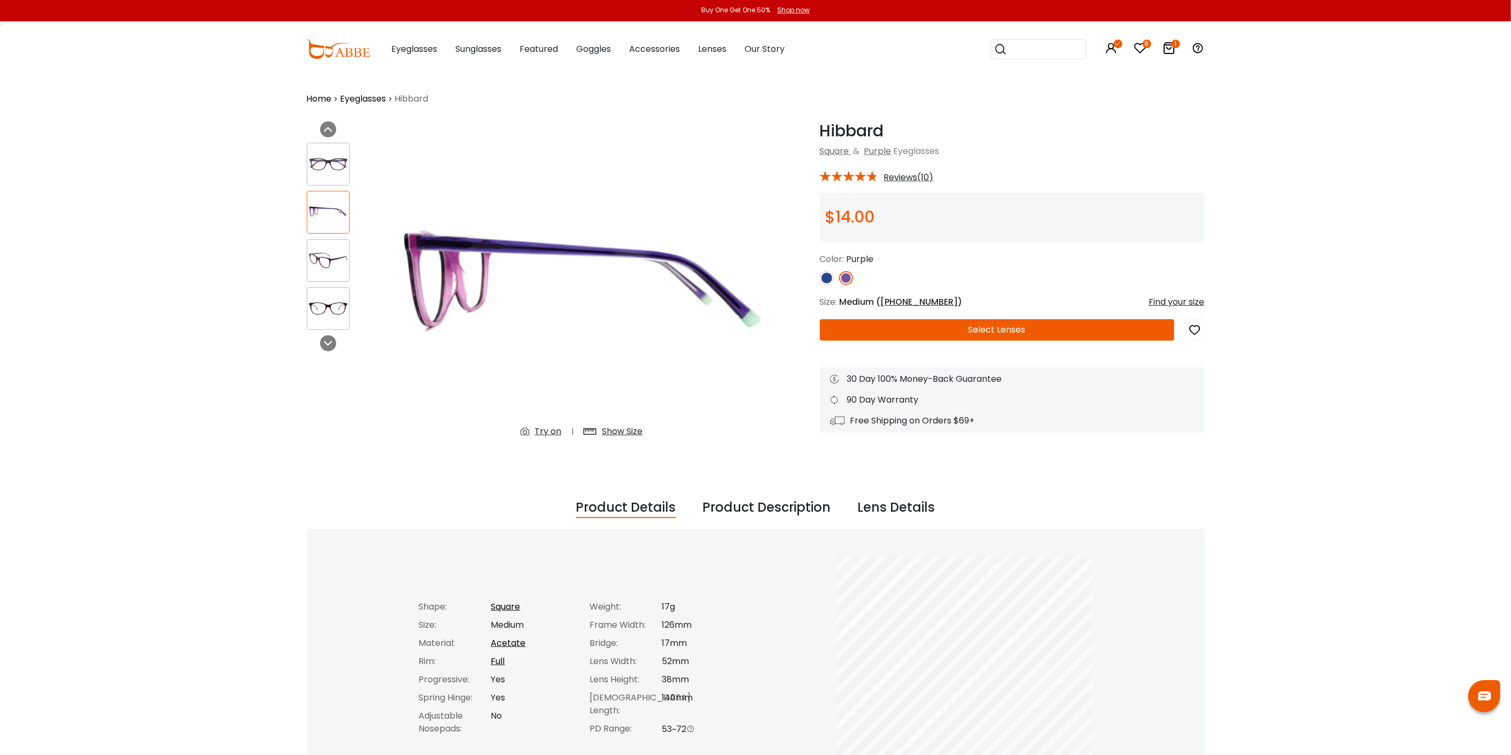
click at [327, 152] on div at bounding box center [328, 164] width 43 height 43
click at [329, 173] on img at bounding box center [328, 163] width 42 height 21
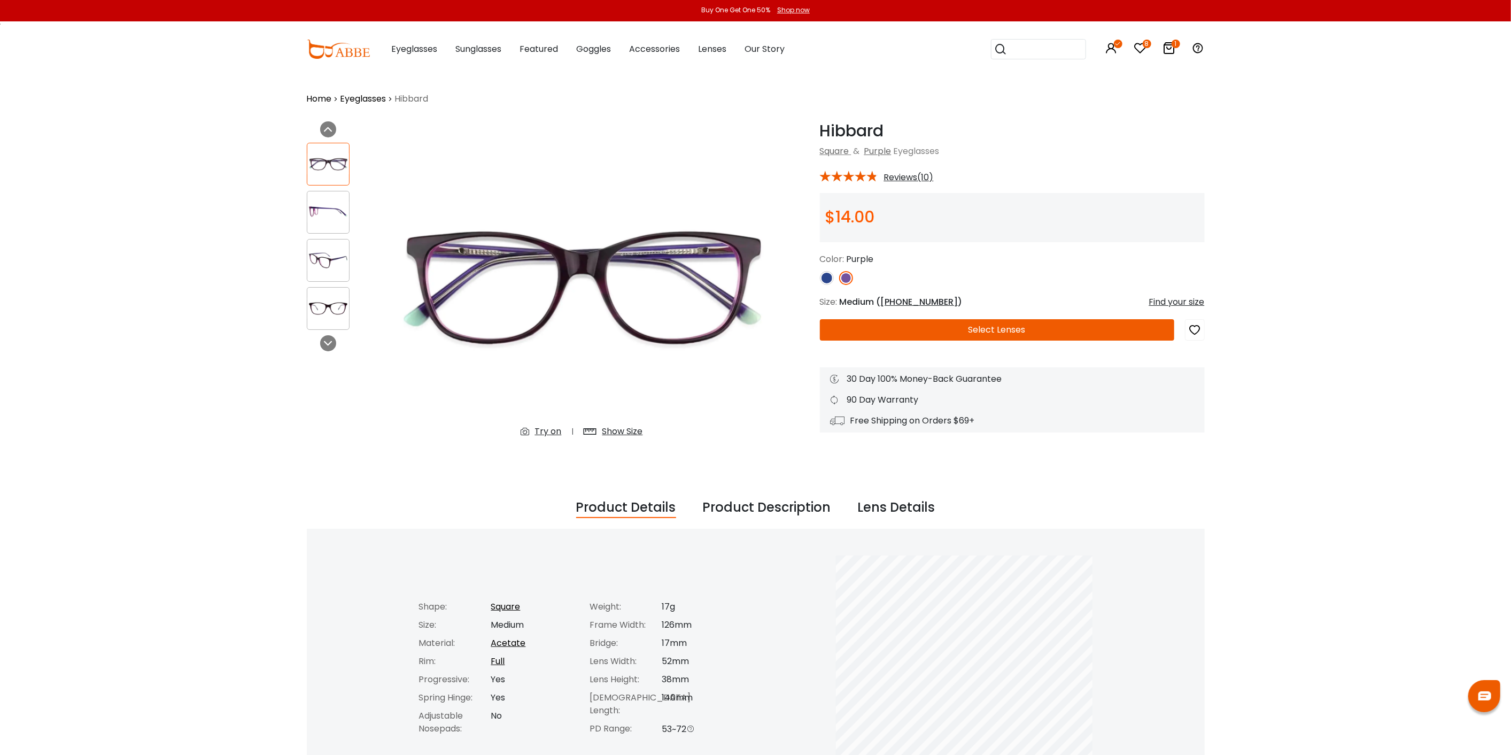
click at [1060, 332] on button "Select Lenses" at bounding box center [997, 329] width 354 height 21
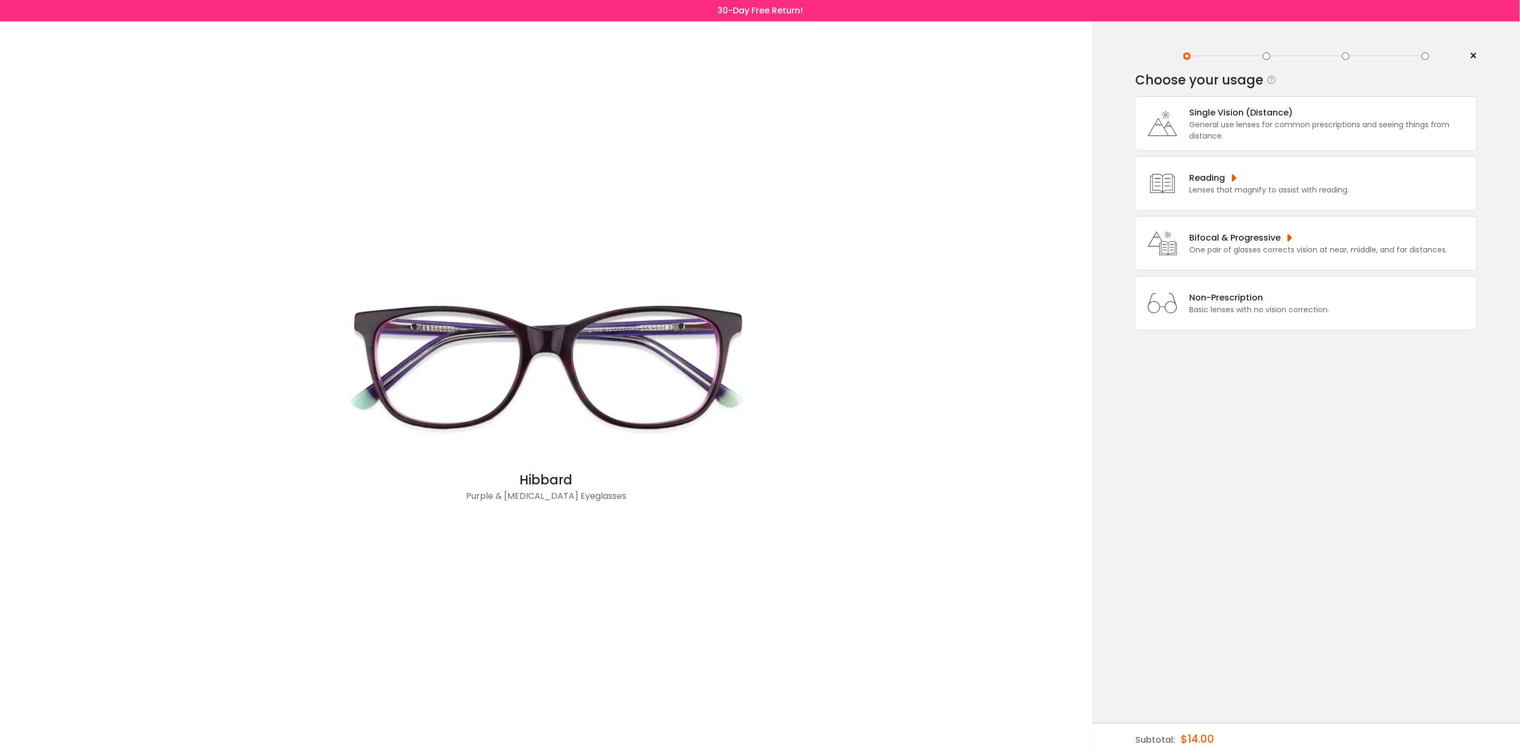
click at [1249, 129] on div "General use lenses for common prescriptions and seeing things from distance." at bounding box center [1330, 130] width 282 height 22
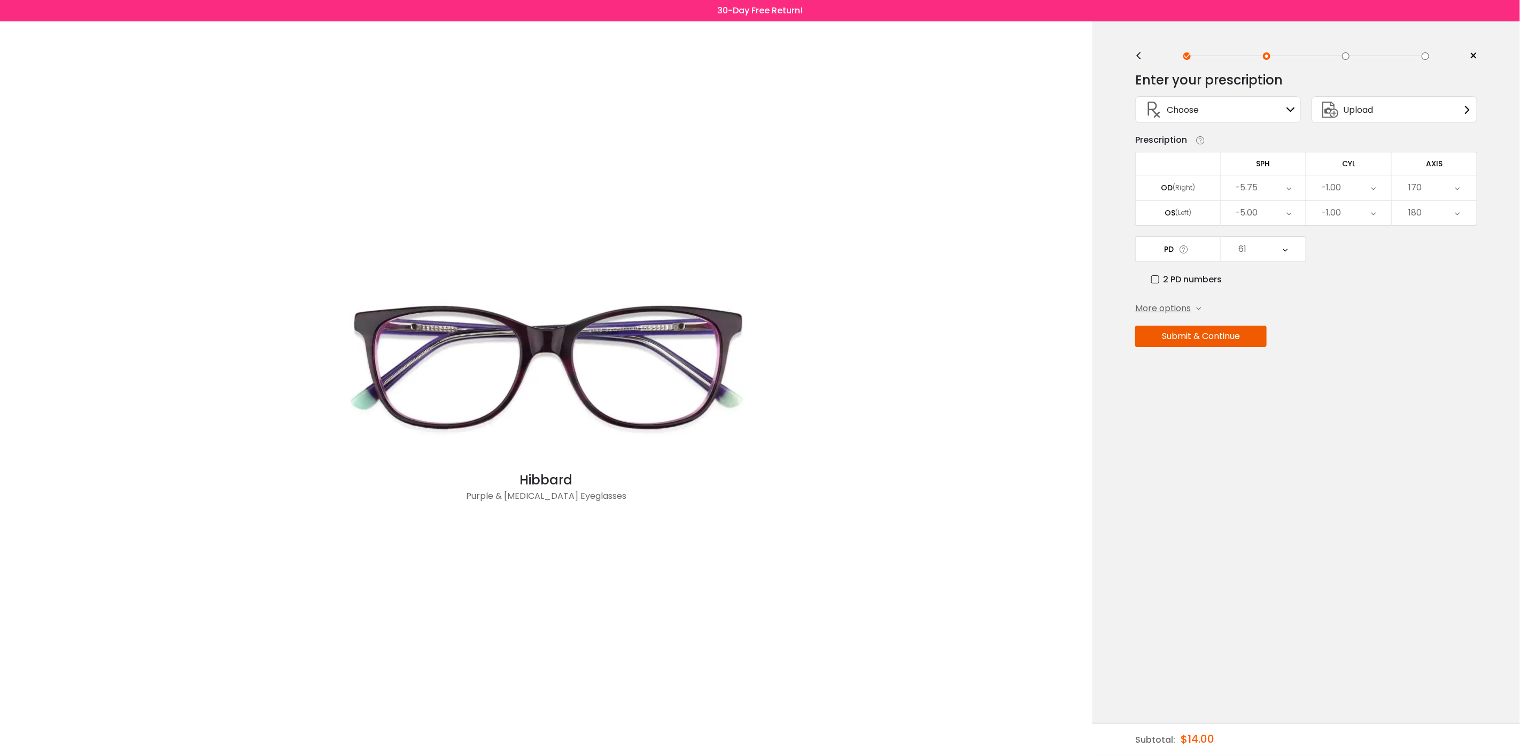
click at [1246, 113] on div "Choose Sign In" at bounding box center [1218, 110] width 154 height 26
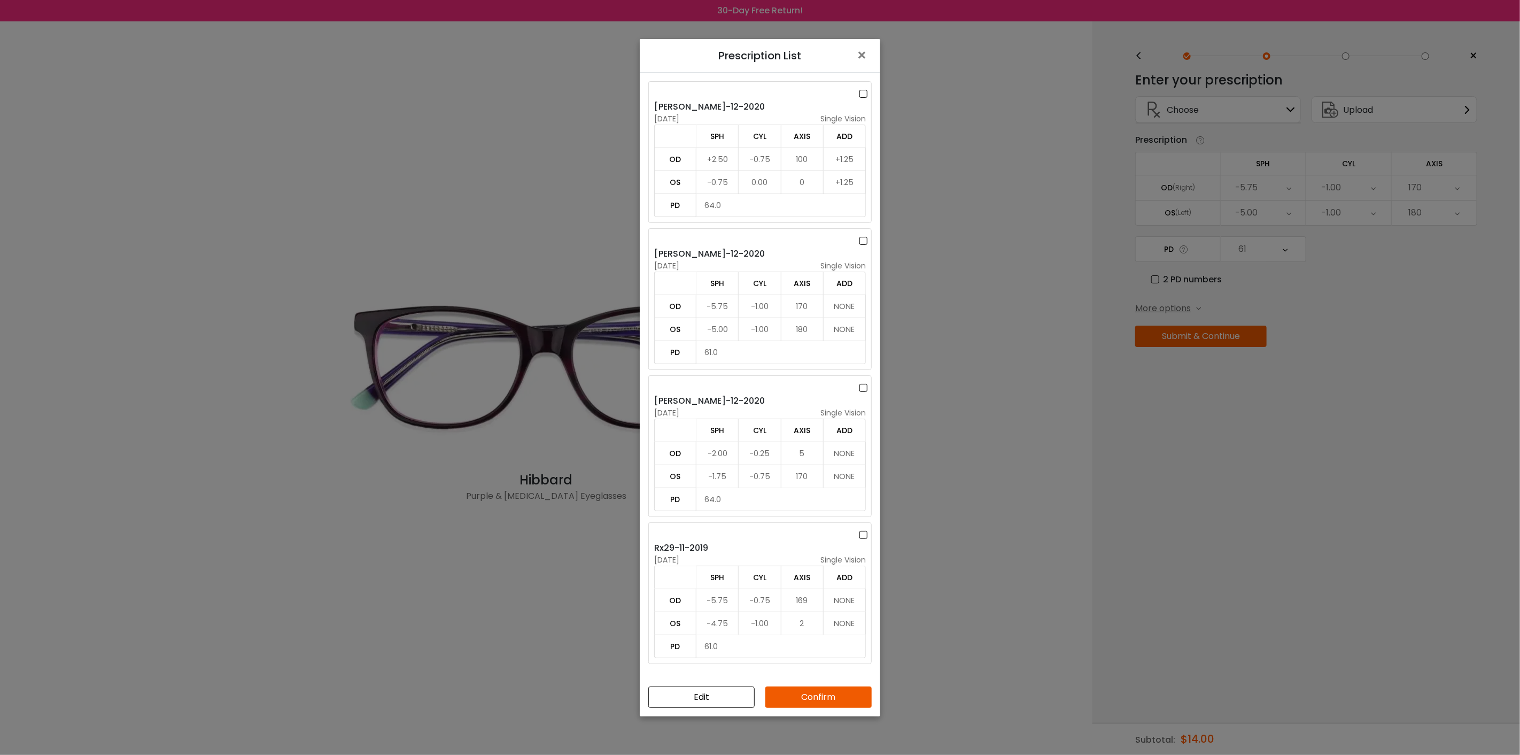
click at [860, 240] on label at bounding box center [866, 240] width 12 height 13
click at [815, 696] on button "Confirm" at bounding box center [818, 696] width 106 height 21
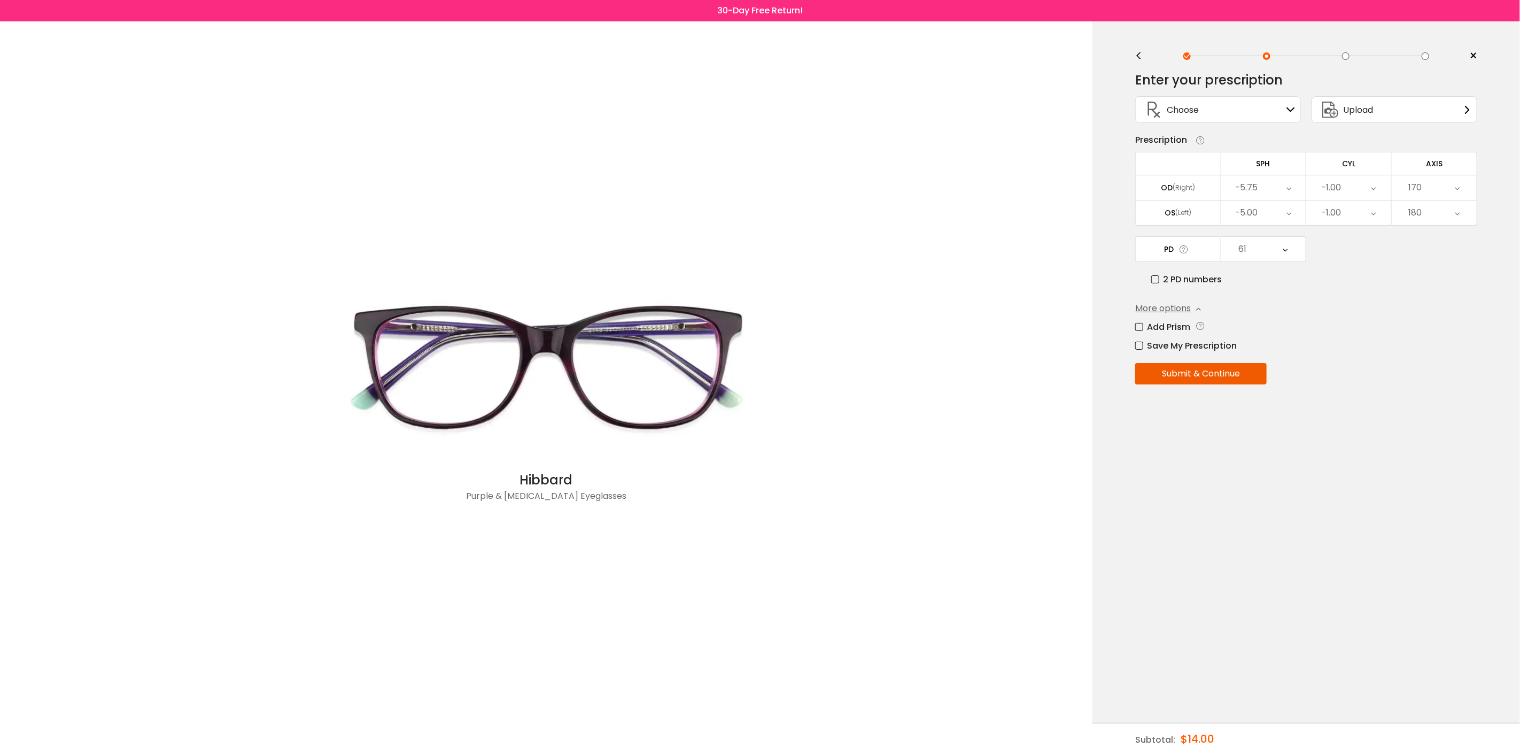
click at [1240, 373] on button "Submit & Continue" at bounding box center [1200, 373] width 131 height 21
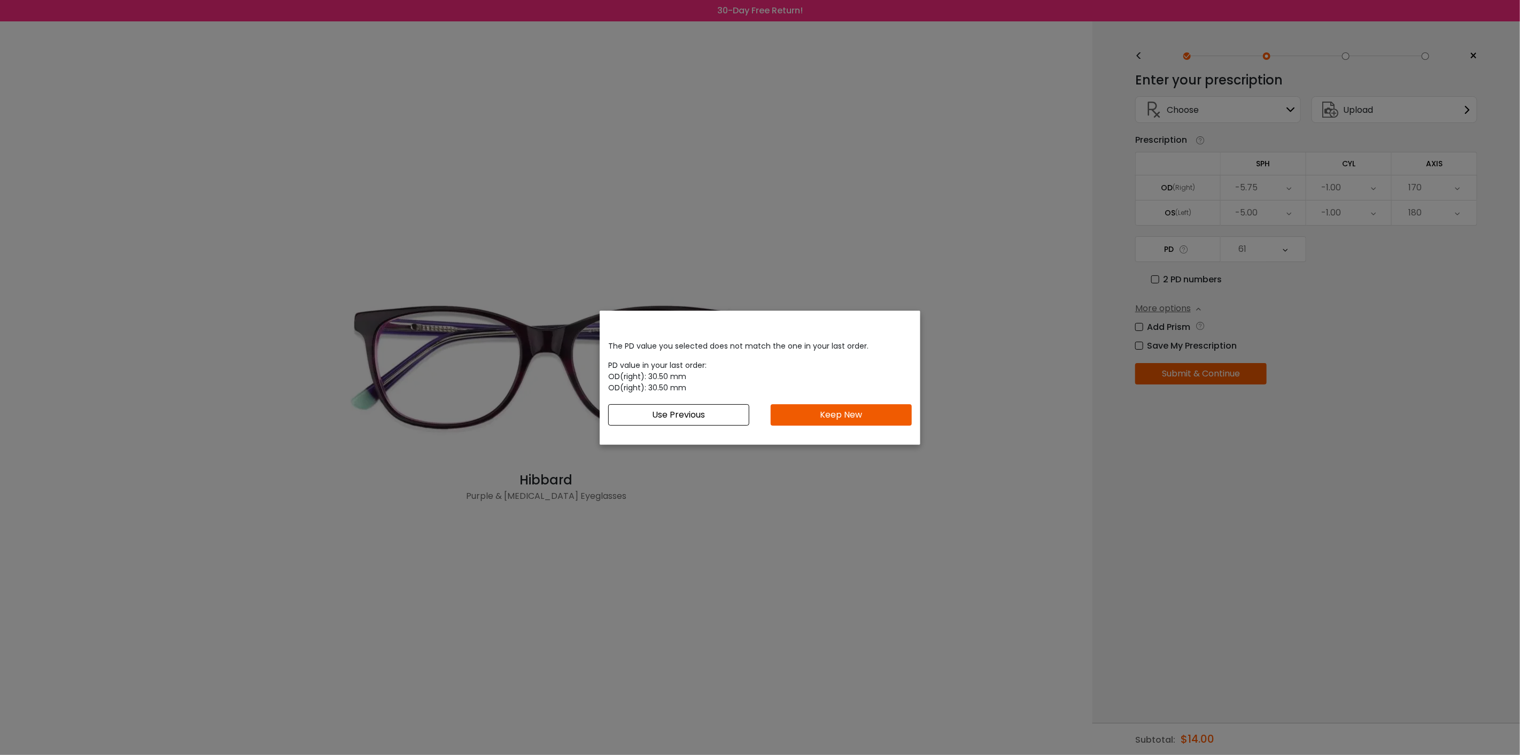
click at [843, 414] on button "Keep New" at bounding box center [841, 414] width 141 height 21
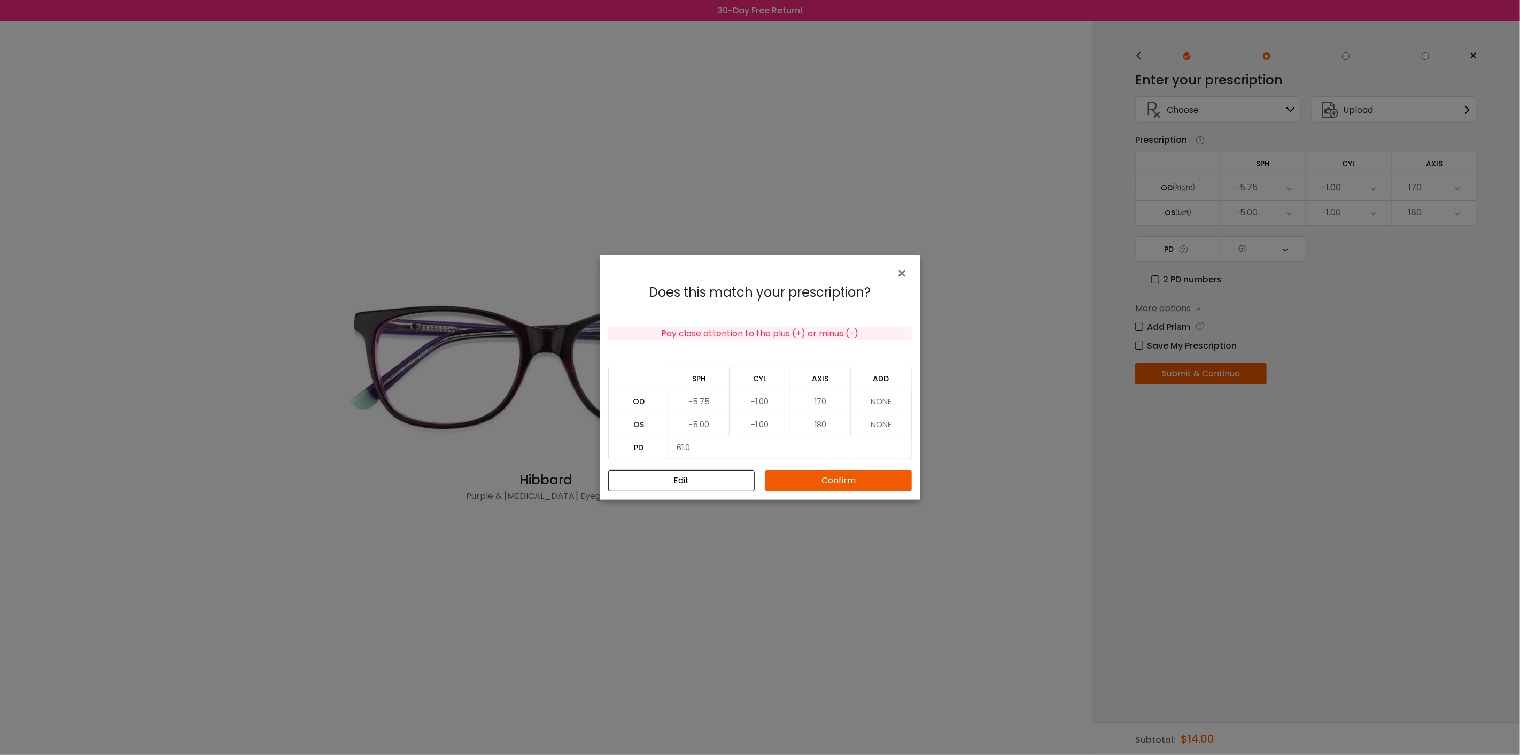
click at [833, 486] on button "Confirm" at bounding box center [838, 480] width 146 height 21
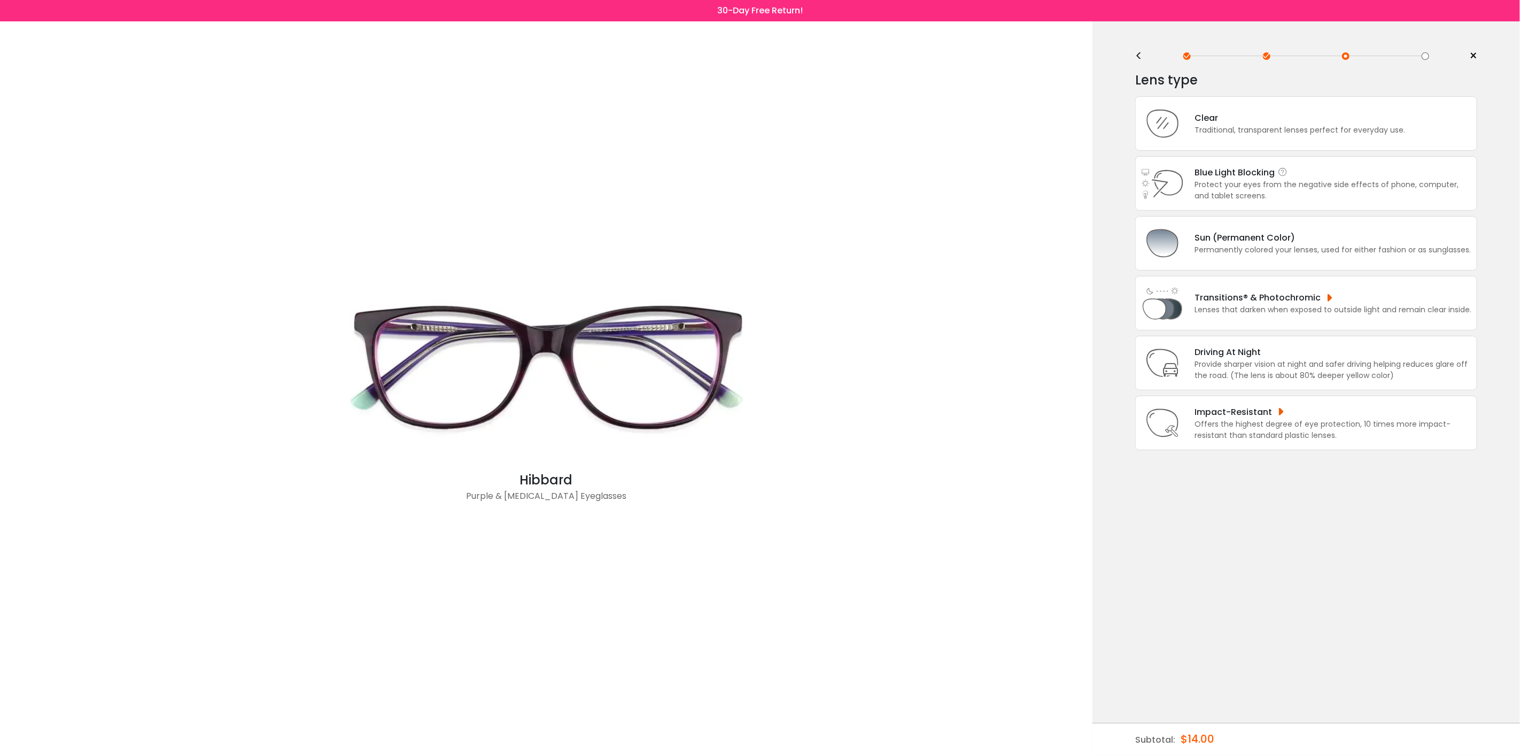
click at [1243, 182] on div "Protect your eyes from the negative side effects of phone, computer, and tablet…" at bounding box center [1333, 190] width 277 height 22
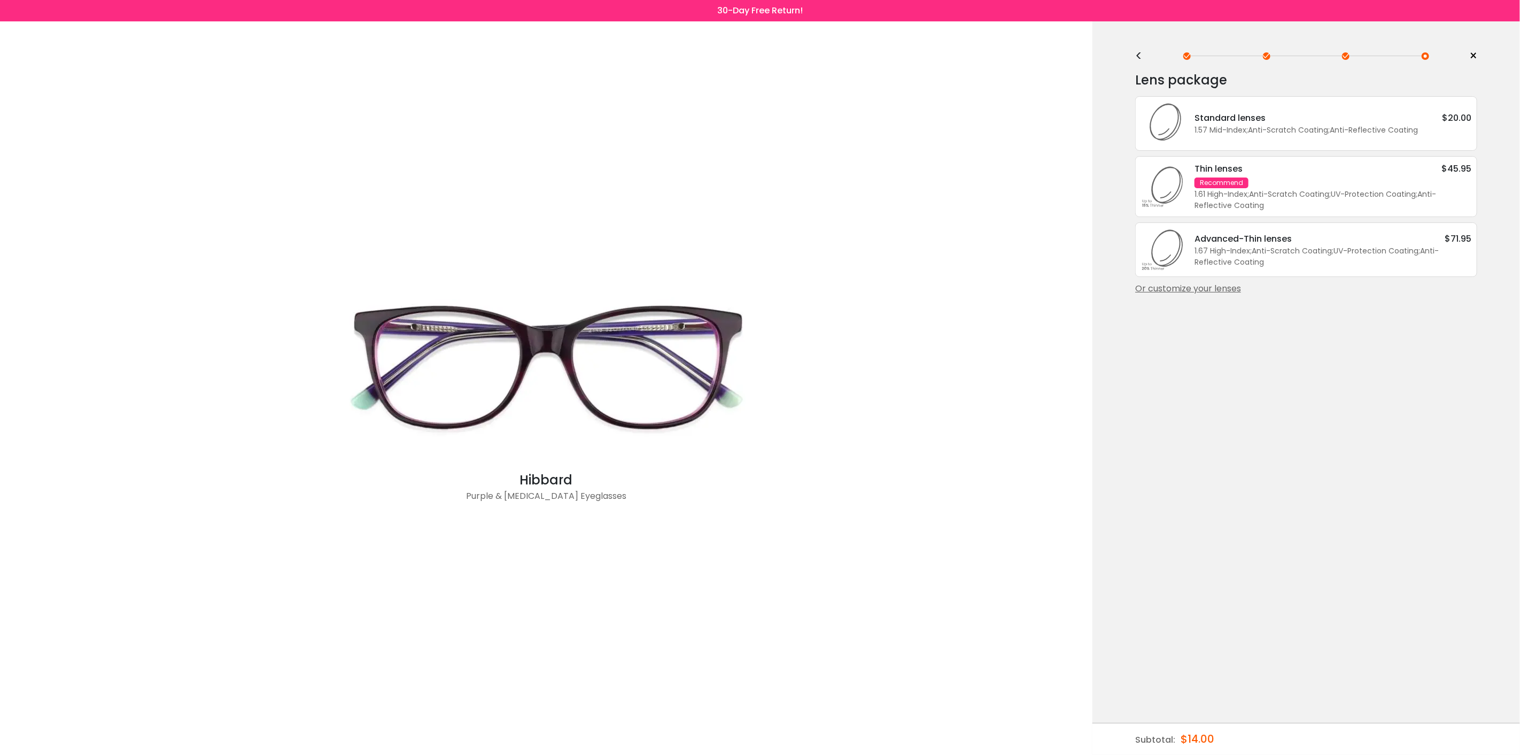
click at [1225, 250] on div "1.67 High-Index ; Anti-Scratch Coating ; UV-Protection Coating ; Anti-Reflectiv…" at bounding box center [1333, 256] width 277 height 22
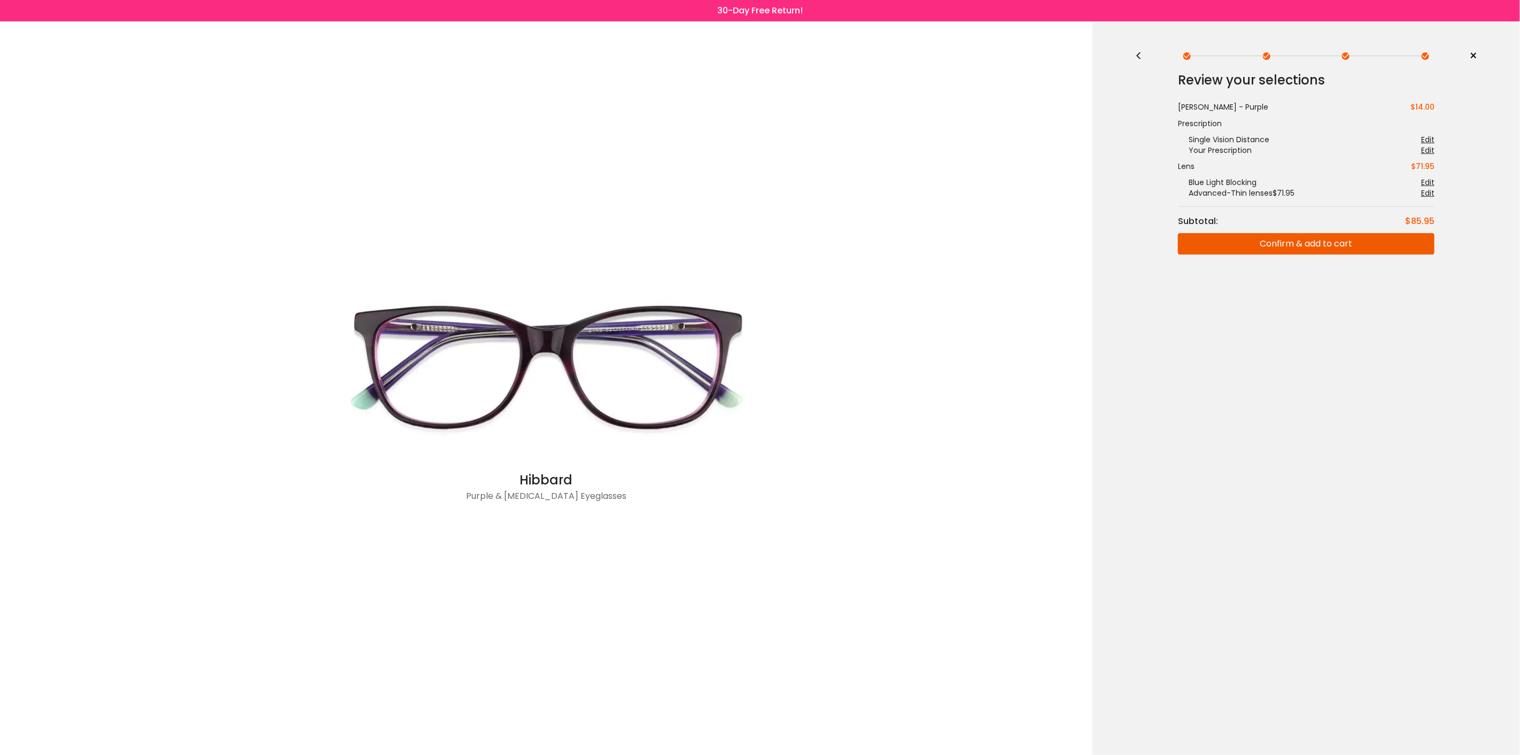
click at [1138, 59] on div "<" at bounding box center [1143, 56] width 16 height 9
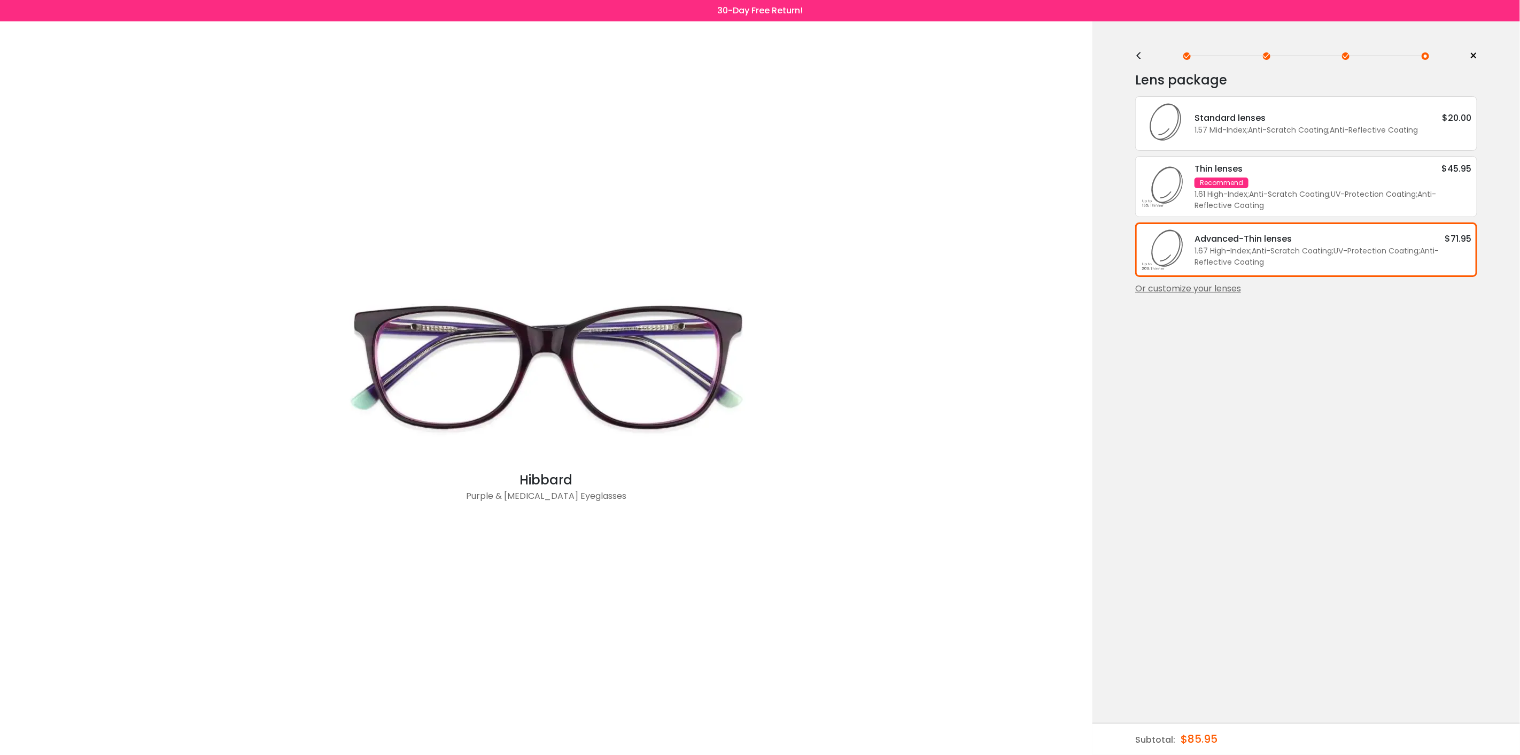
click at [1176, 290] on div "Or customize your lenses" at bounding box center [1306, 288] width 342 height 13
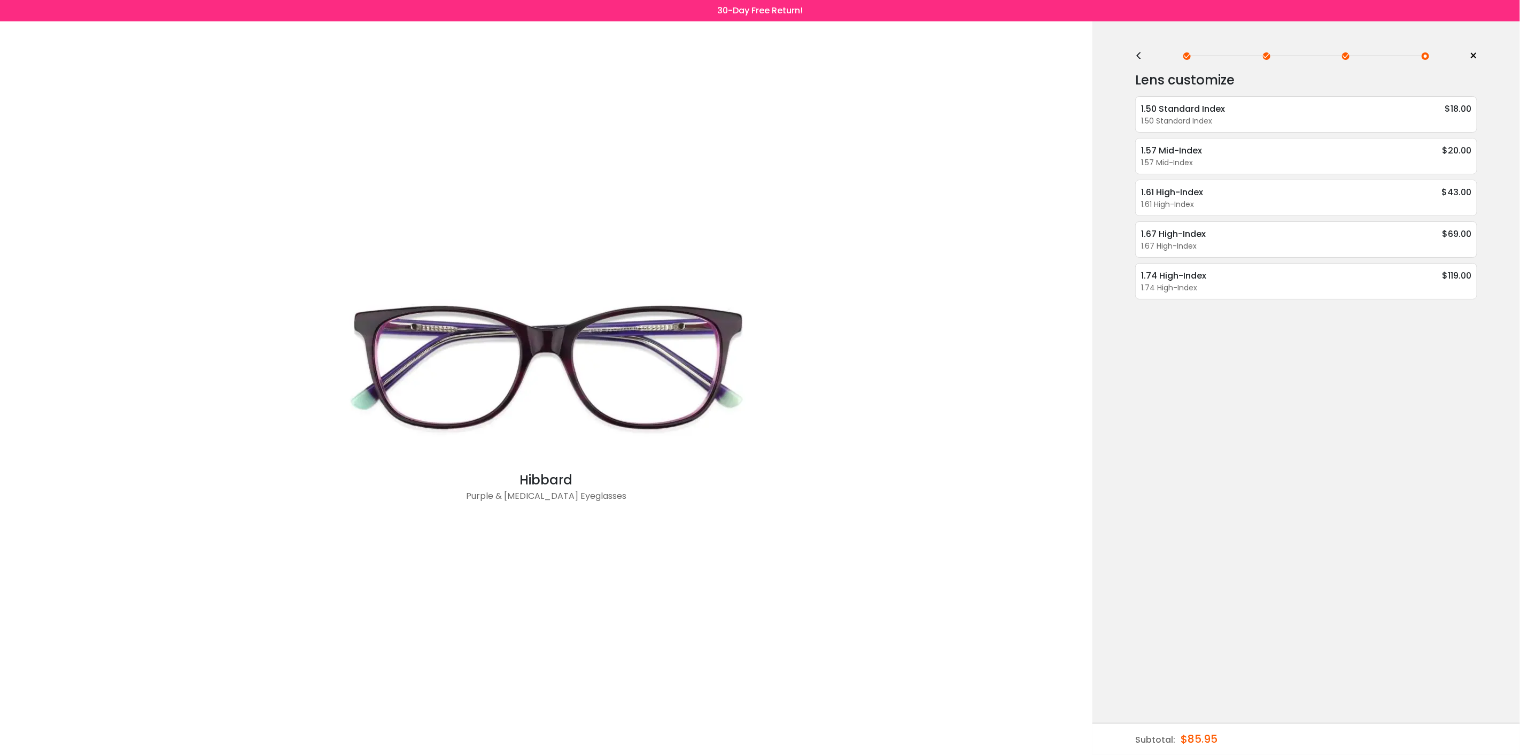
click at [1138, 55] on div "<" at bounding box center [1143, 56] width 16 height 9
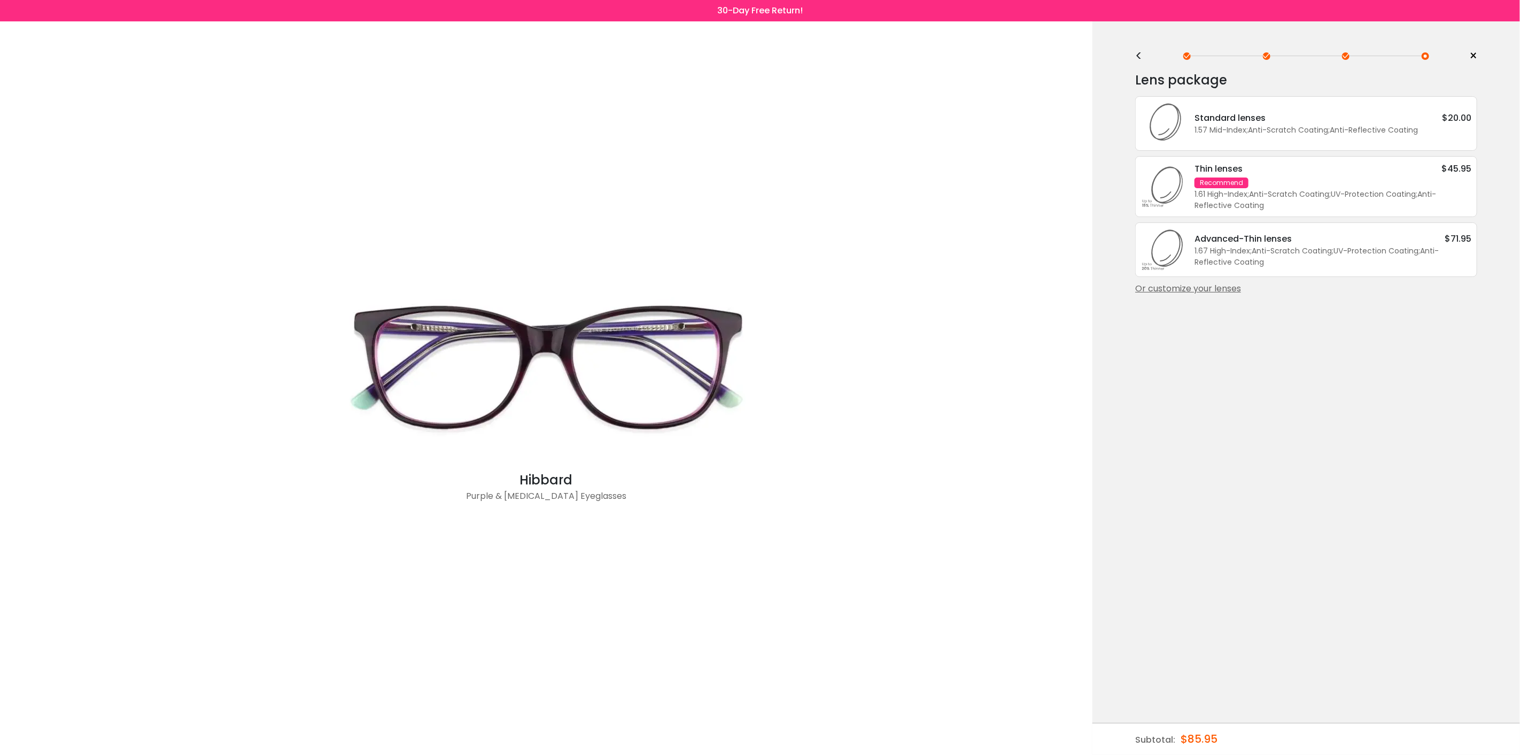
click at [1258, 246] on div "1.67 High-Index ; Anti-Scratch Coating ; UV-Protection Coating ; Anti-Reflectiv…" at bounding box center [1333, 256] width 277 height 22
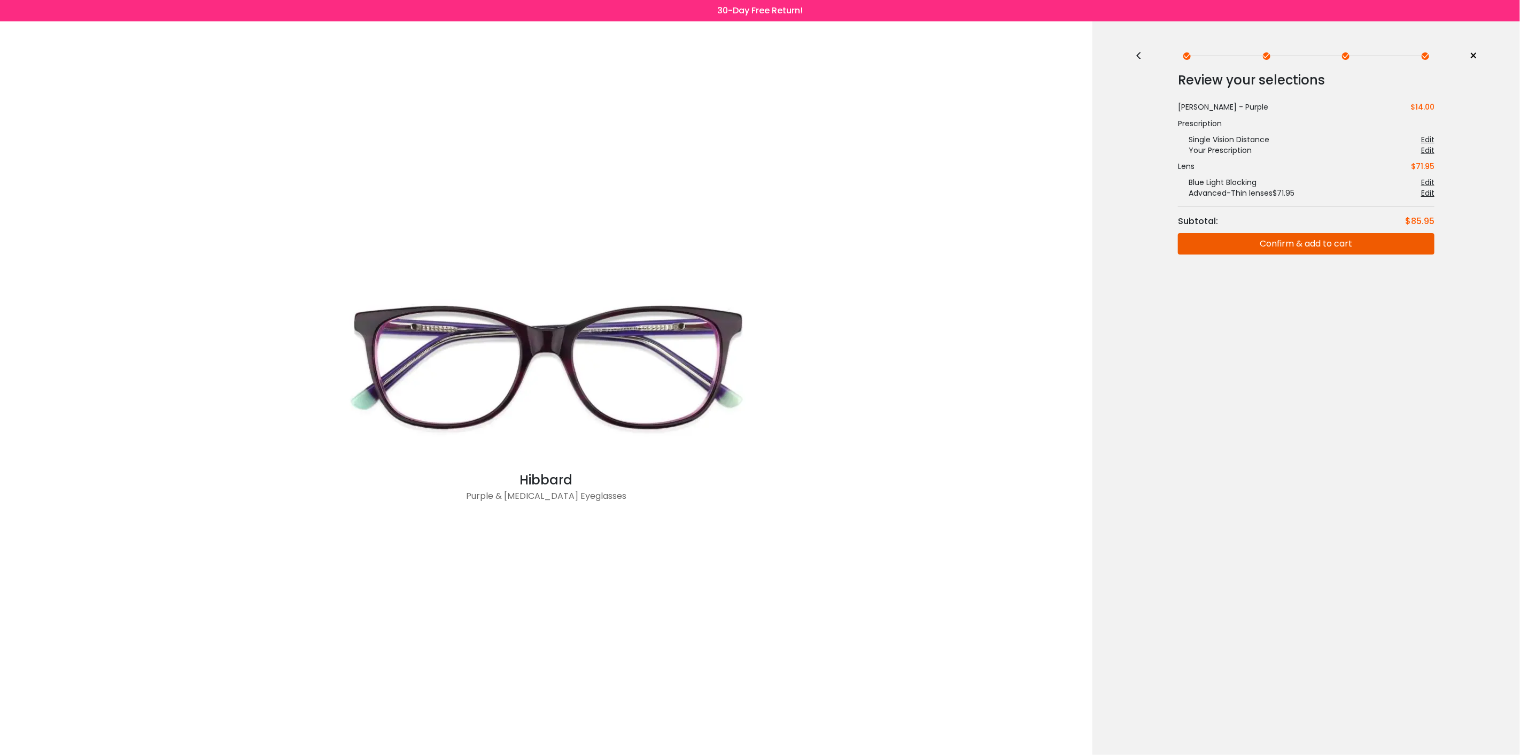
click at [1136, 55] on div "<" at bounding box center [1143, 56] width 16 height 9
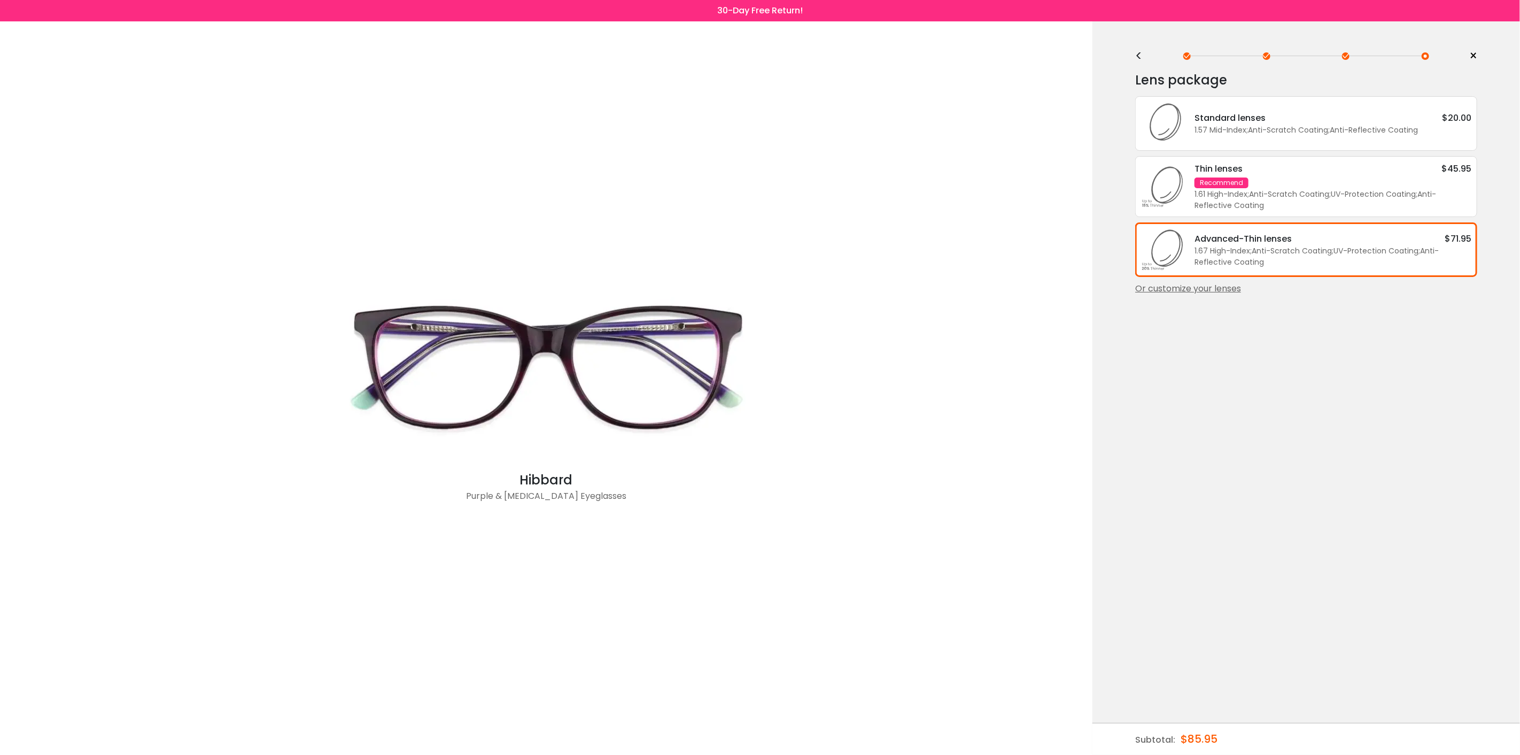
click at [1248, 252] on div "1.67 High-Index ; Anti-Scratch Coating ; UV-Protection Coating ; Anti-Reflectiv…" at bounding box center [1333, 256] width 277 height 22
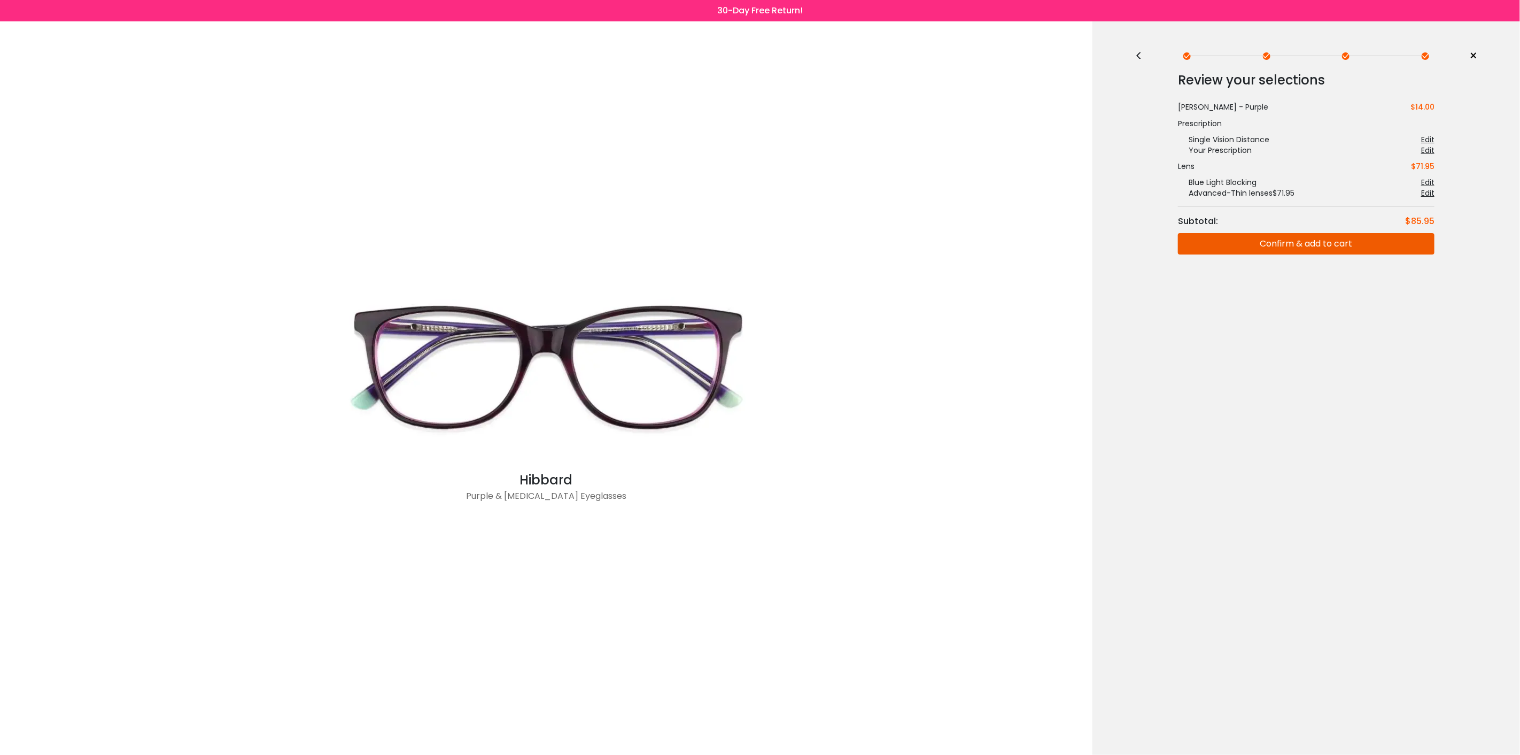
click at [1140, 55] on div "<" at bounding box center [1143, 56] width 16 height 9
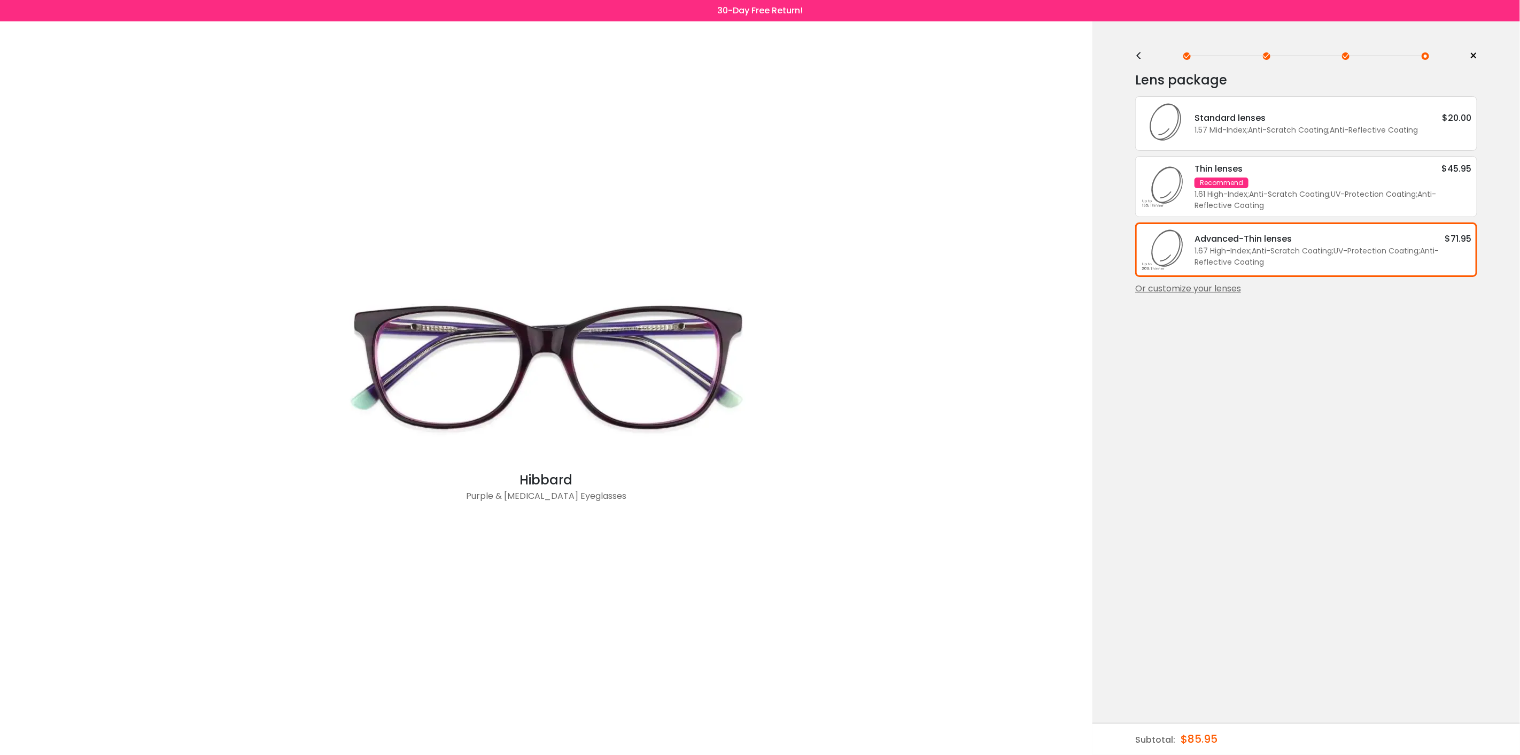
click at [1303, 237] on div "Advanced-Thin lenses $71.95" at bounding box center [1333, 238] width 277 height 13
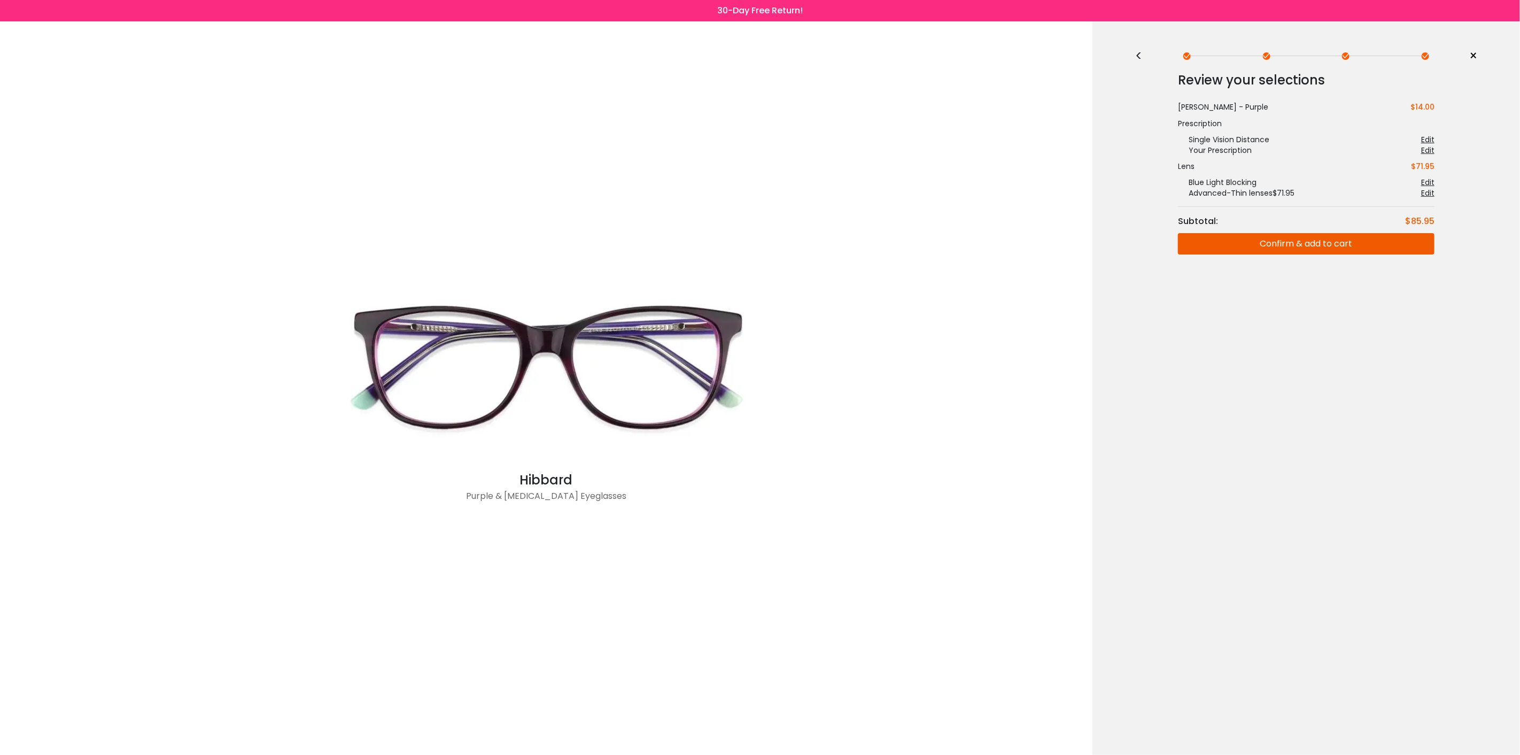
click at [1289, 249] on button "Confirm & add to cart" at bounding box center [1306, 243] width 257 height 21
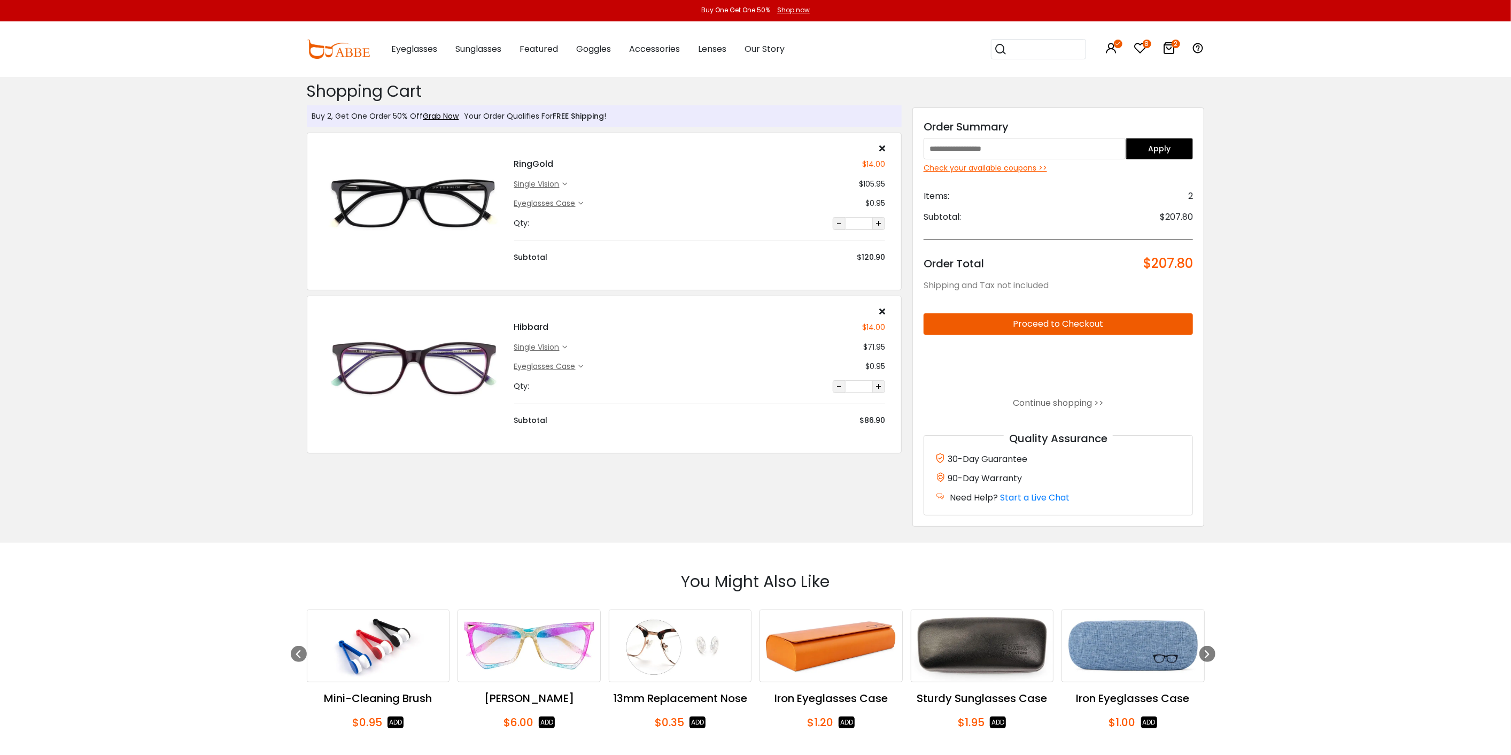
click at [975, 148] on input "text" at bounding box center [1025, 148] width 202 height 21
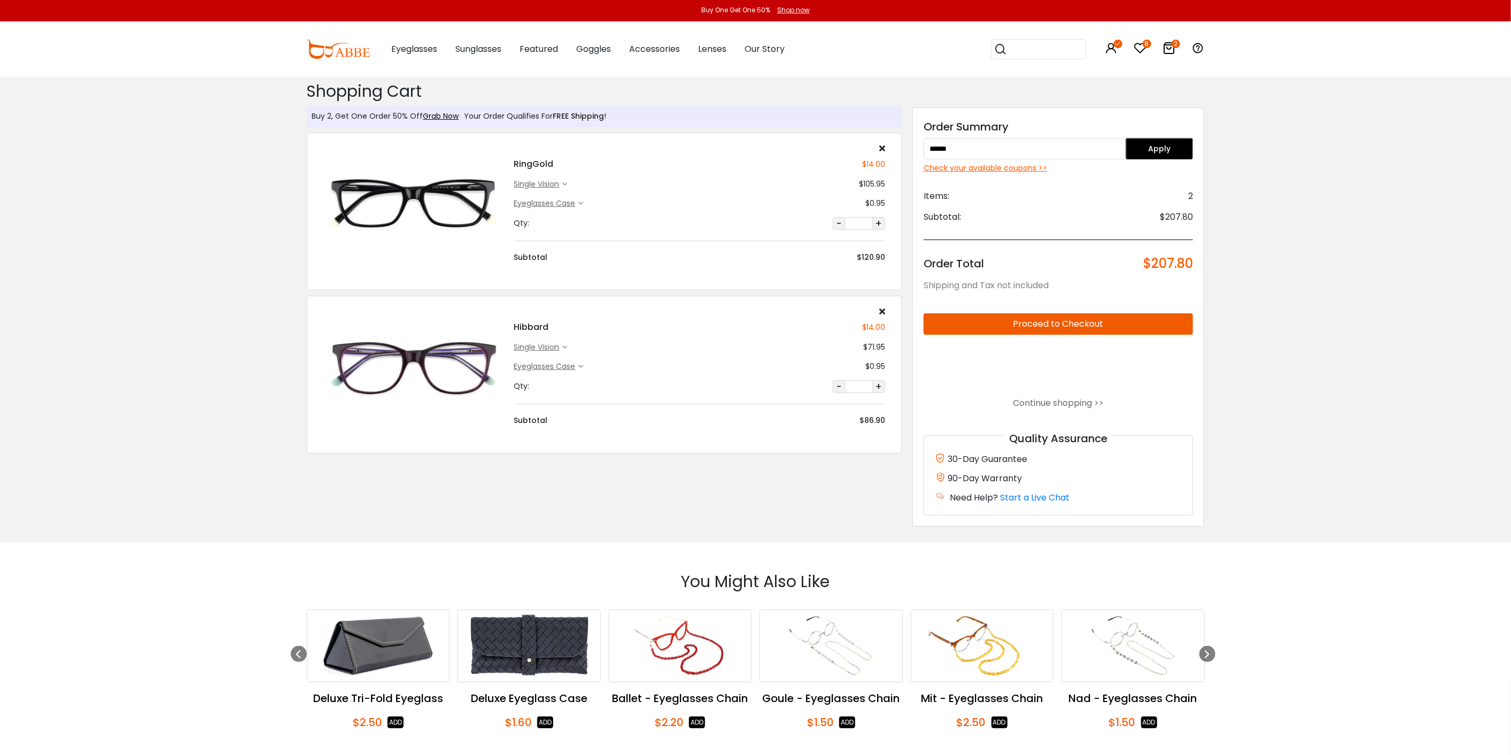
type input "******"
click at [1168, 156] on button "Apply" at bounding box center [1159, 148] width 67 height 21
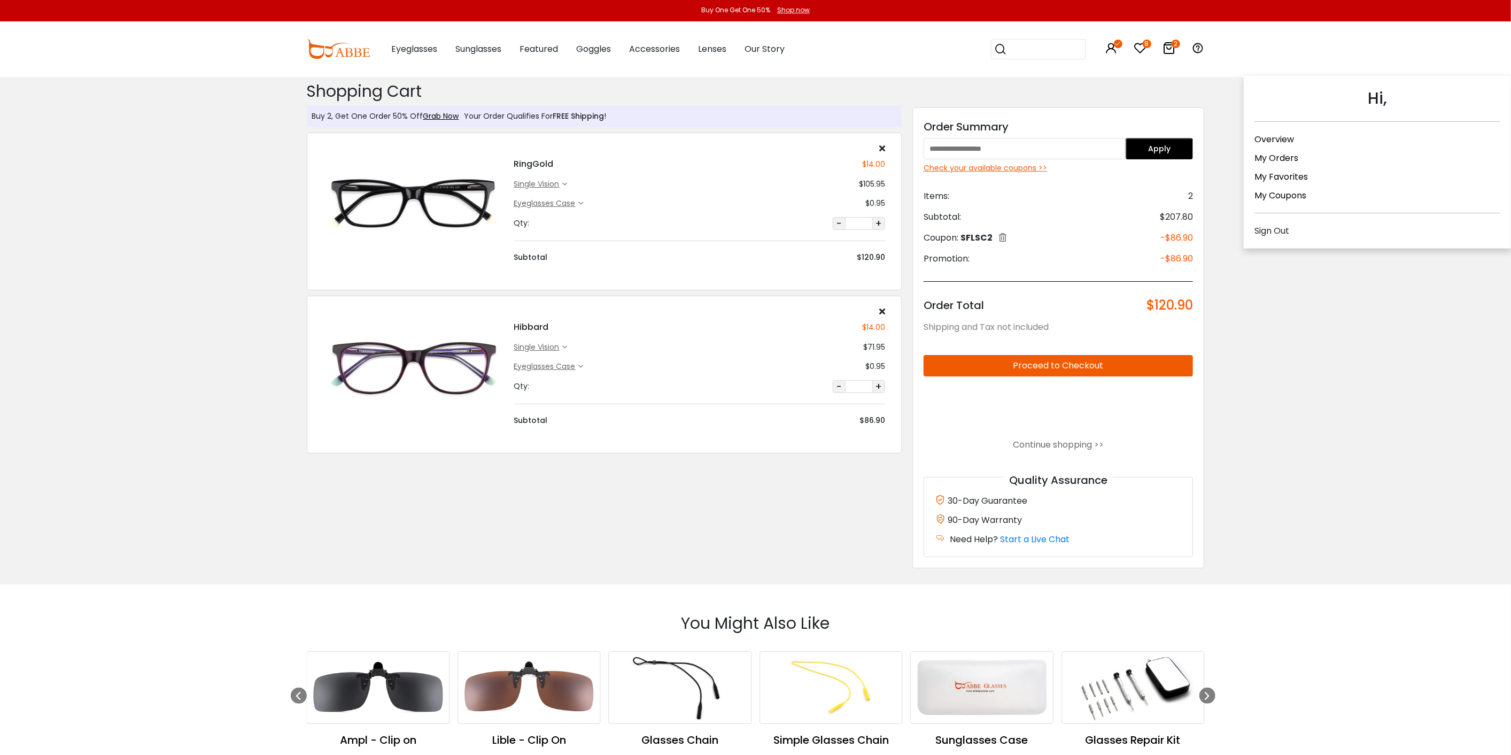
click at [1111, 45] on icon at bounding box center [1111, 48] width 13 height 13
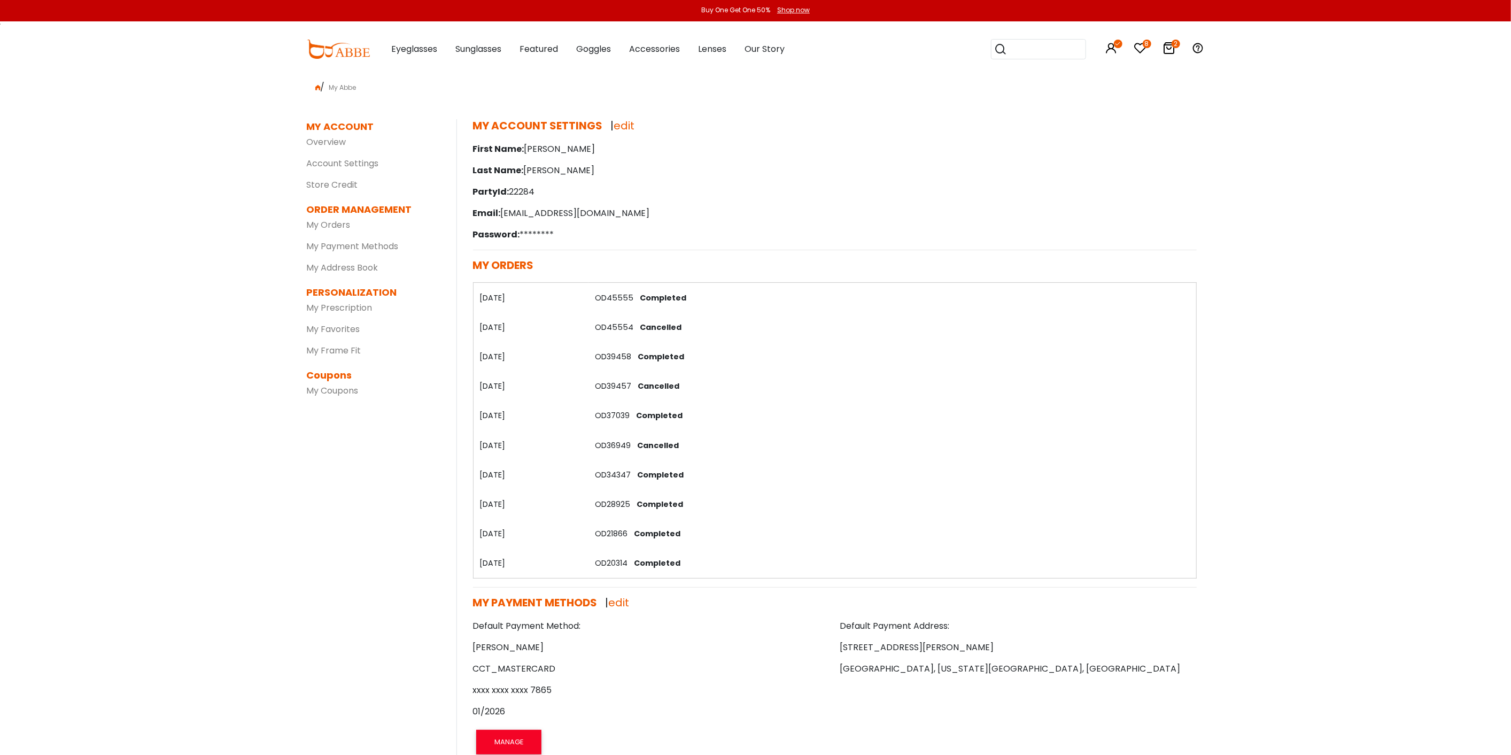
click at [617, 357] on link "OD39458" at bounding box center [613, 356] width 36 height 11
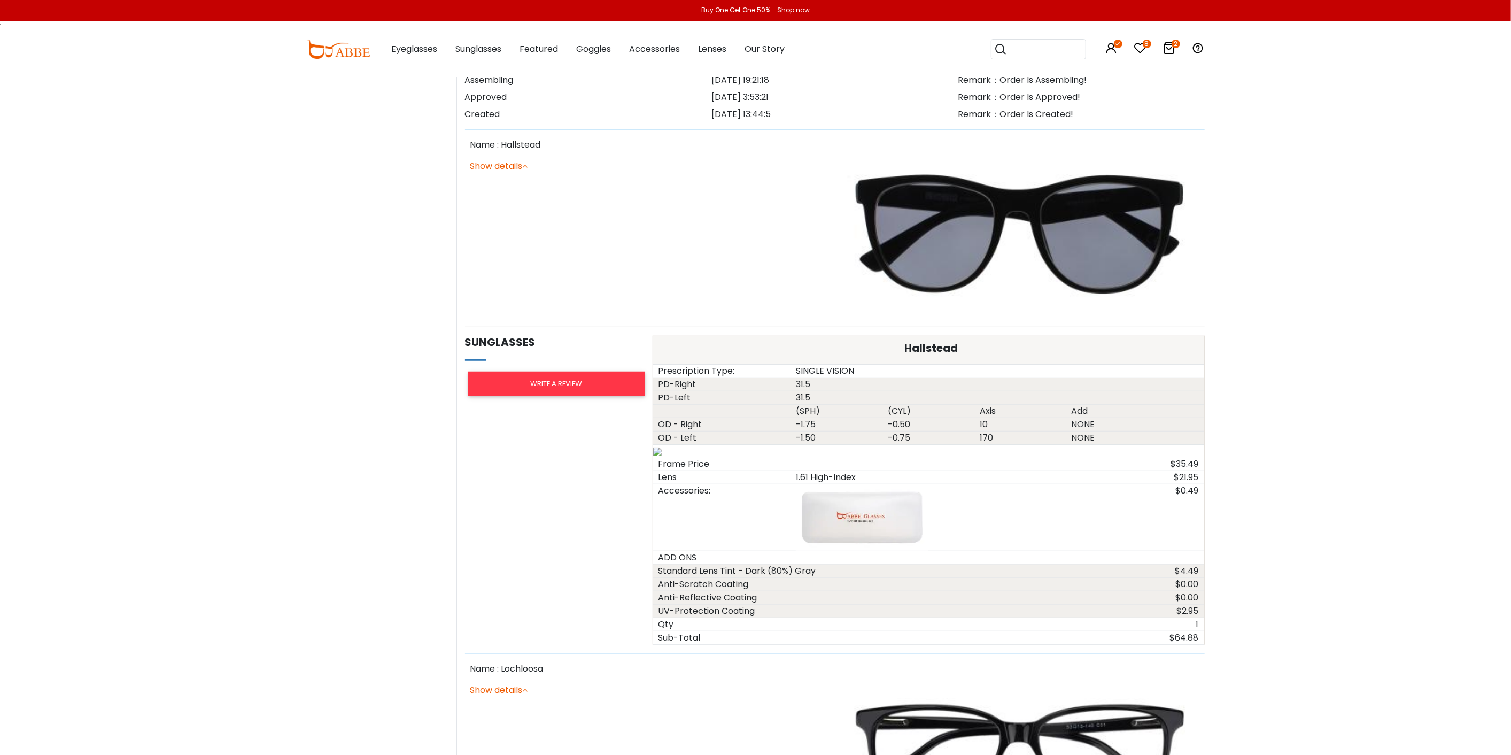
scroll to position [26, 0]
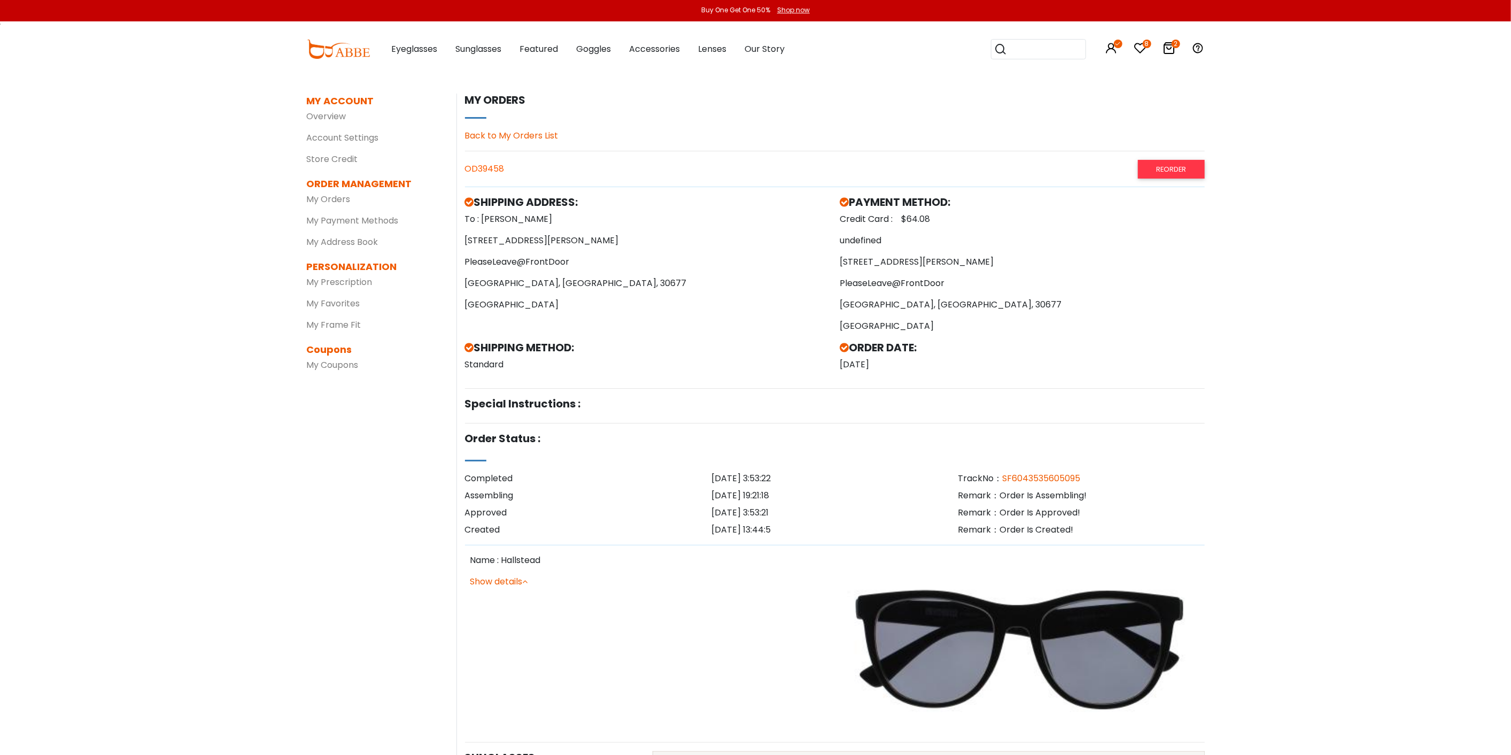
click at [513, 134] on link "Back to My Orders List" at bounding box center [512, 135] width 94 height 12
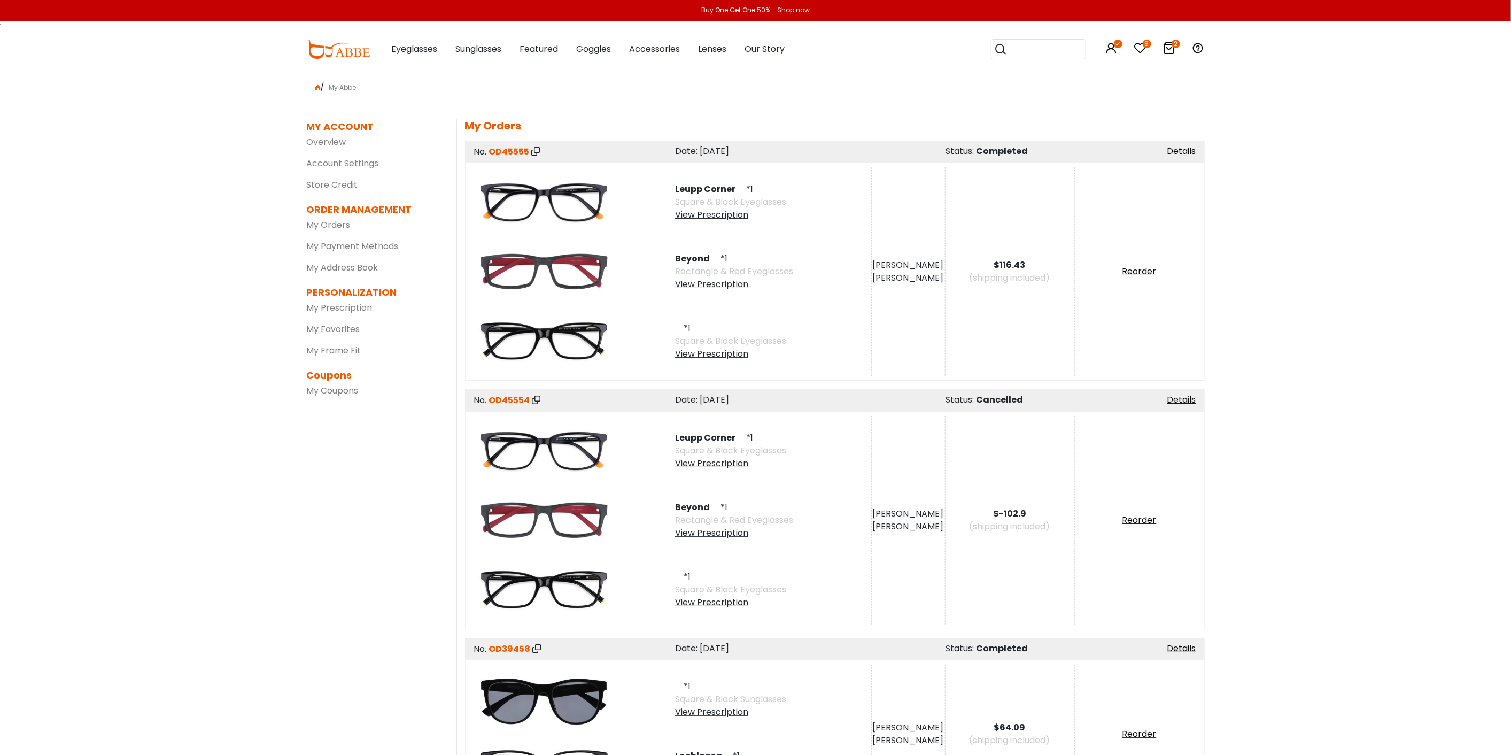
click at [1189, 152] on link "Details" at bounding box center [1181, 151] width 29 height 12
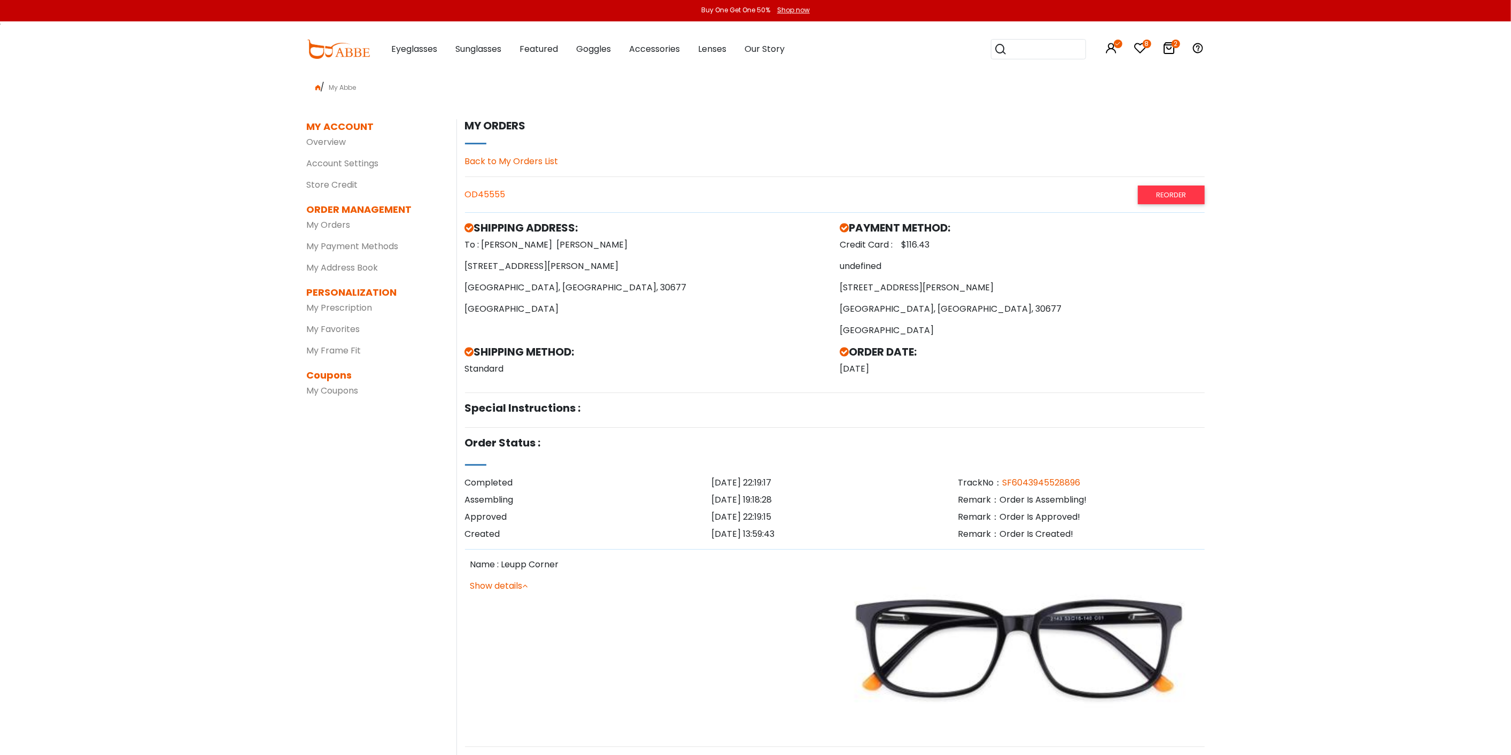
click at [509, 160] on link "Back to My Orders List" at bounding box center [512, 161] width 94 height 12
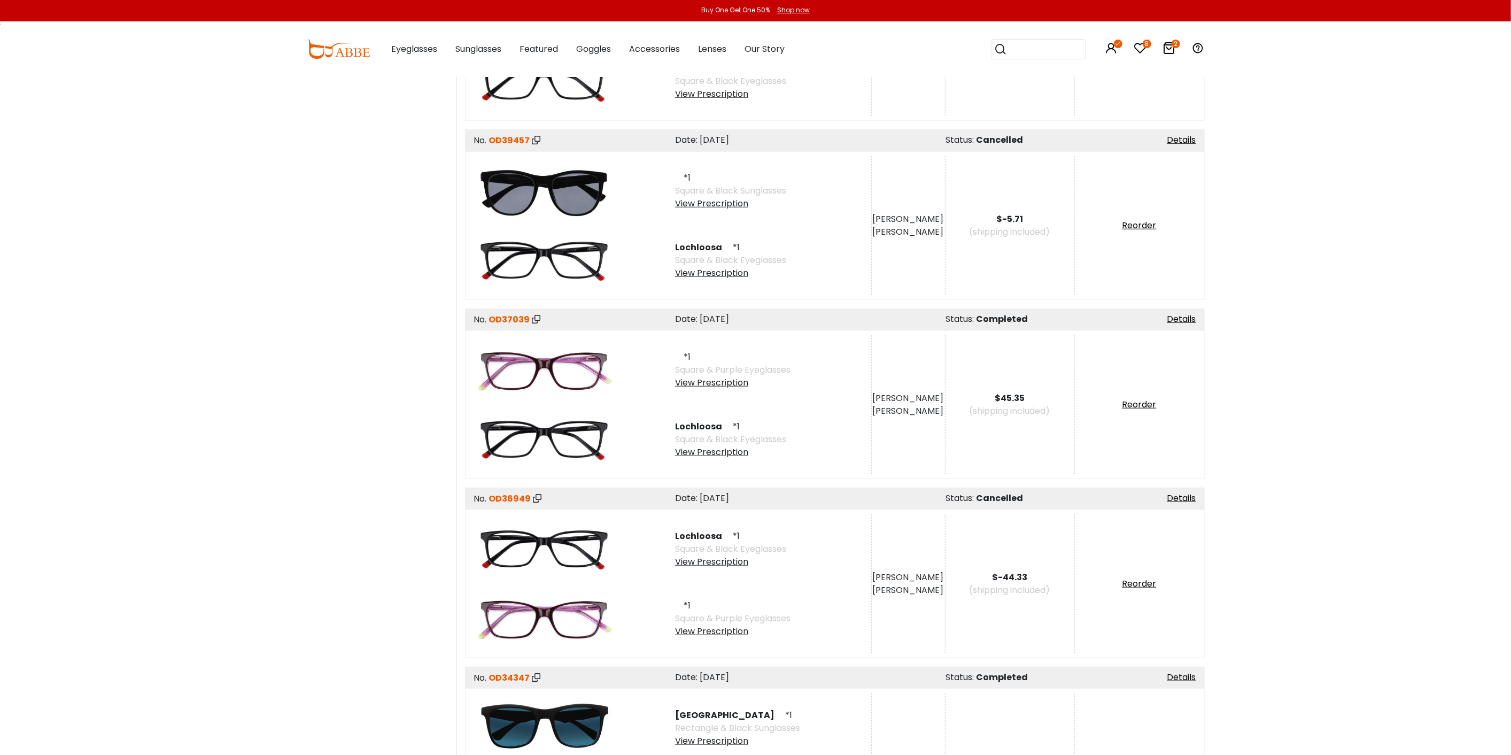
scroll to position [713, 0]
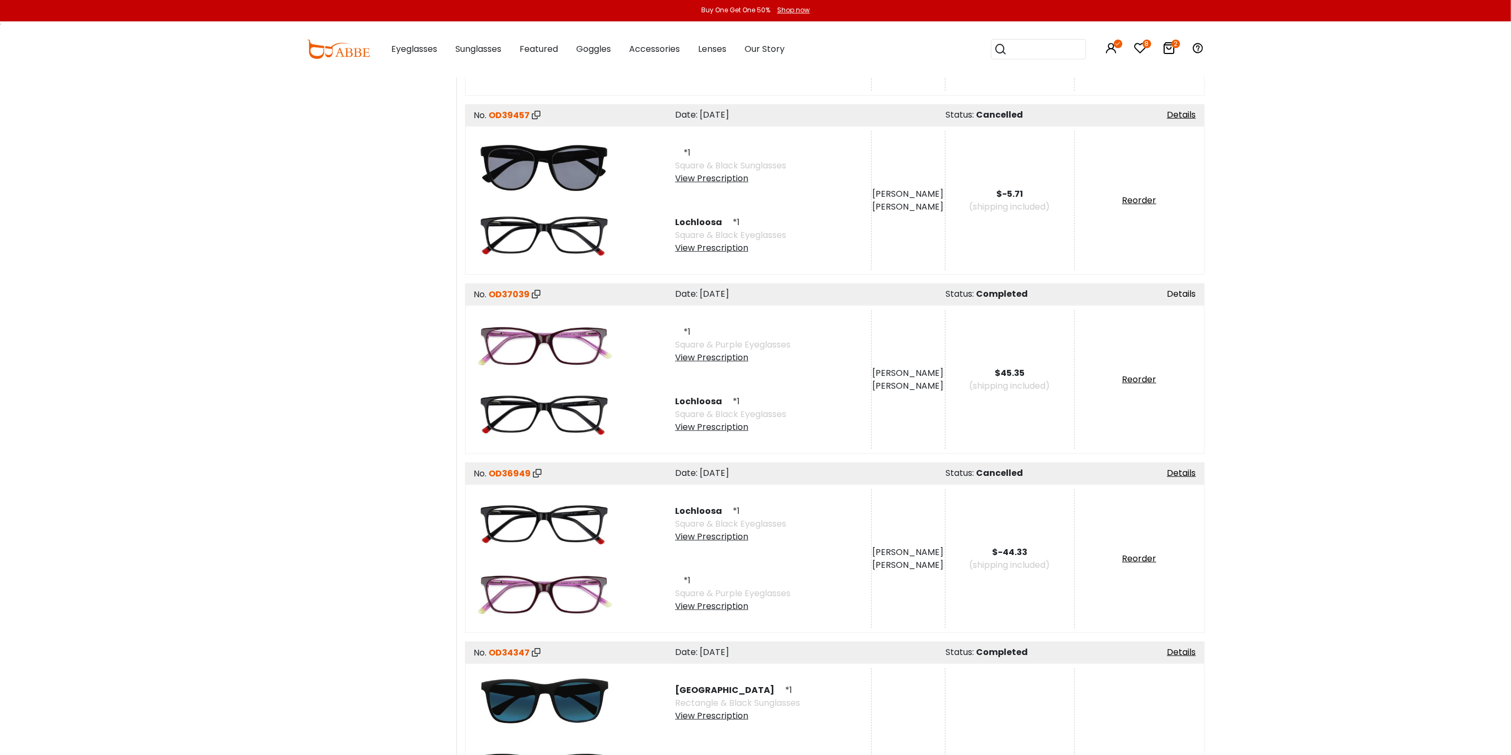
click at [1180, 292] on link "Details" at bounding box center [1181, 294] width 29 height 12
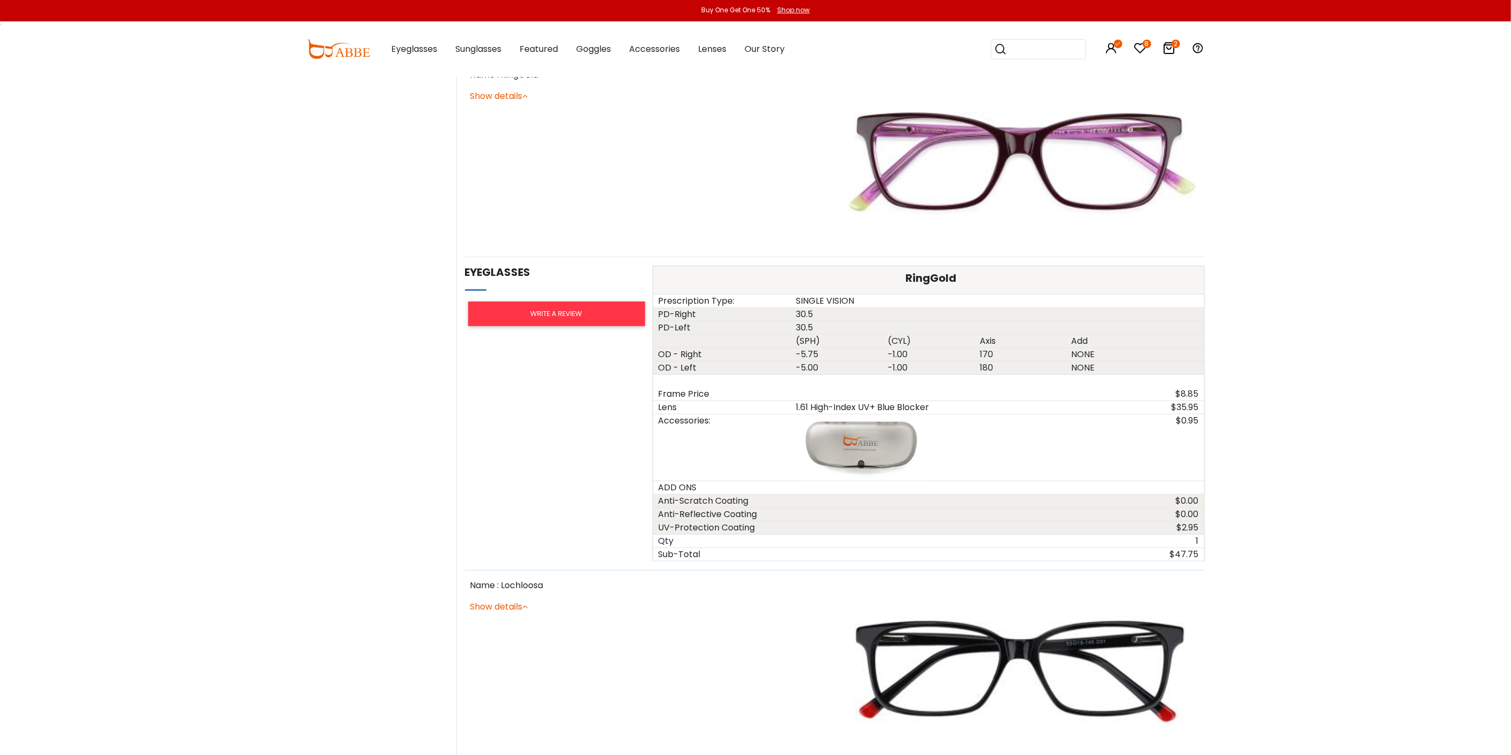
scroll to position [535, 0]
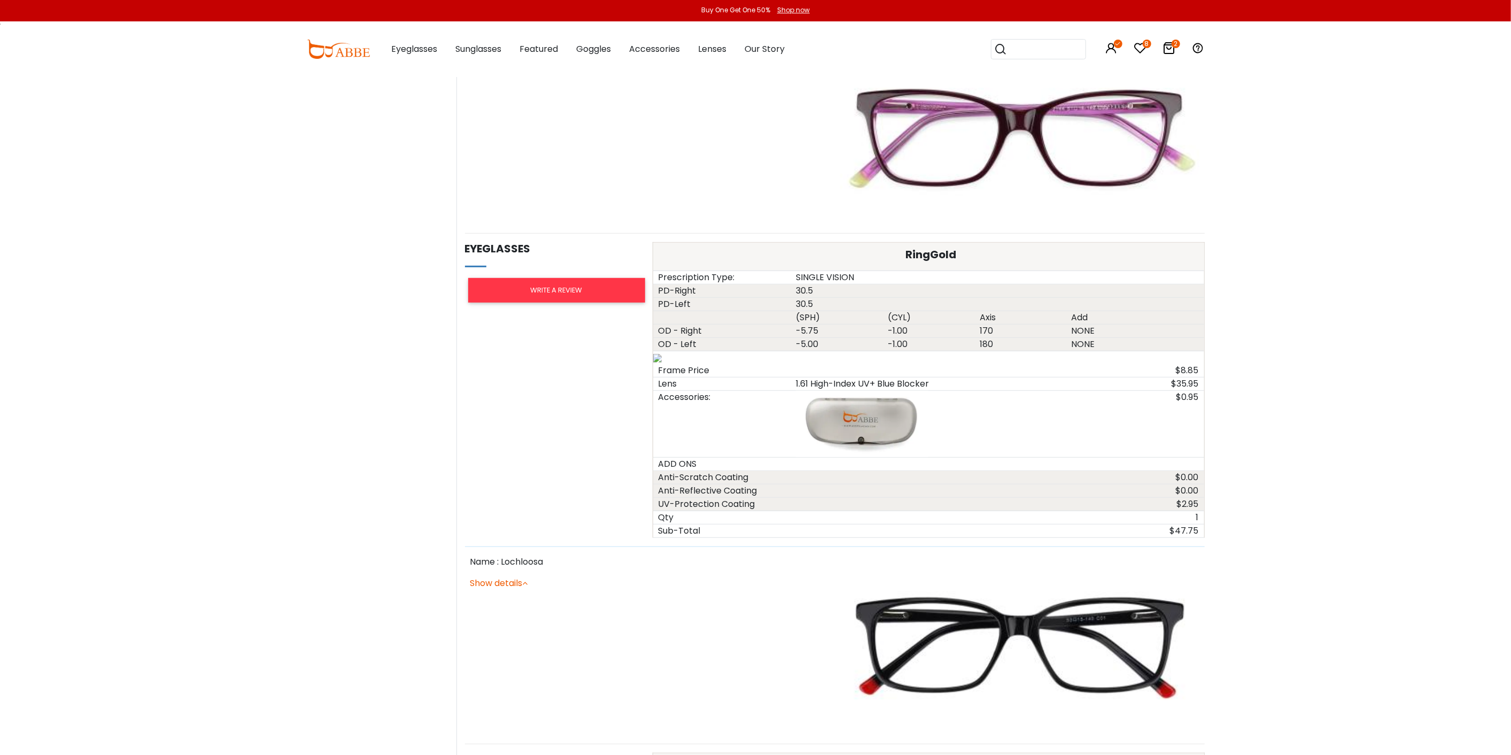
click at [1167, 42] on icon at bounding box center [1169, 48] width 13 height 13
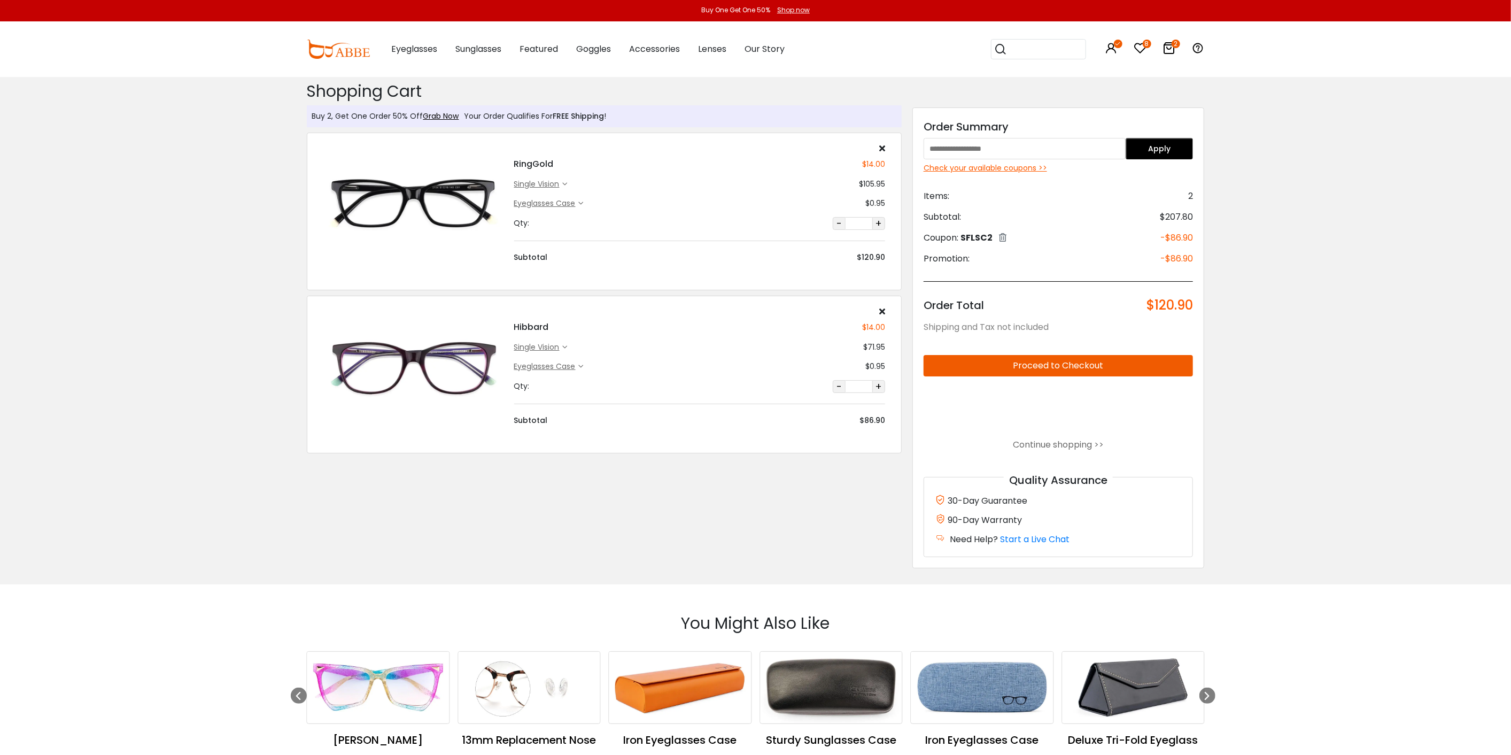
click at [554, 345] on div "single vision" at bounding box center [538, 347] width 49 height 11
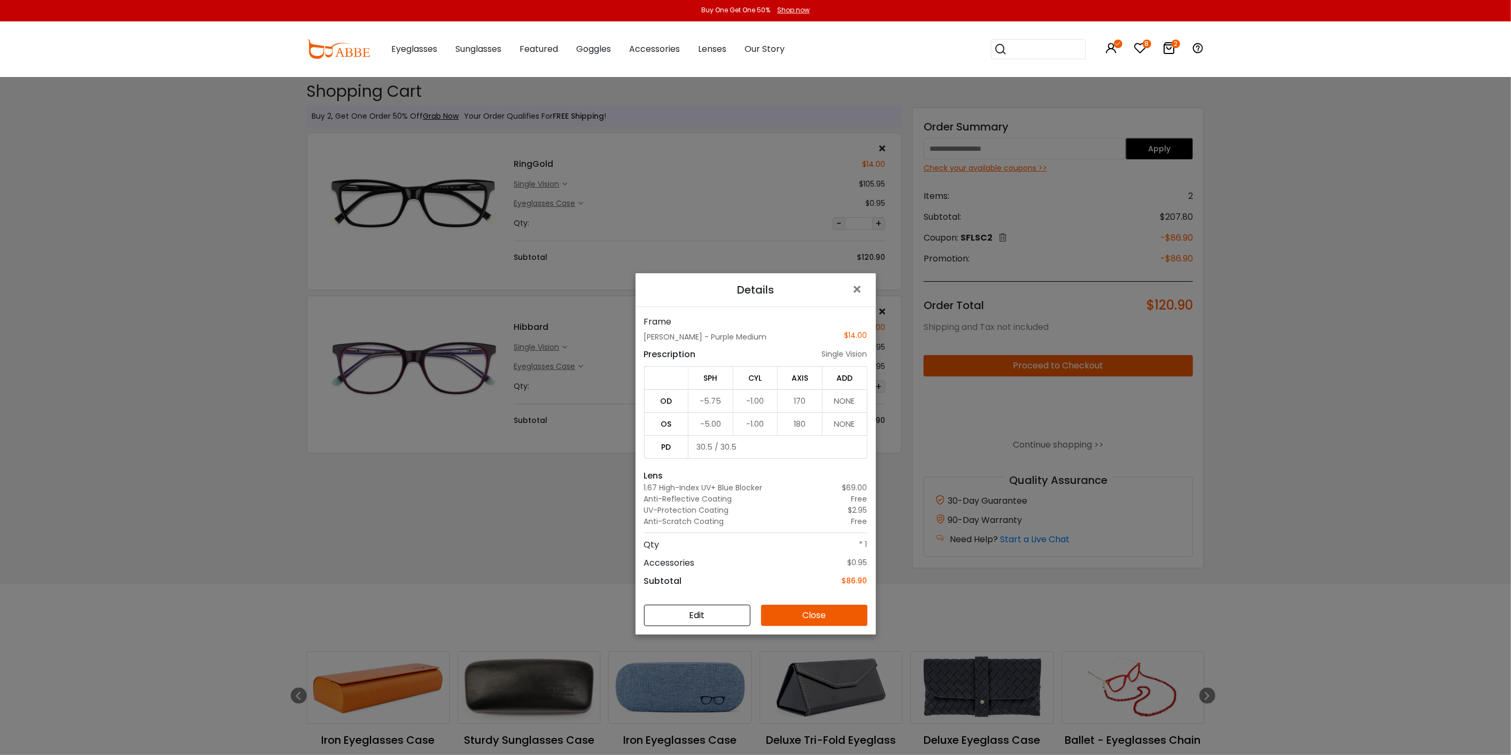
click at [800, 615] on button "Close" at bounding box center [814, 615] width 106 height 21
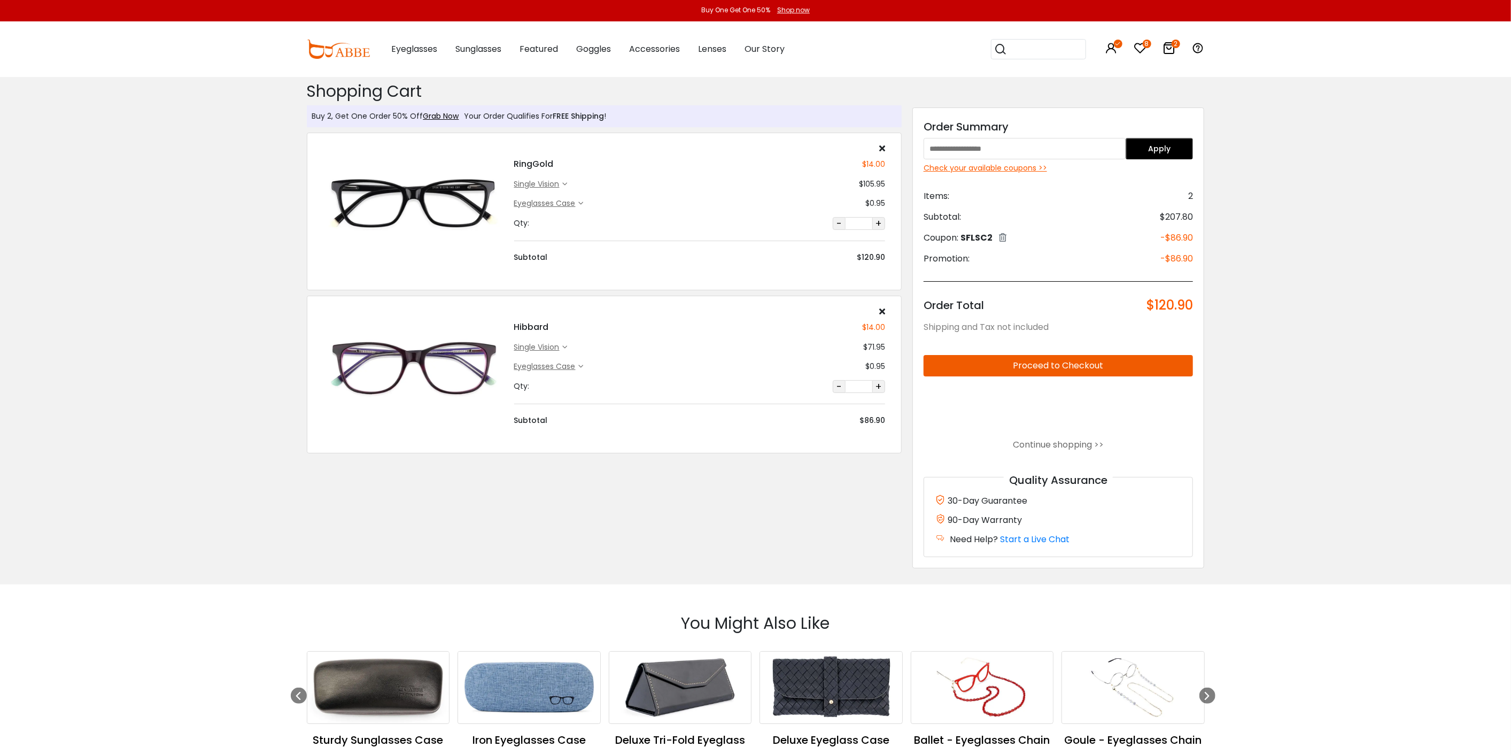
click at [537, 184] on div "single vision" at bounding box center [538, 184] width 49 height 11
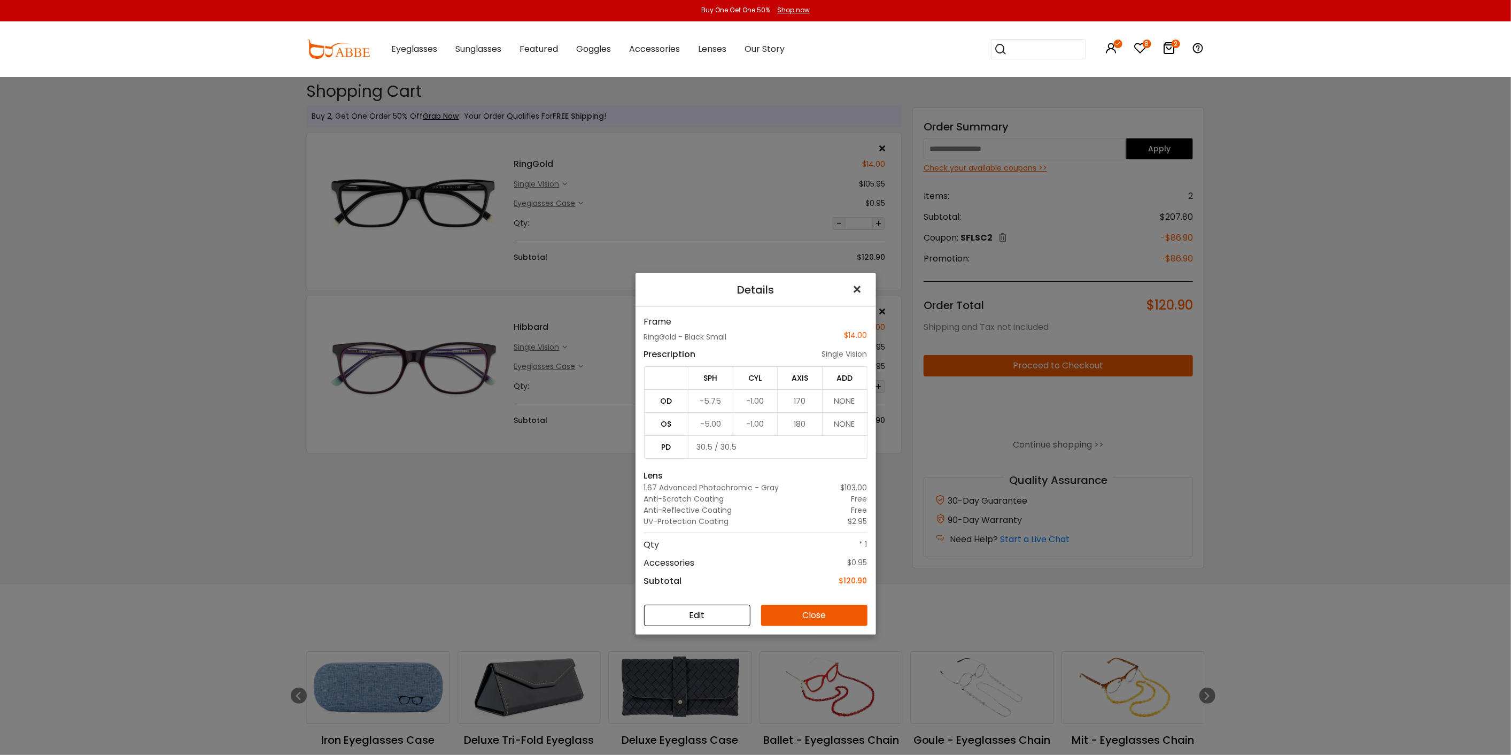
click at [852, 291] on span "×" at bounding box center [860, 289] width 16 height 23
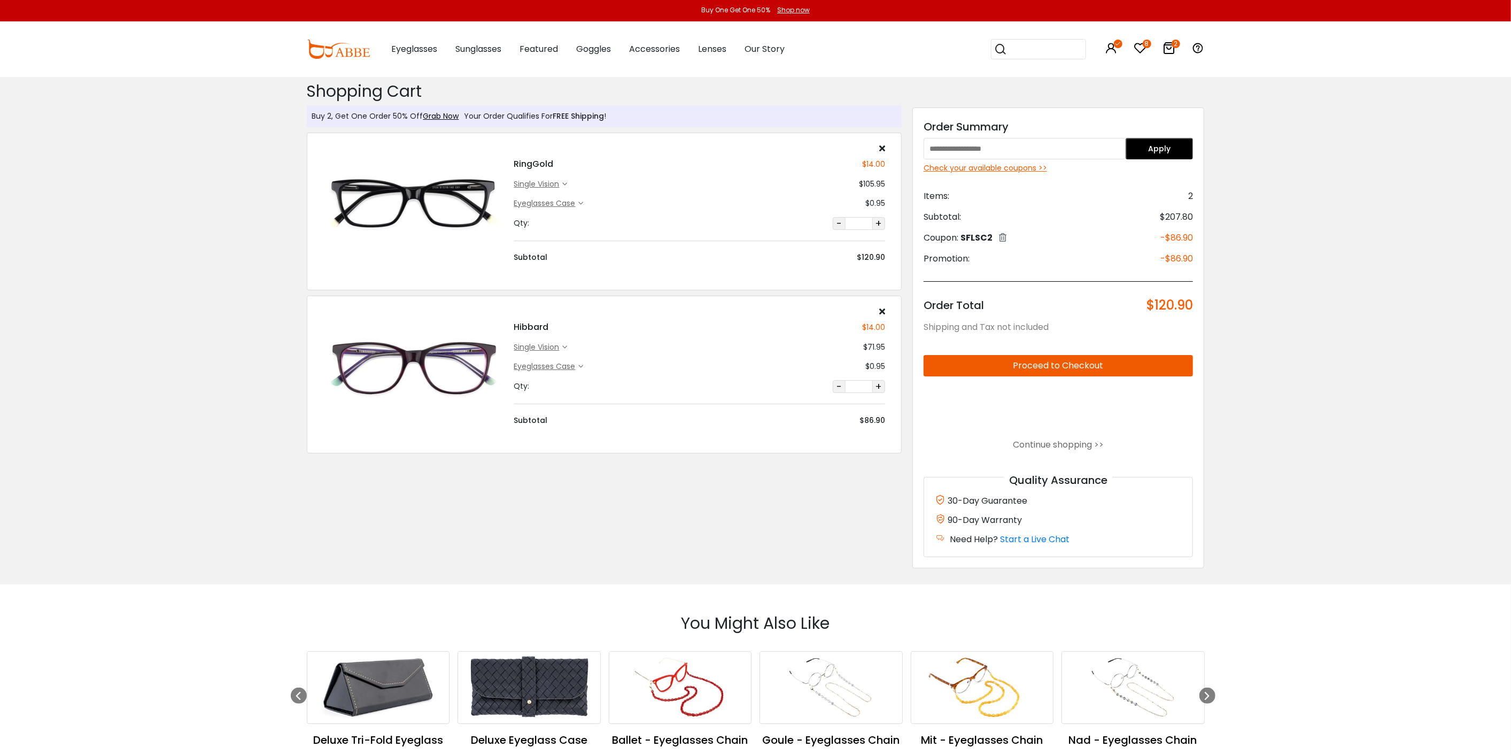
click at [547, 182] on div "single vision" at bounding box center [538, 184] width 49 height 11
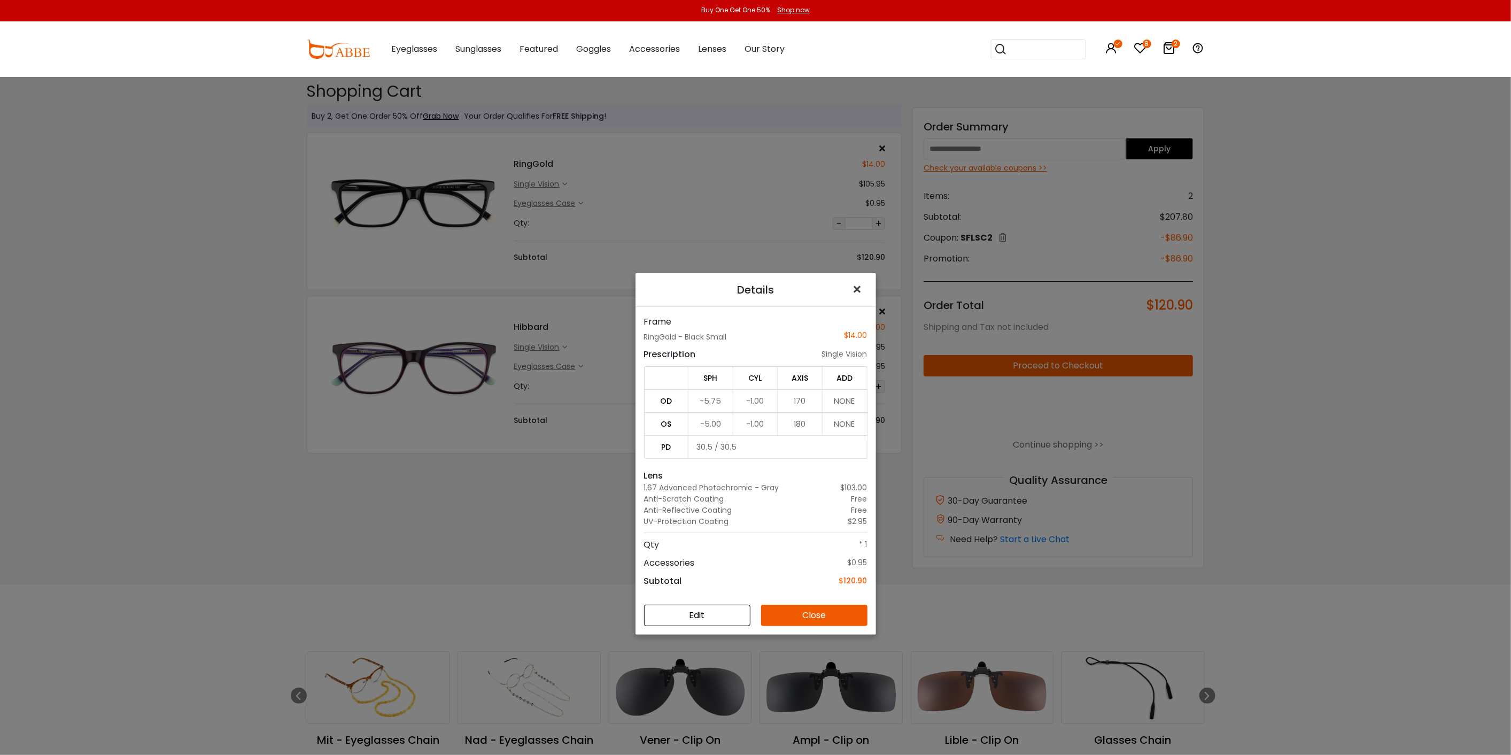
click at [853, 290] on span "×" at bounding box center [860, 289] width 16 height 23
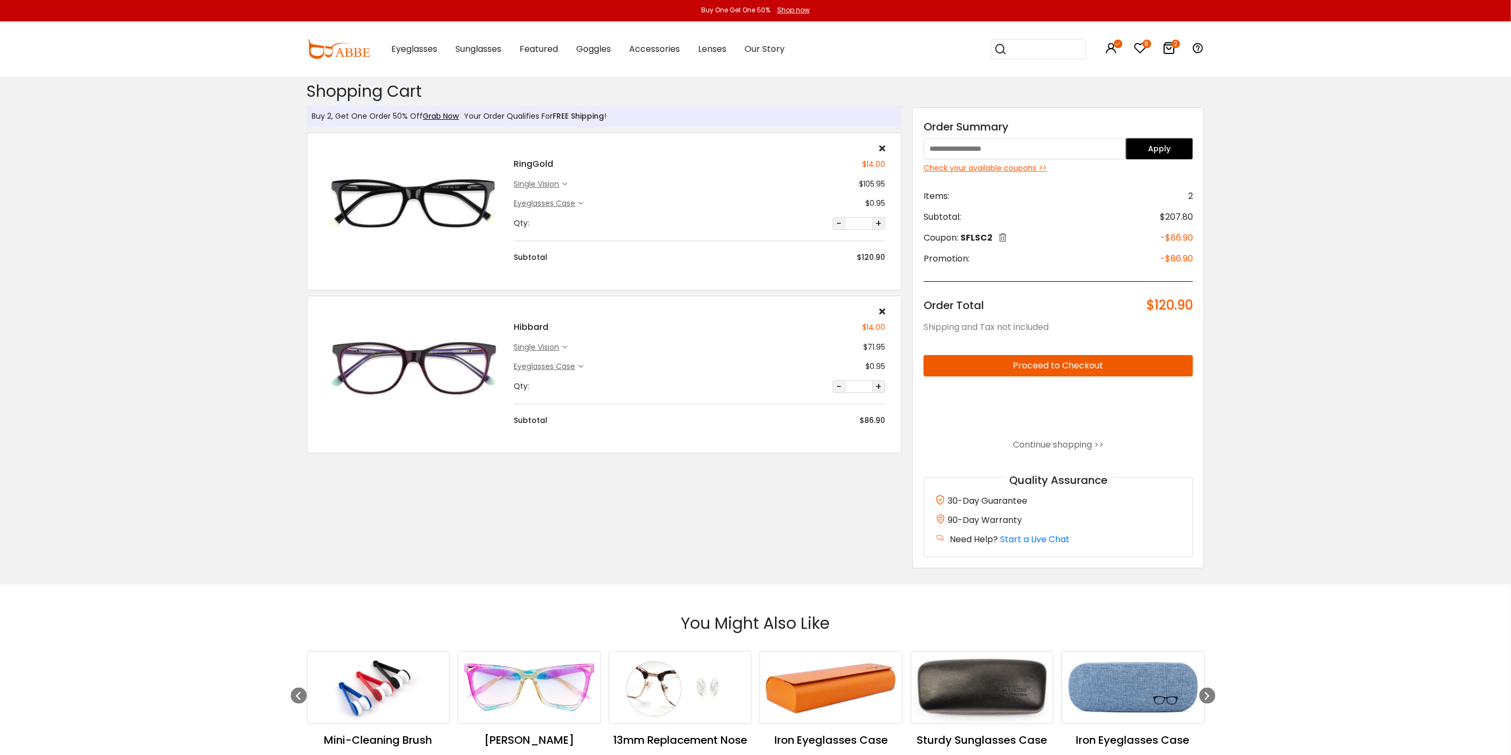
click at [1048, 367] on button "Proceed to Checkout" at bounding box center [1059, 365] width 270 height 21
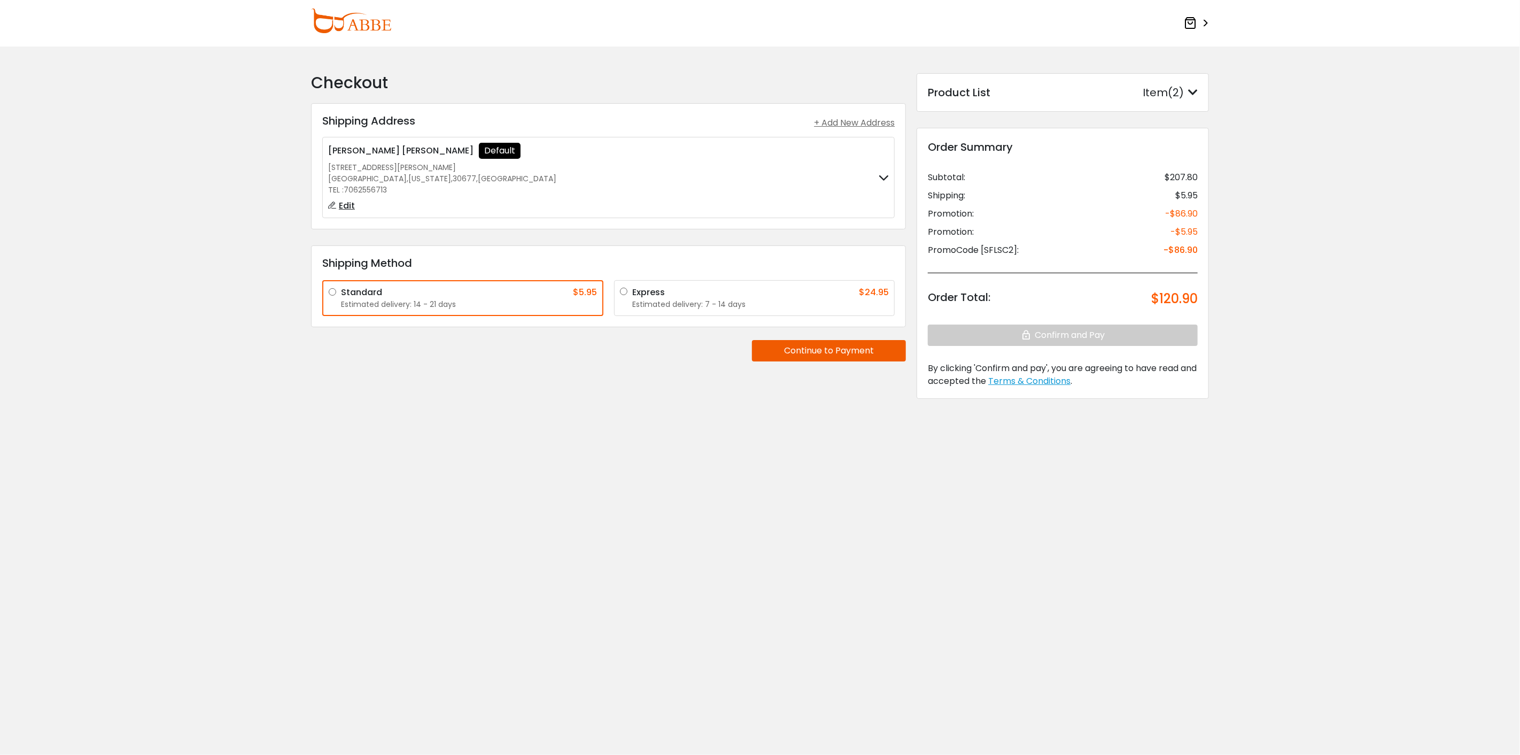
click at [881, 177] on icon at bounding box center [884, 177] width 10 height 7
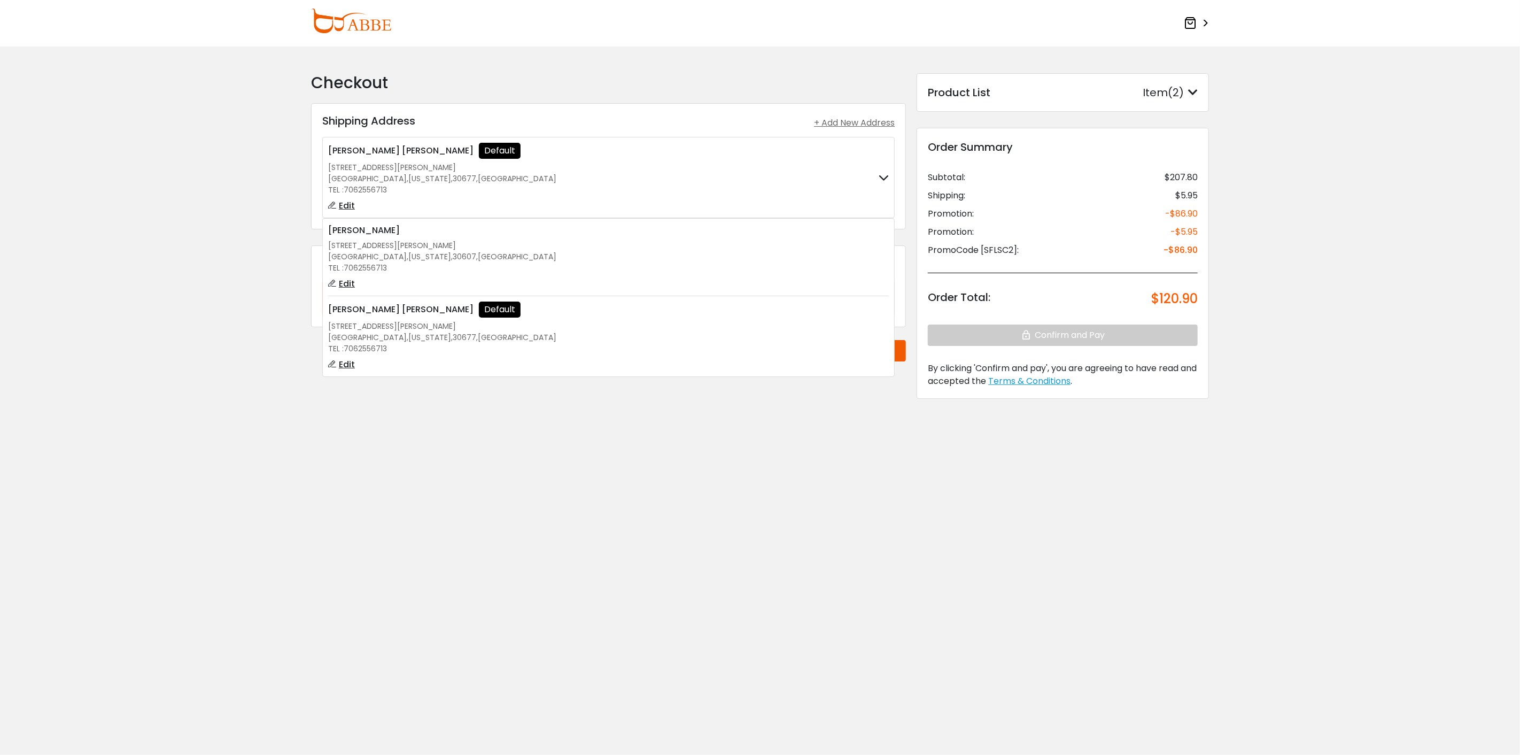
click at [695, 162] on label "Jennifer McCarty Default 2450 Watson Springs Road Watkinsville , Georgia , 3067…" at bounding box center [608, 177] width 561 height 69
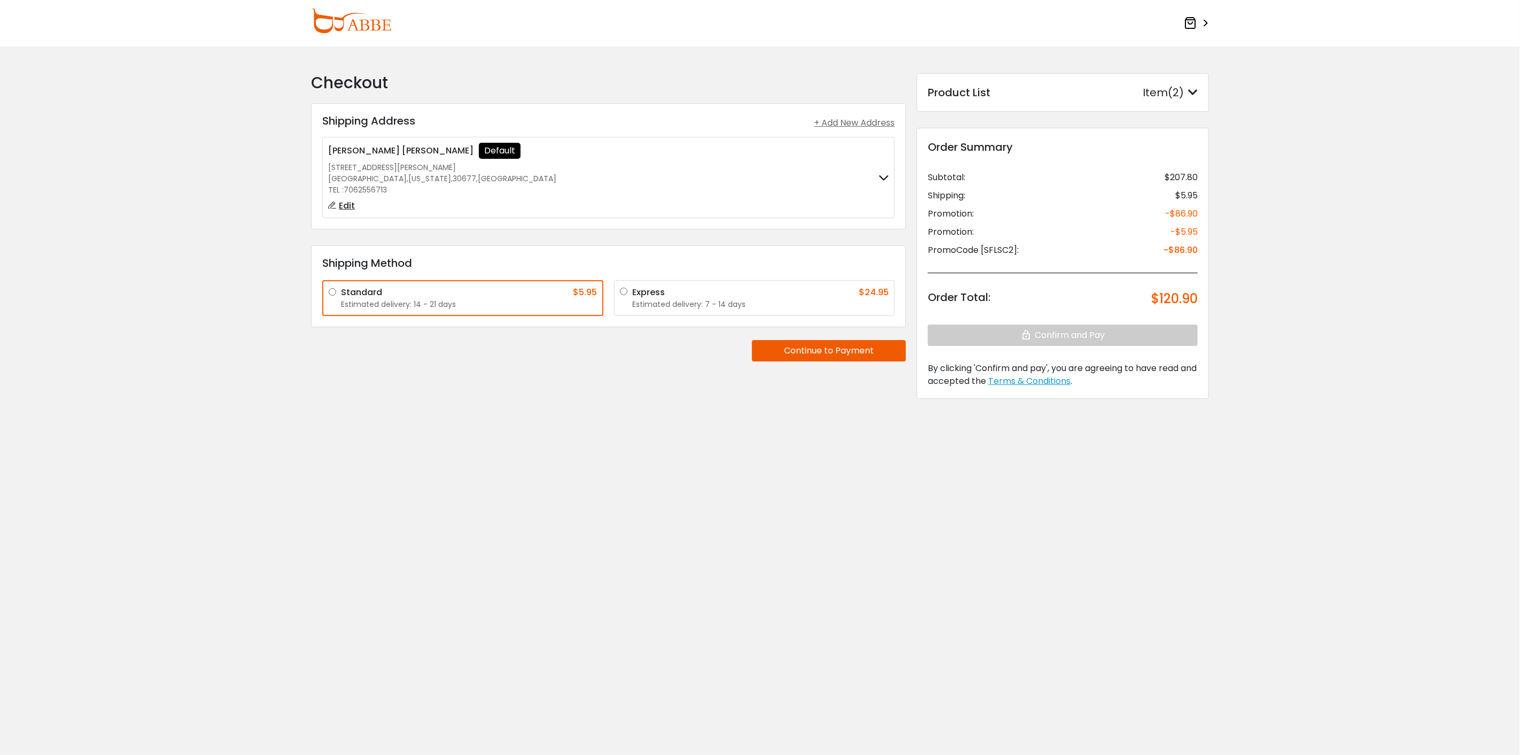
click at [800, 352] on button "Continue to Payment" at bounding box center [829, 350] width 154 height 21
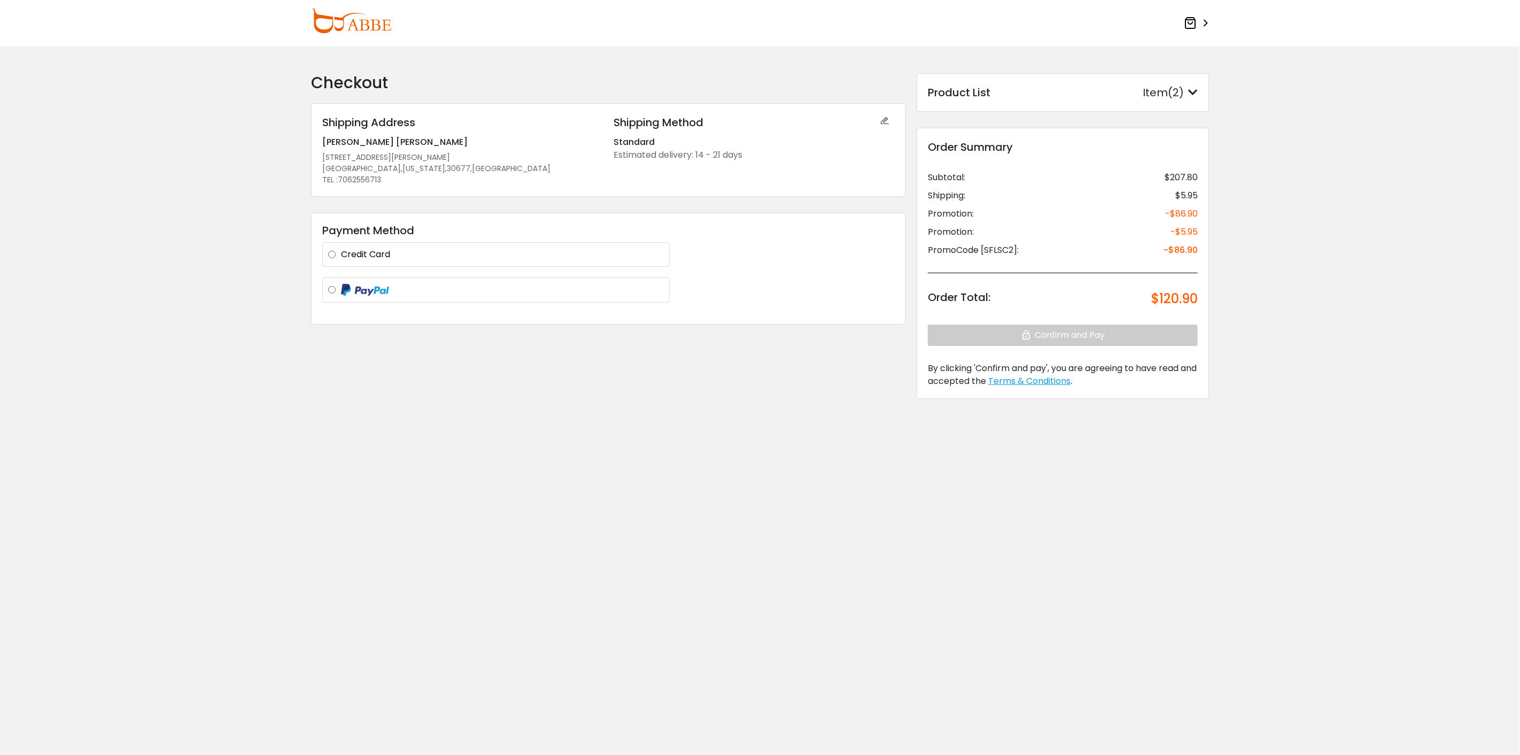
click at [341, 254] on label "Credit Card" at bounding box center [502, 254] width 323 height 13
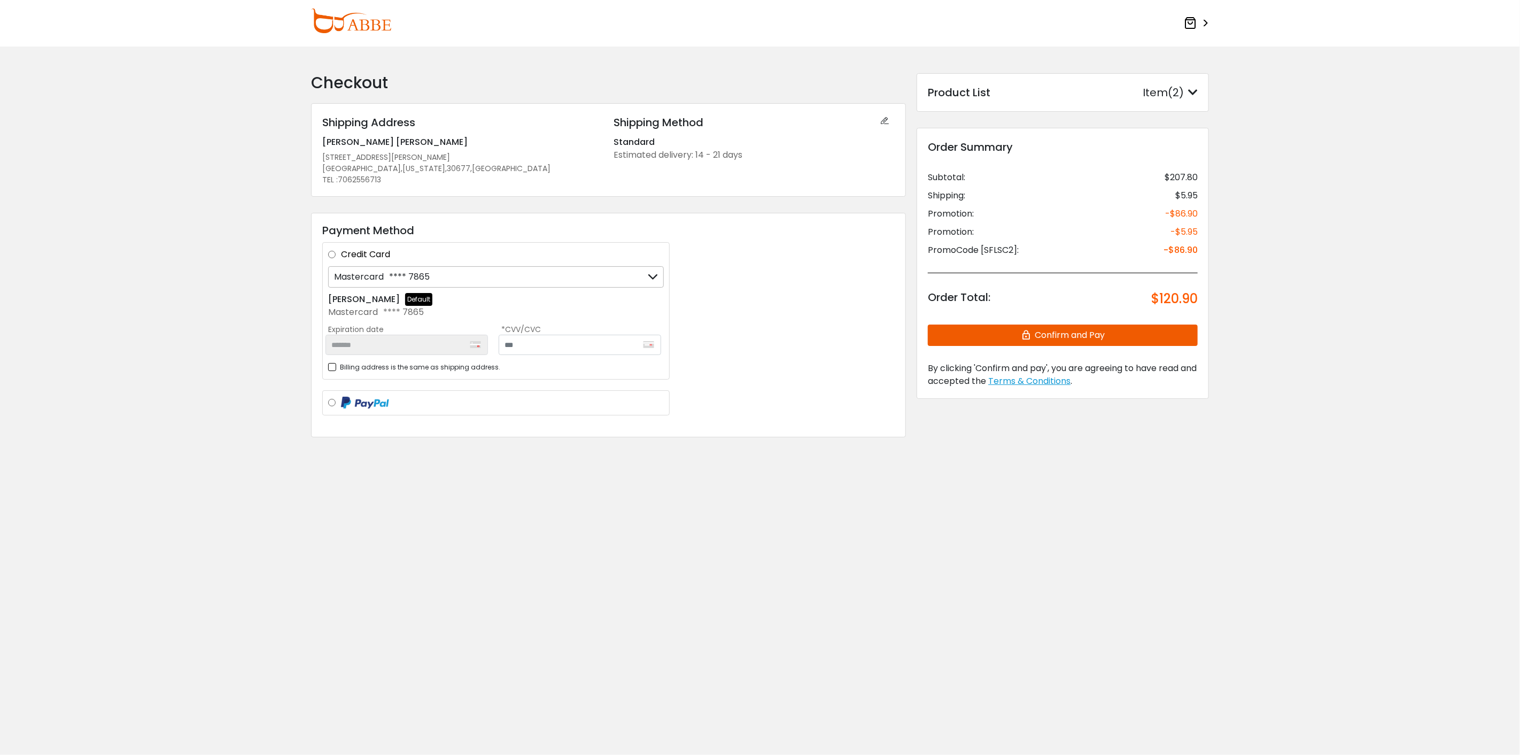
click at [522, 277] on div "Mastercard **** 7865" at bounding box center [496, 276] width 336 height 21
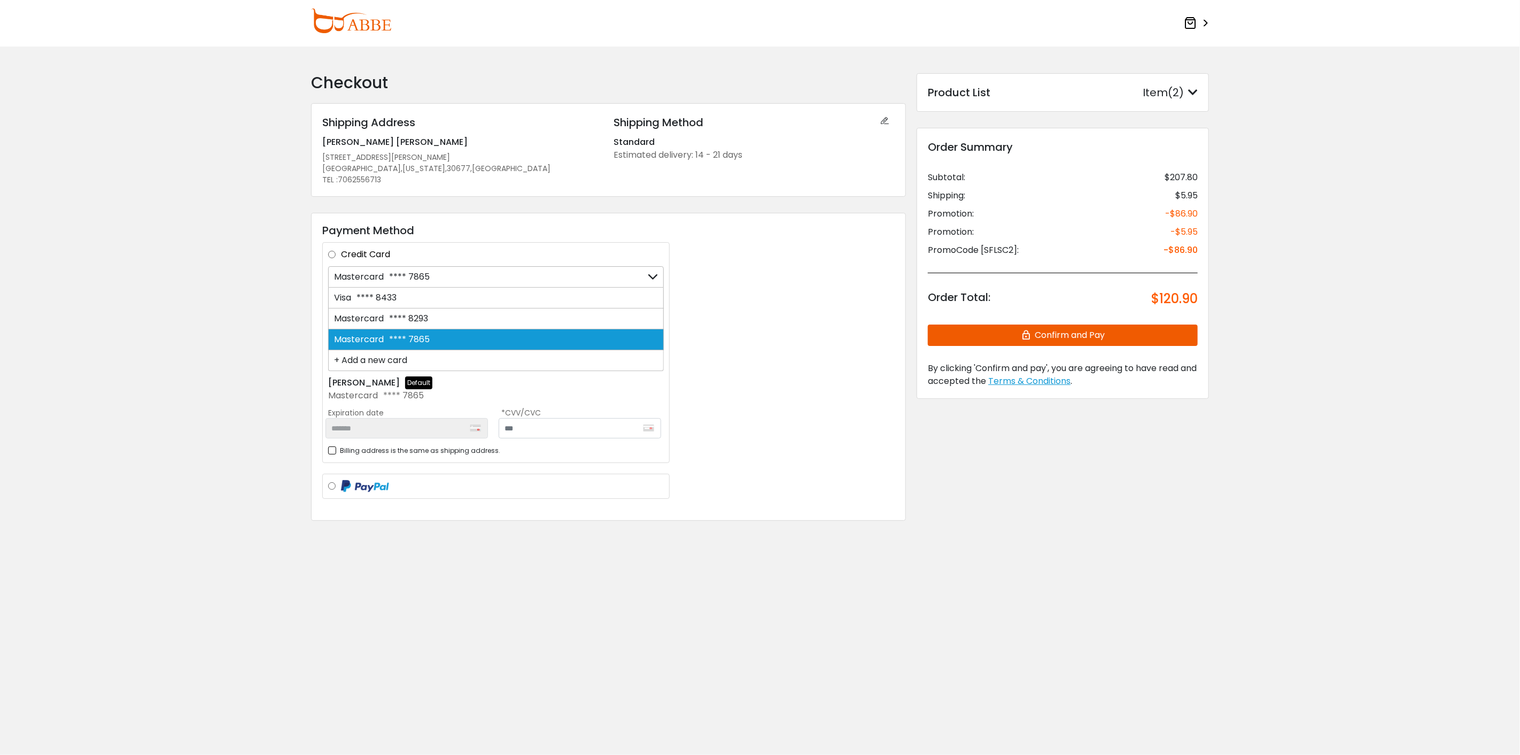
click at [383, 358] on div "+ Add a new card" at bounding box center [496, 360] width 336 height 21
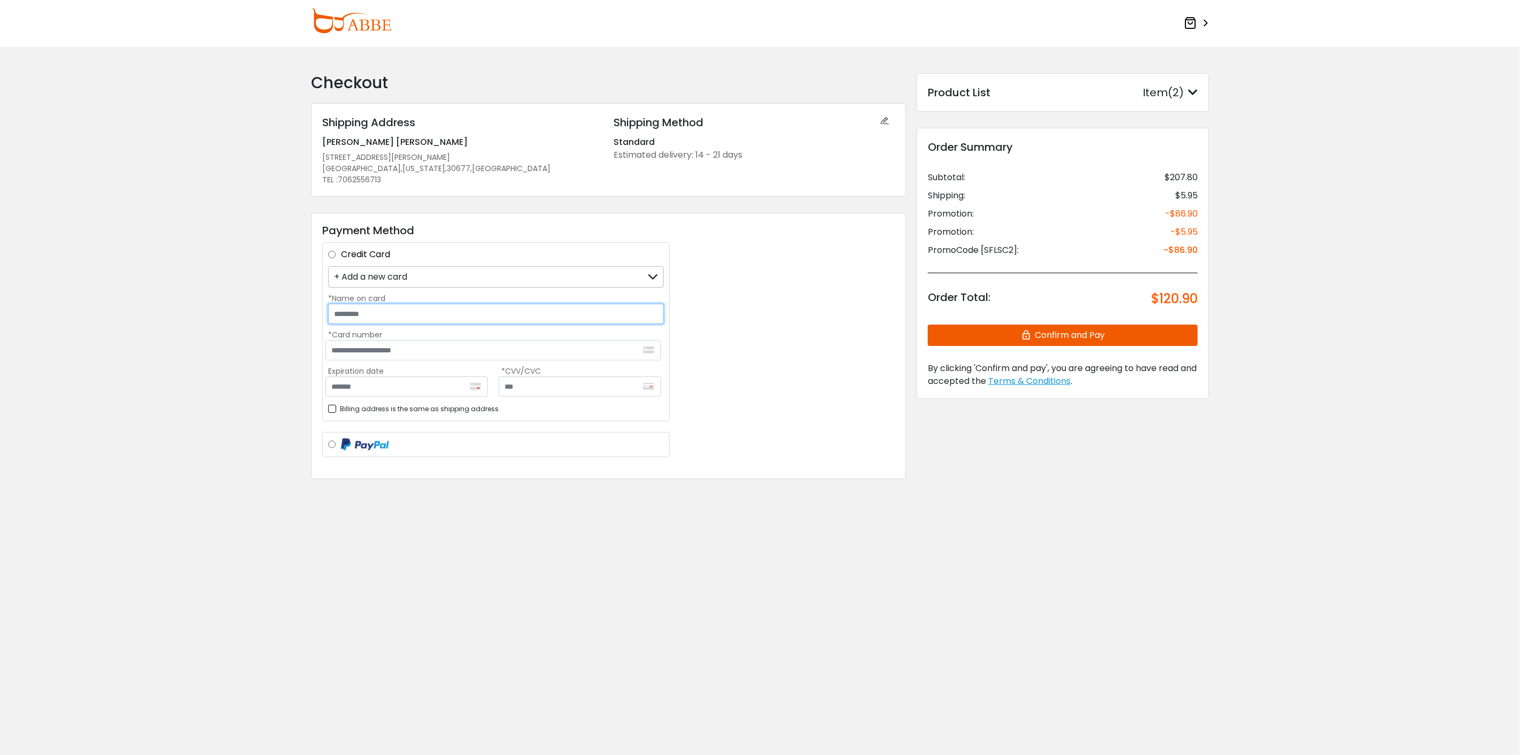
click at [376, 311] on input "*Name on card" at bounding box center [496, 314] width 336 height 20
type input "**********"
click at [418, 346] on input "*Card number" at bounding box center [494, 350] width 336 height 20
type input "**********"
click at [426, 389] on input "Expiration date" at bounding box center [407, 386] width 162 height 20
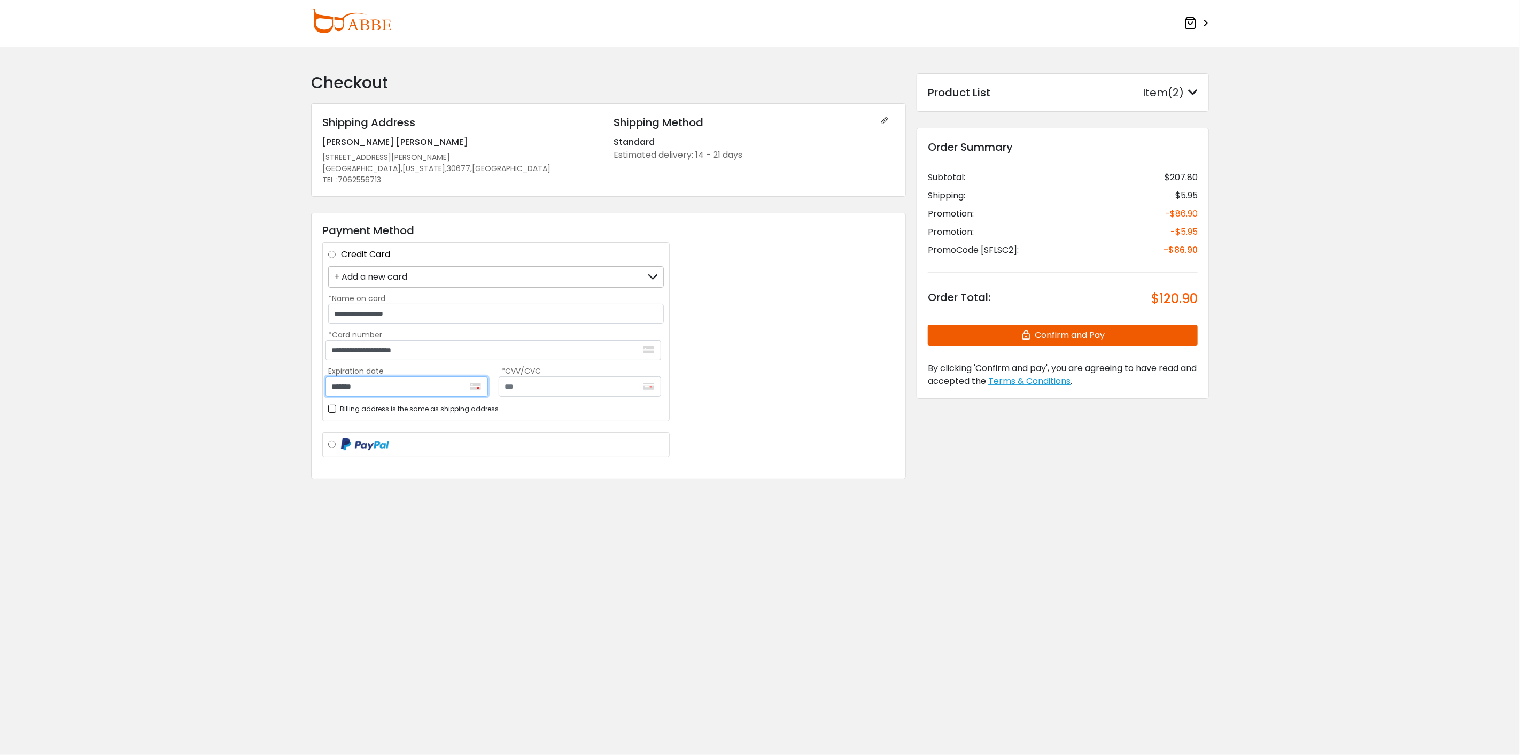
type input "*******"
click at [540, 392] on input "text" at bounding box center [580, 386] width 162 height 20
type input "***"
click at [754, 364] on div "Payment Method Credit Card + Add a new card Visa **** 8433 Mastercard **** 8293…" at bounding box center [608, 346] width 595 height 266
click at [1046, 331] on button "Confirm and Pay" at bounding box center [1063, 334] width 270 height 21
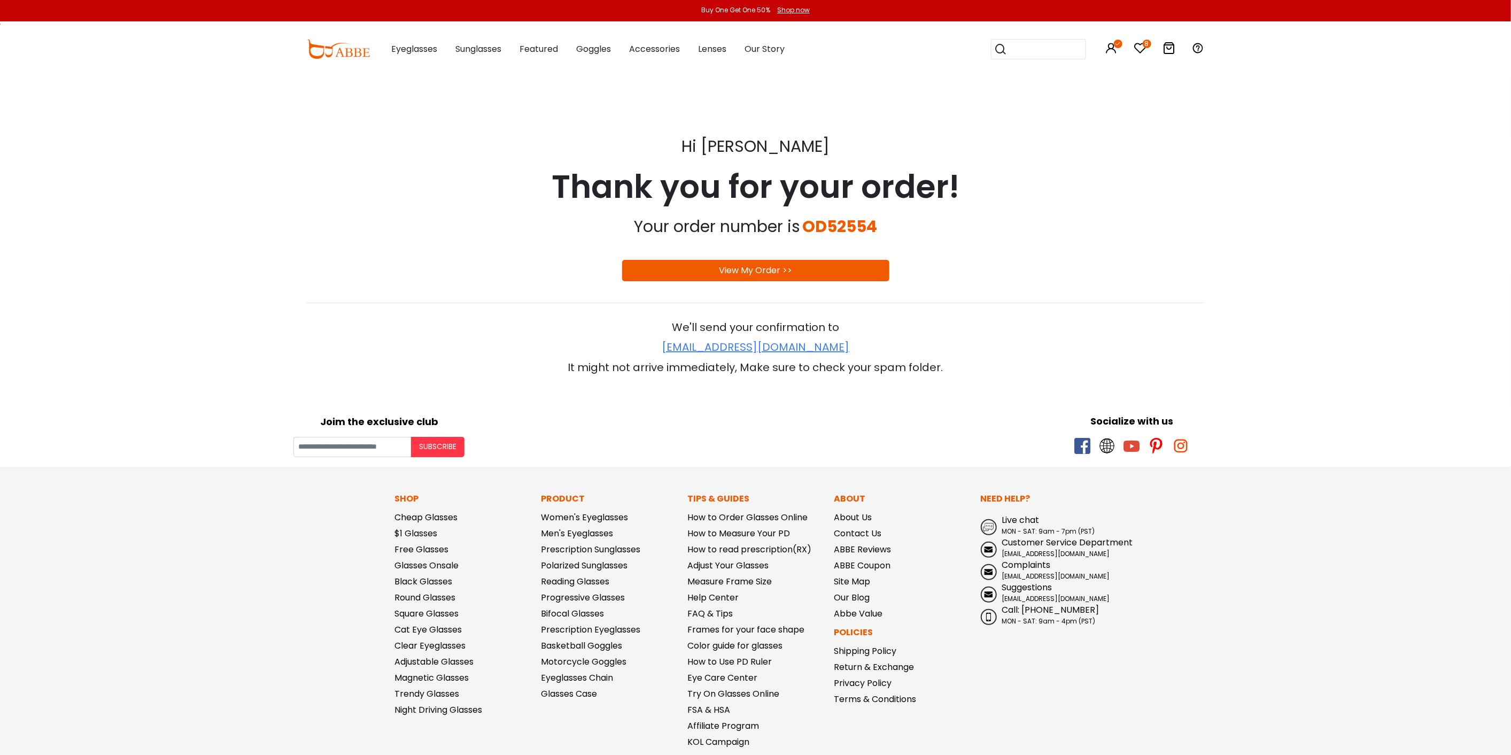
click at [775, 267] on link "View My Order >>" at bounding box center [755, 270] width 73 height 12
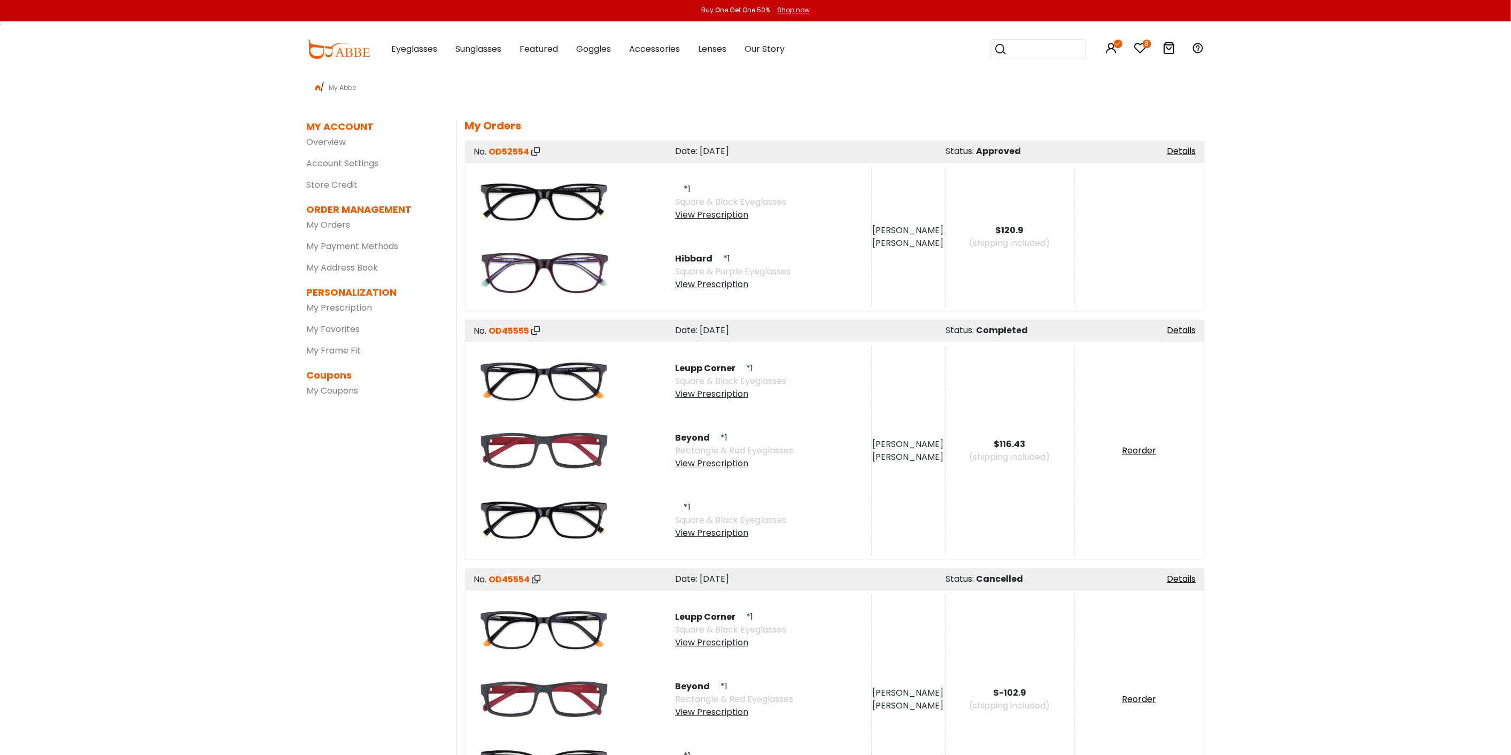
click at [599, 445] on img at bounding box center [544, 450] width 139 height 69
click at [1177, 330] on link "Details" at bounding box center [1181, 330] width 29 height 12
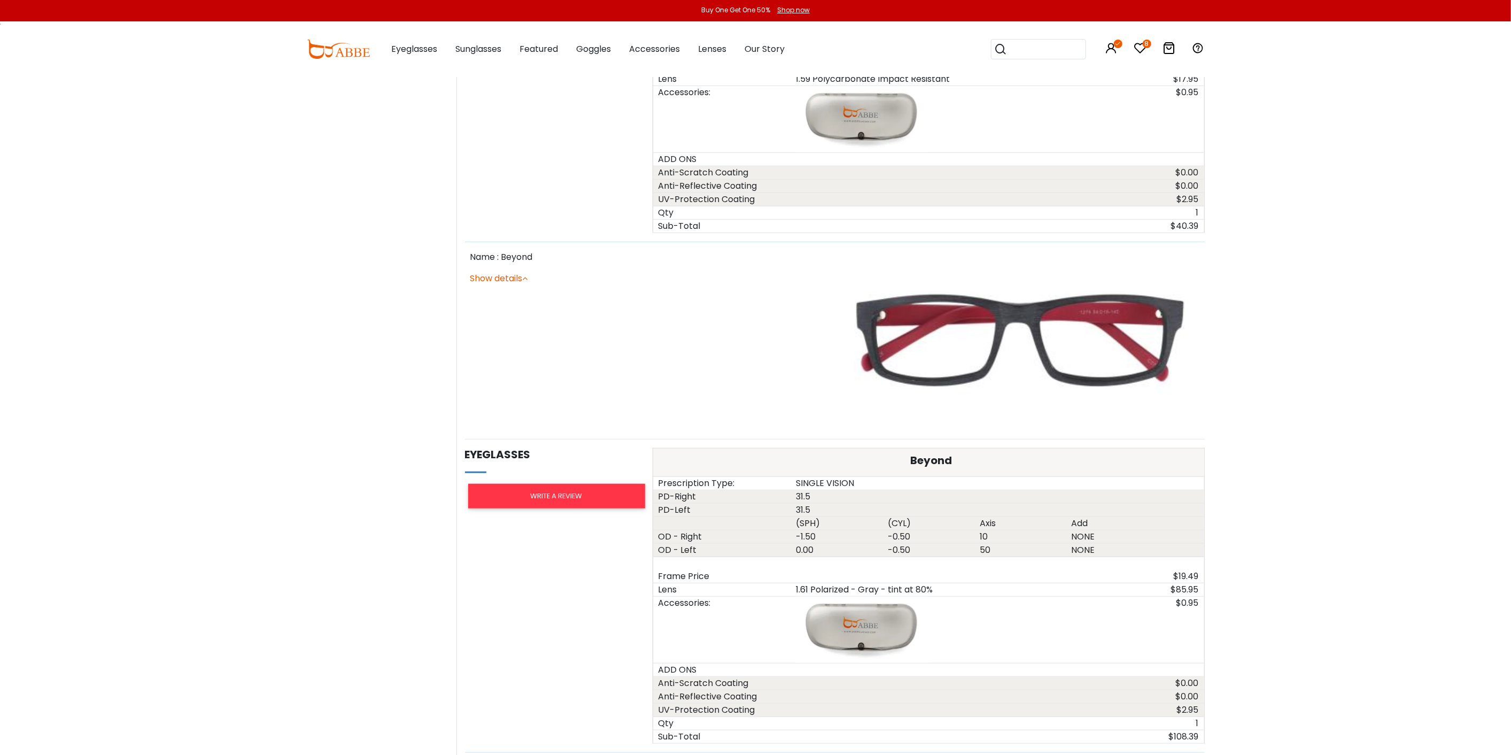
scroll to position [831, 0]
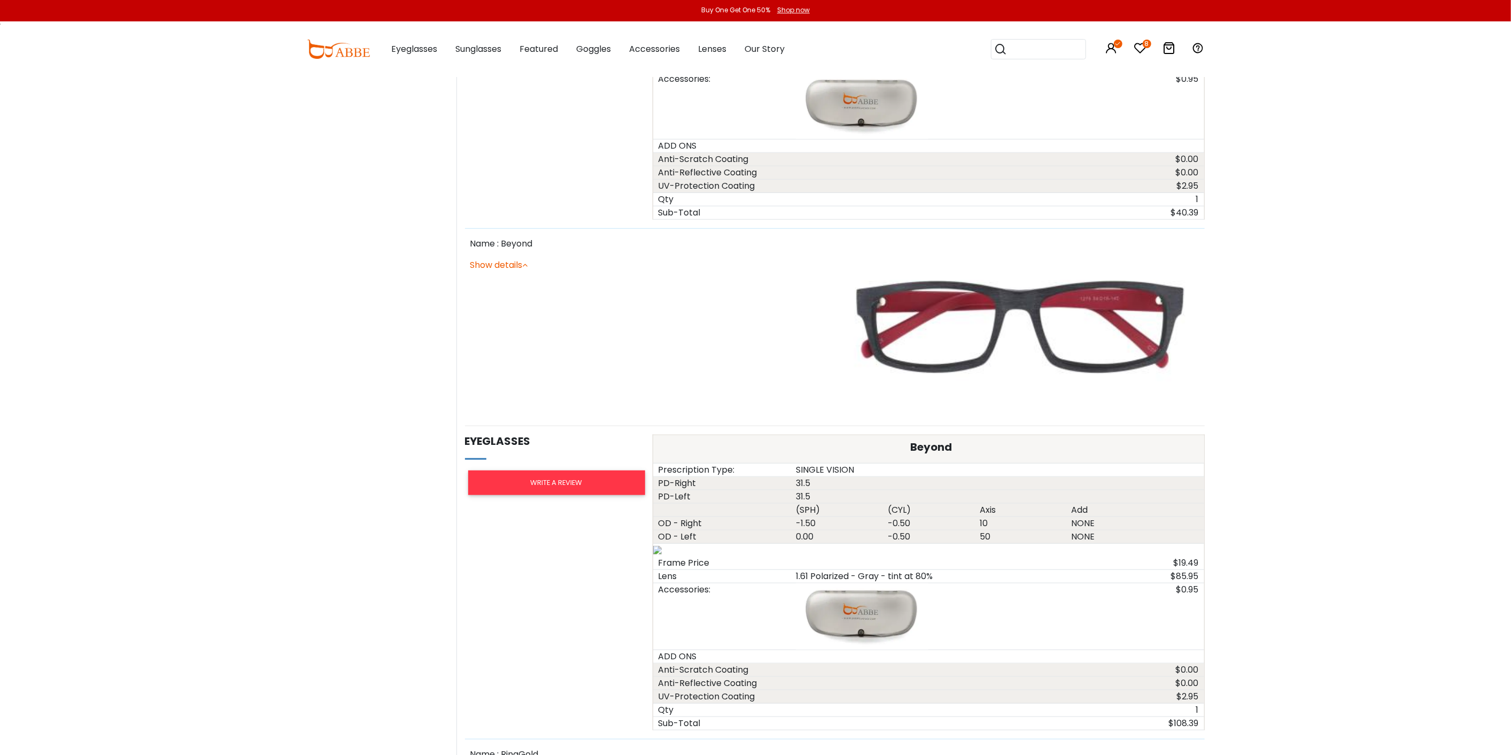
click at [920, 305] on img at bounding box center [1019, 327] width 359 height 180
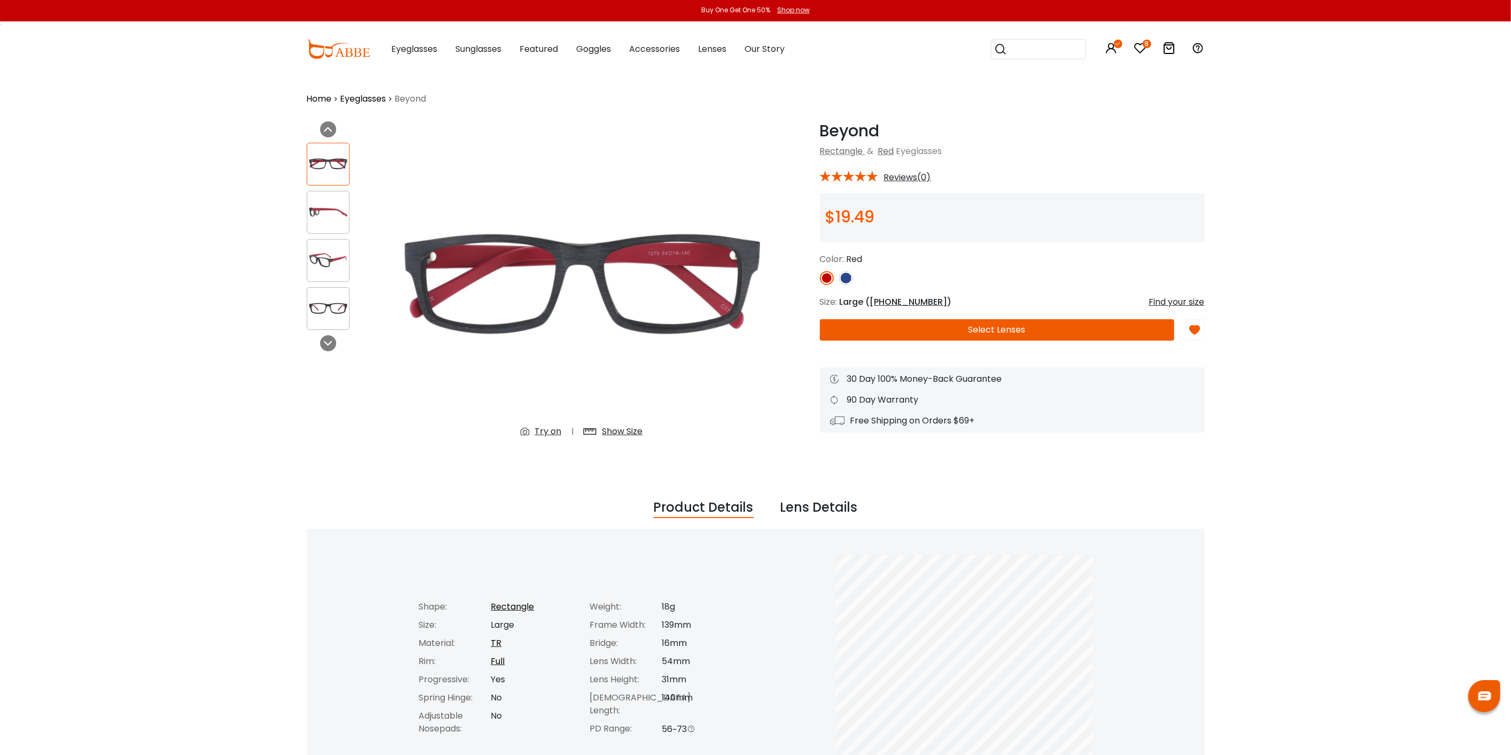
click at [315, 215] on img at bounding box center [328, 212] width 42 height 21
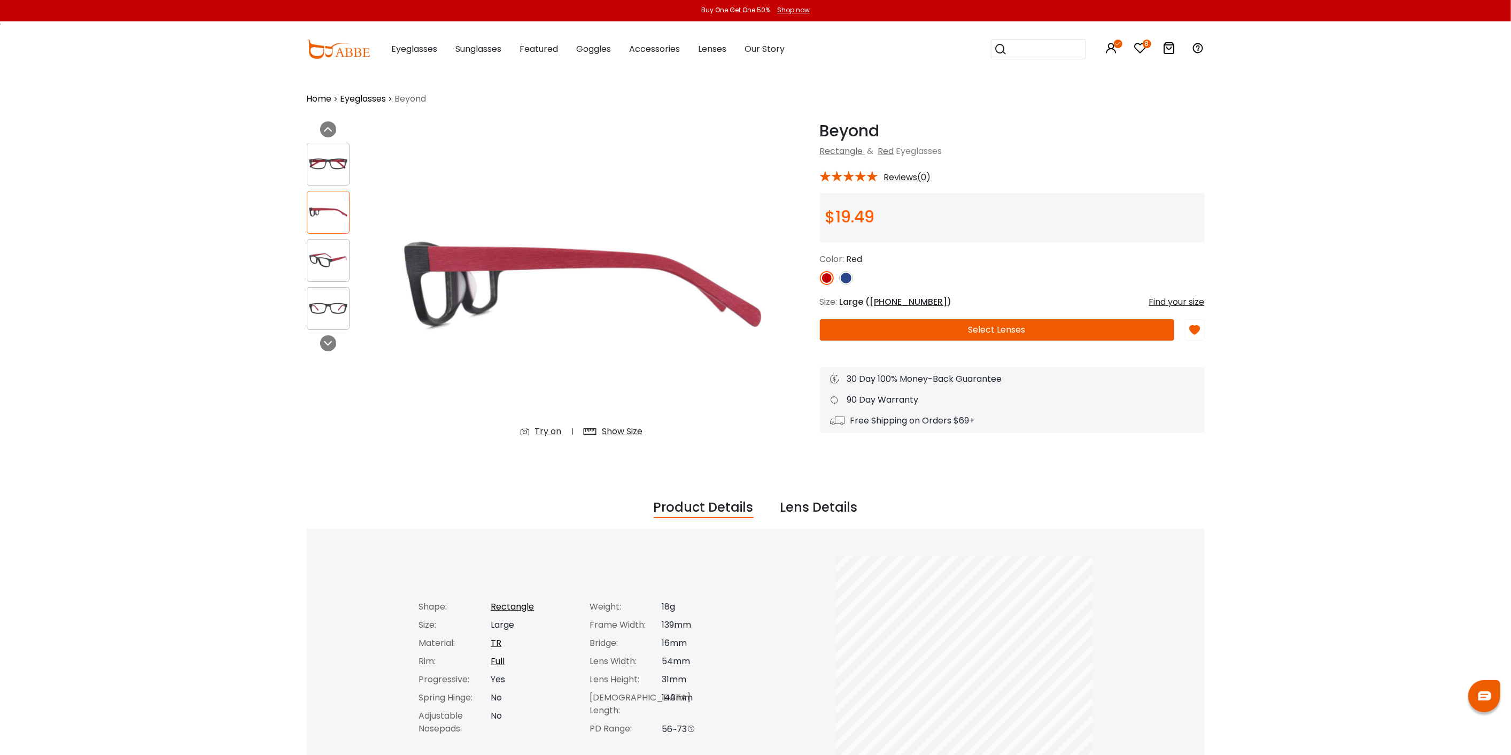
click at [316, 247] on div at bounding box center [328, 260] width 43 height 43
click at [321, 309] on img at bounding box center [328, 308] width 42 height 21
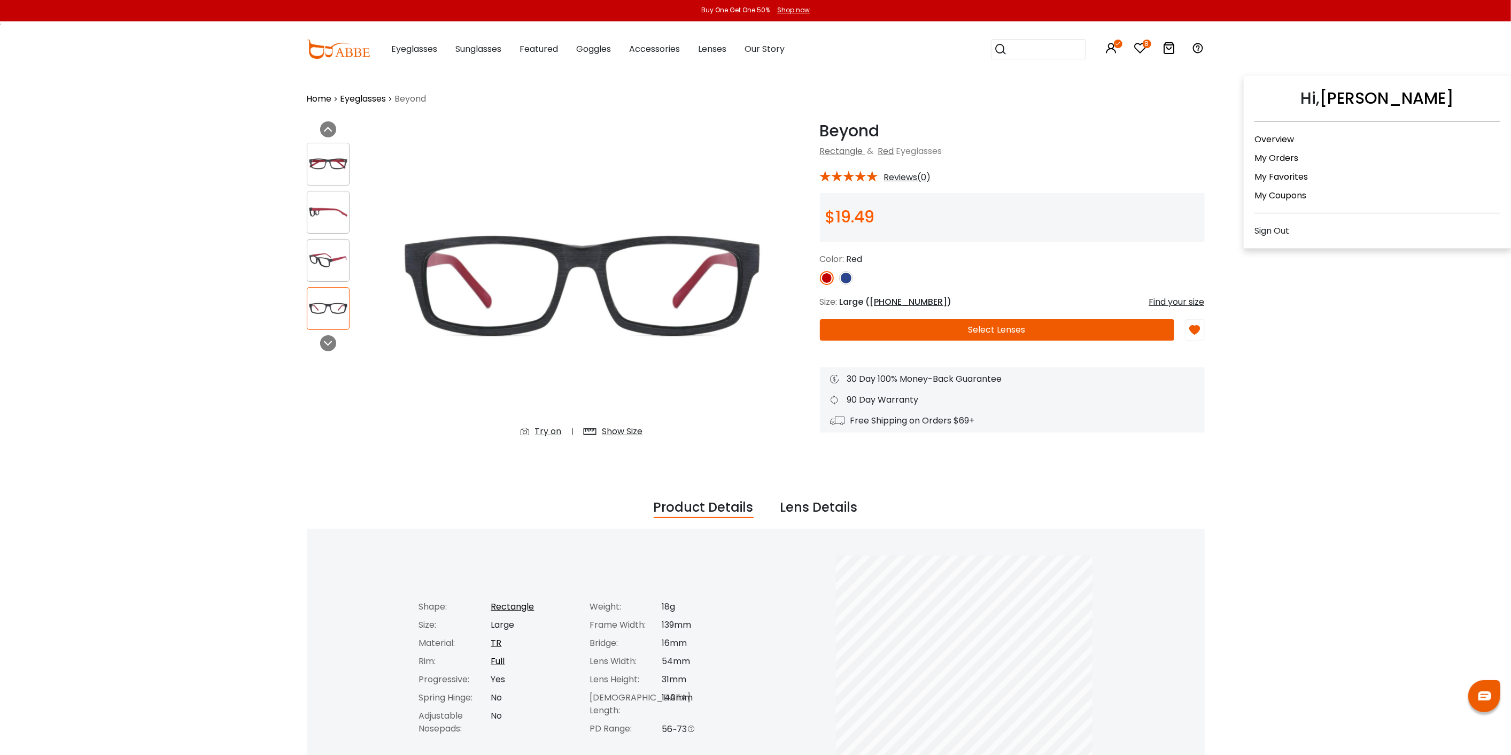
click at [1118, 46] on icon at bounding box center [1118, 44] width 9 height 9
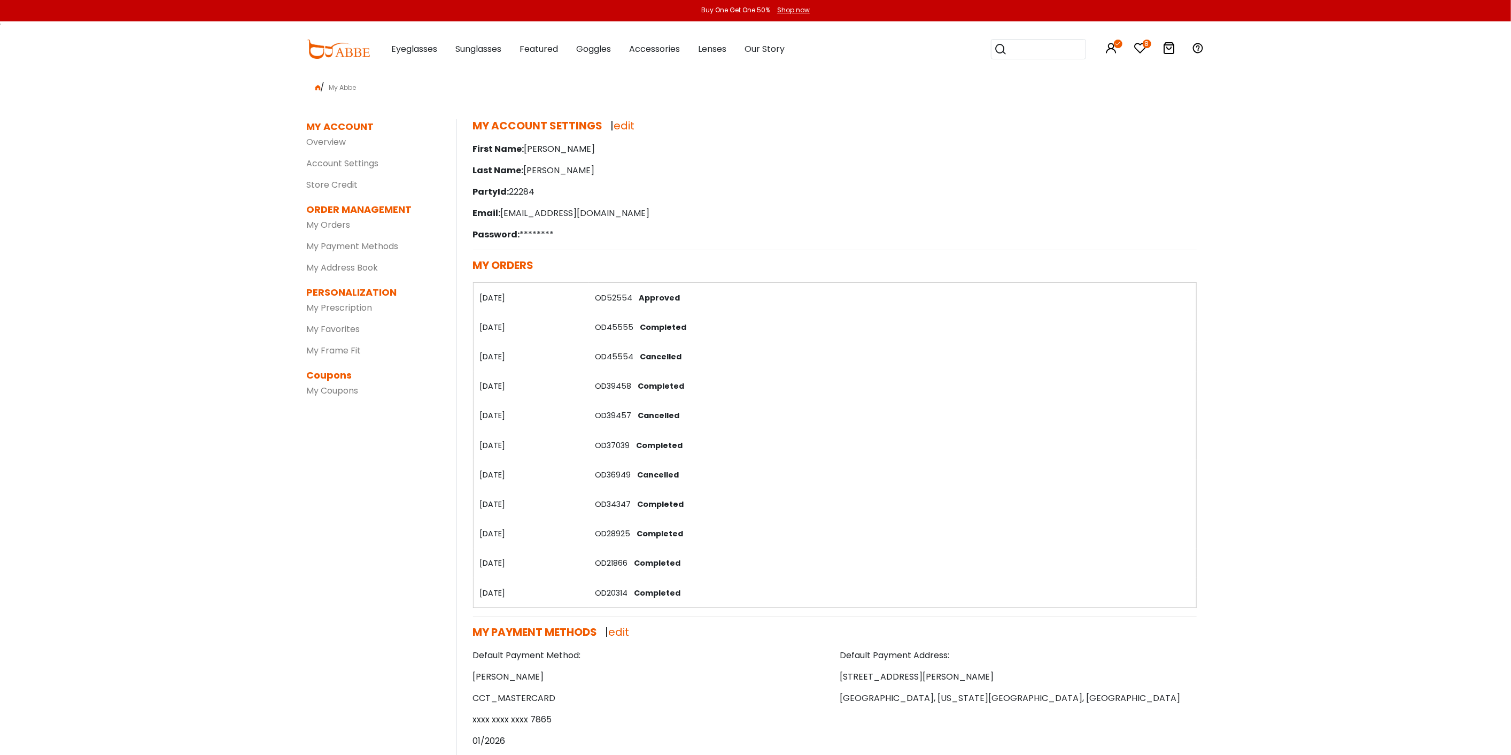
click at [612, 297] on link "OD52554" at bounding box center [613, 297] width 37 height 11
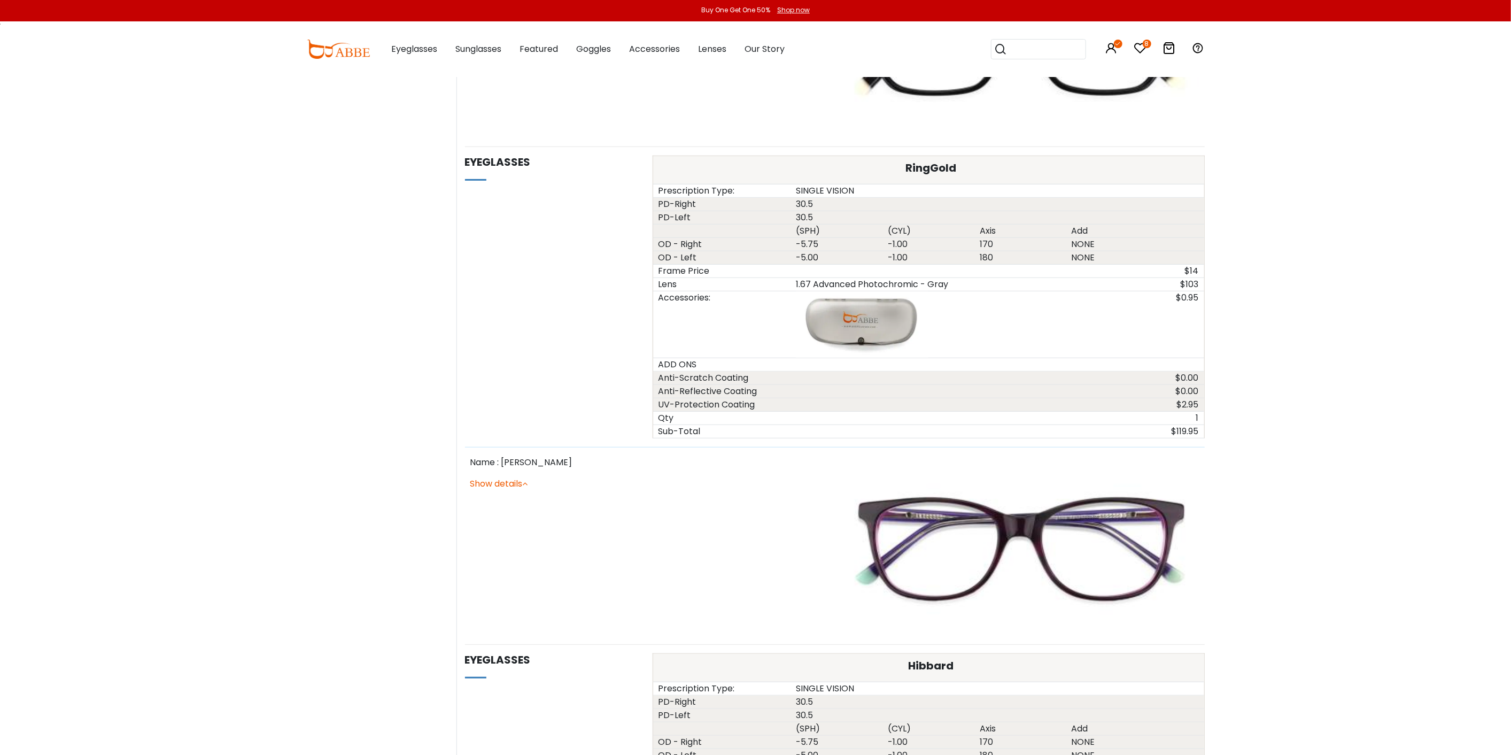
scroll to position [535, 0]
